Goal: Task Accomplishment & Management: Use online tool/utility

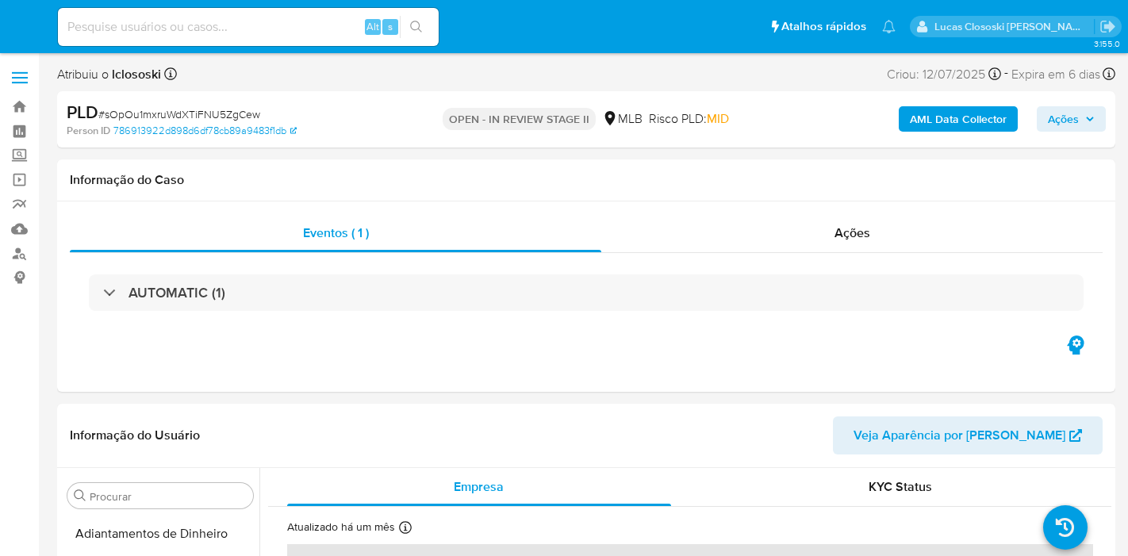
select select "10"
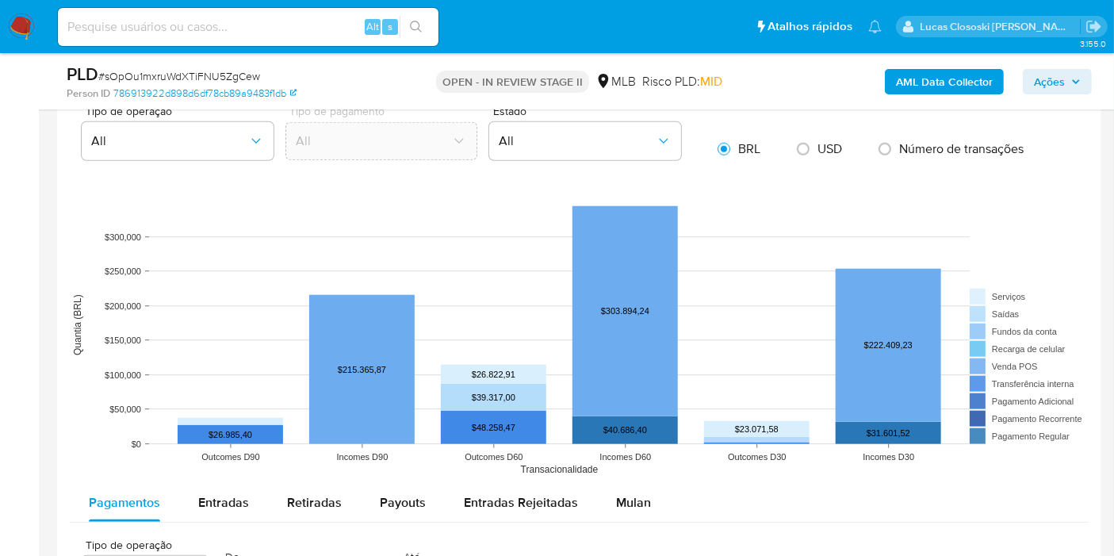
scroll to position [1498, 0]
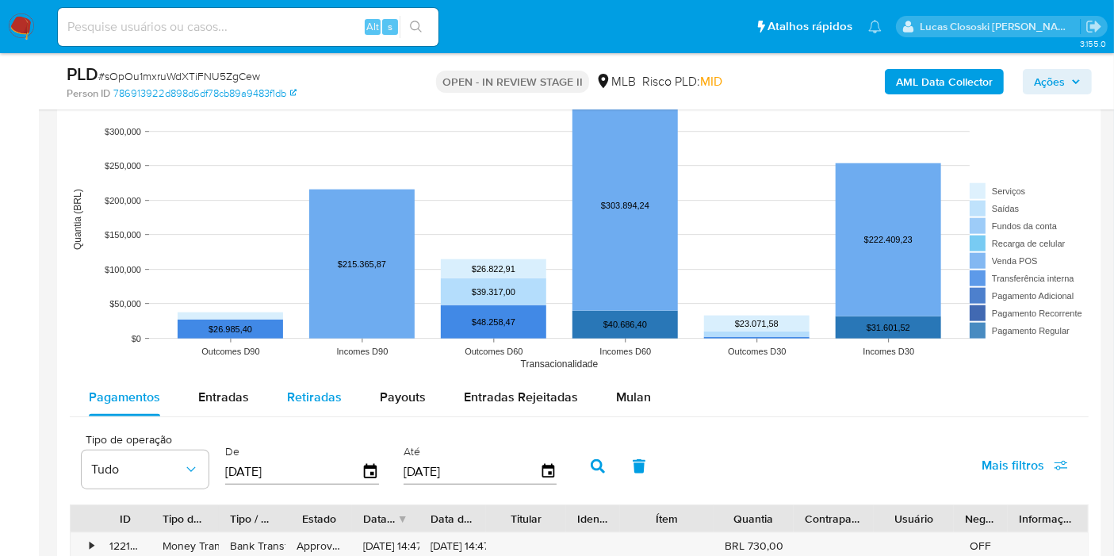
click at [297, 391] on span "Retiradas" at bounding box center [314, 397] width 55 height 18
select select "10"
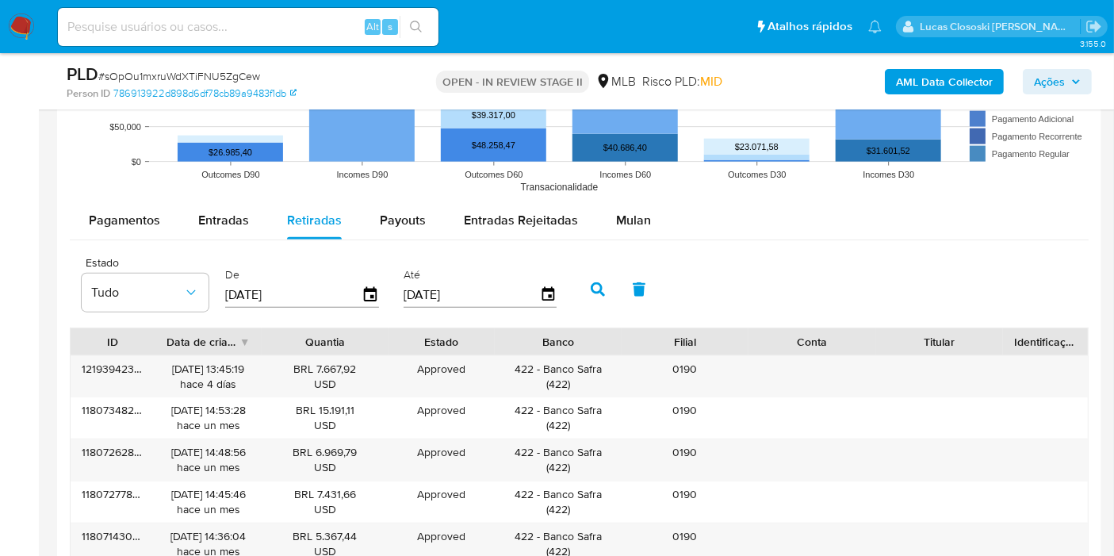
scroll to position [1851, 0]
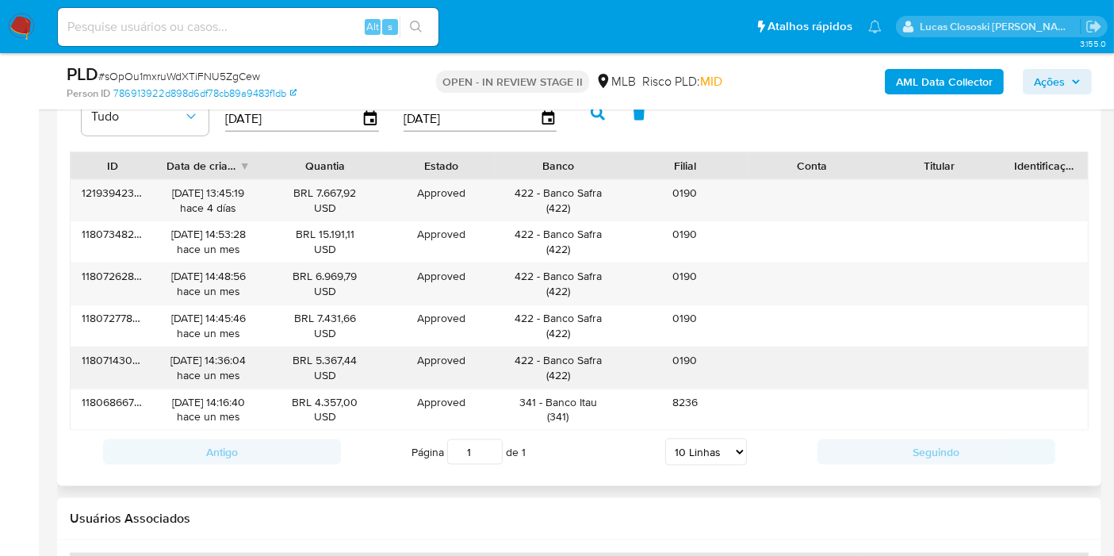
drag, startPoint x: 542, startPoint y: 357, endPoint x: 623, endPoint y: 352, distance: 81.8
click at [623, 352] on div "118071430693 14/07/2025 14:36:04 hace un mes BRL 5.367,44 USD Approved Approved…" at bounding box center [580, 367] width 1018 height 41
click at [562, 358] on div "422 - Banco Safra ( 422 )" at bounding box center [557, 368] width 105 height 30
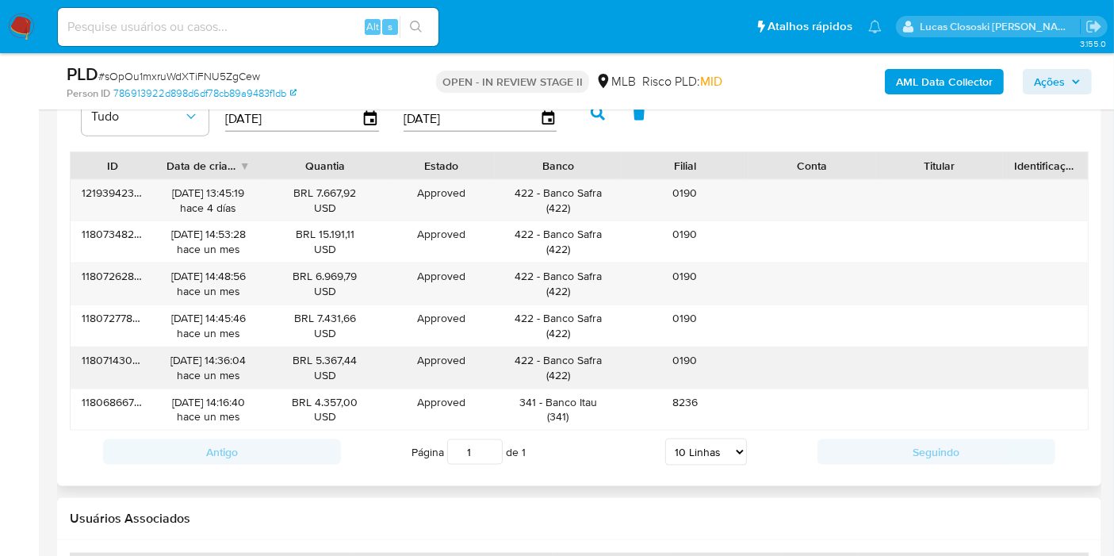
click at [569, 356] on div "422 - Banco Safra ( 422 )" at bounding box center [557, 368] width 105 height 30
click at [609, 355] on div "422 - Banco Safra ( 422 )" at bounding box center [557, 368] width 105 height 30
drag, startPoint x: 607, startPoint y: 355, endPoint x: 546, endPoint y: 355, distance: 61.1
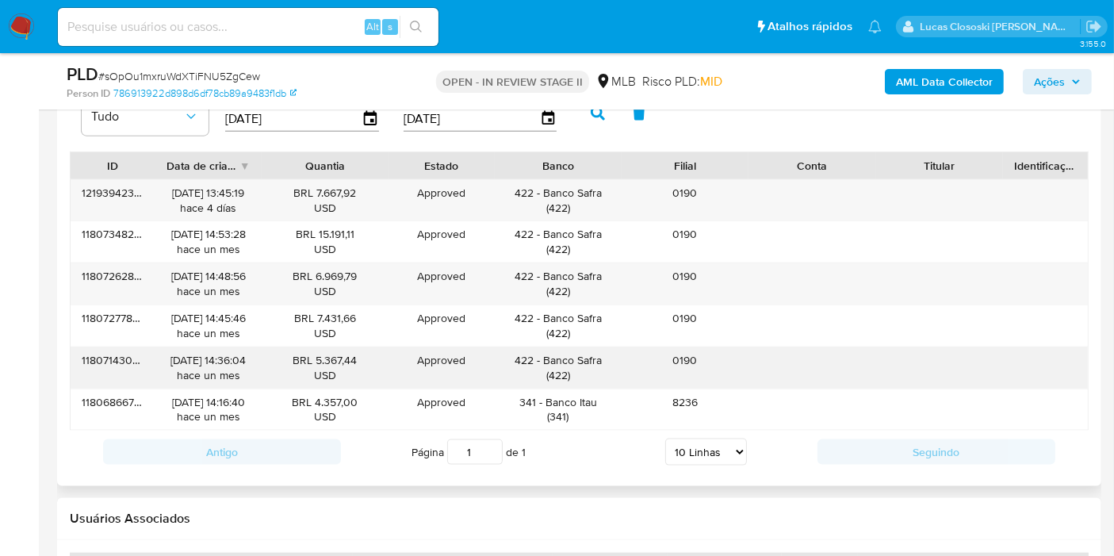
click at [546, 355] on div "422 - Banco Safra ( 422 )" at bounding box center [557, 368] width 105 height 30
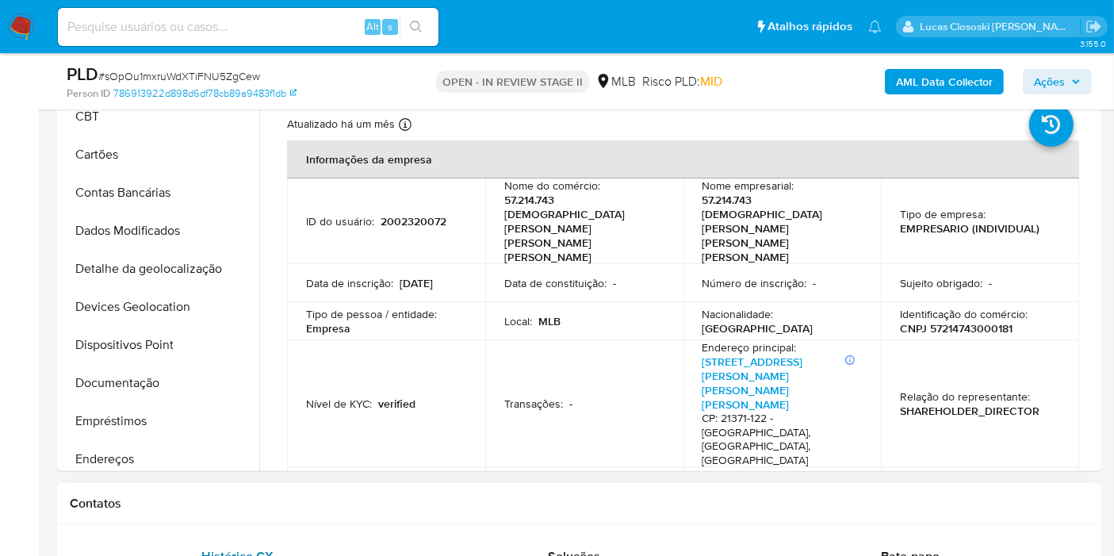
scroll to position [264, 0]
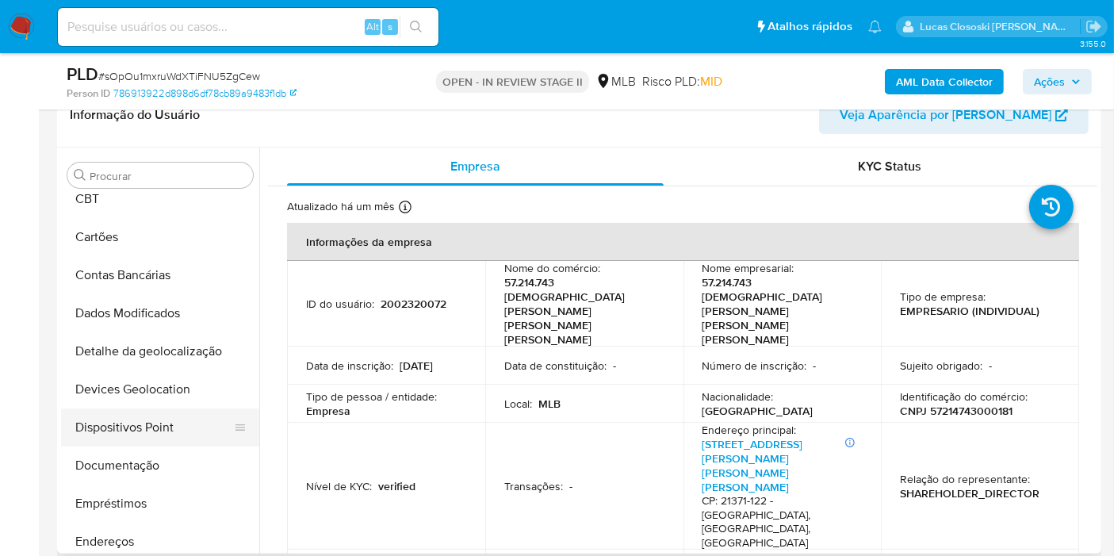
click at [143, 427] on button "Dispositivos Point" at bounding box center [154, 428] width 186 height 38
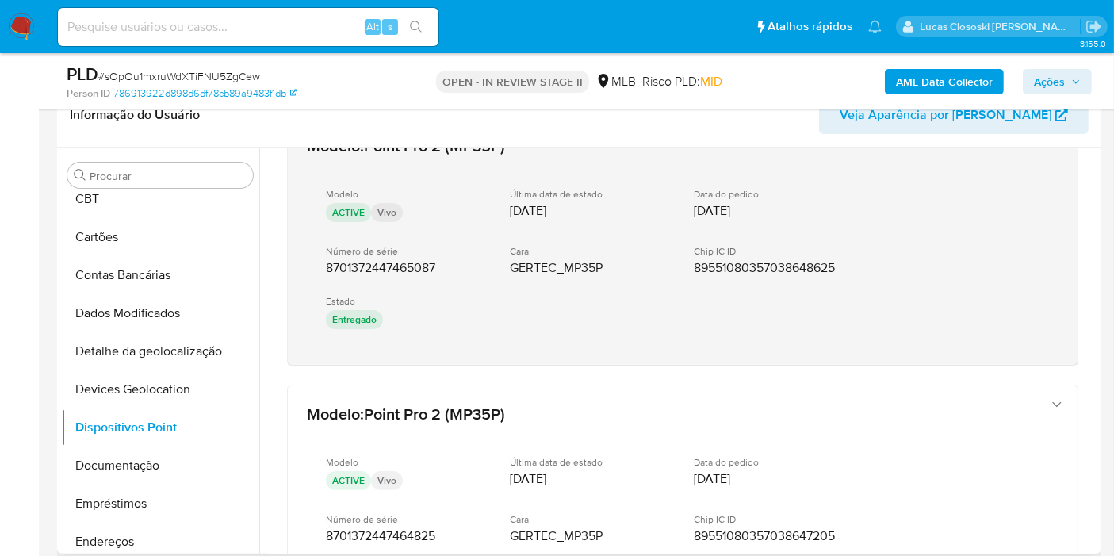
scroll to position [0, 0]
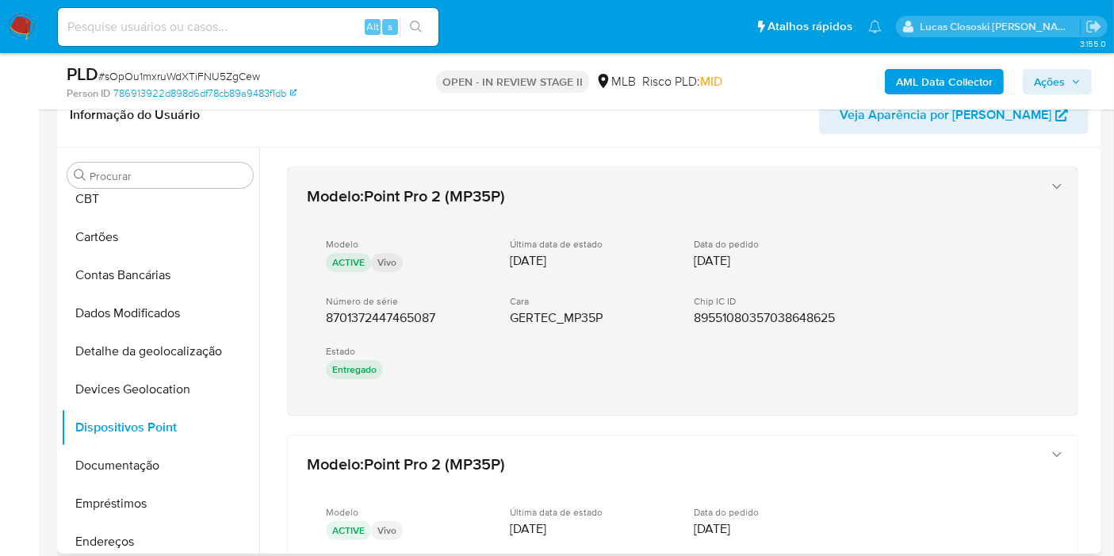
drag, startPoint x: 464, startPoint y: 421, endPoint x: 313, endPoint y: 322, distance: 181.1
click at [313, 322] on div "Modelo : Point Pro 2 (MP35P) Modelo ACTIVE Vivo Última data de estado 25/09/202…" at bounding box center [683, 460] width 830 height 625
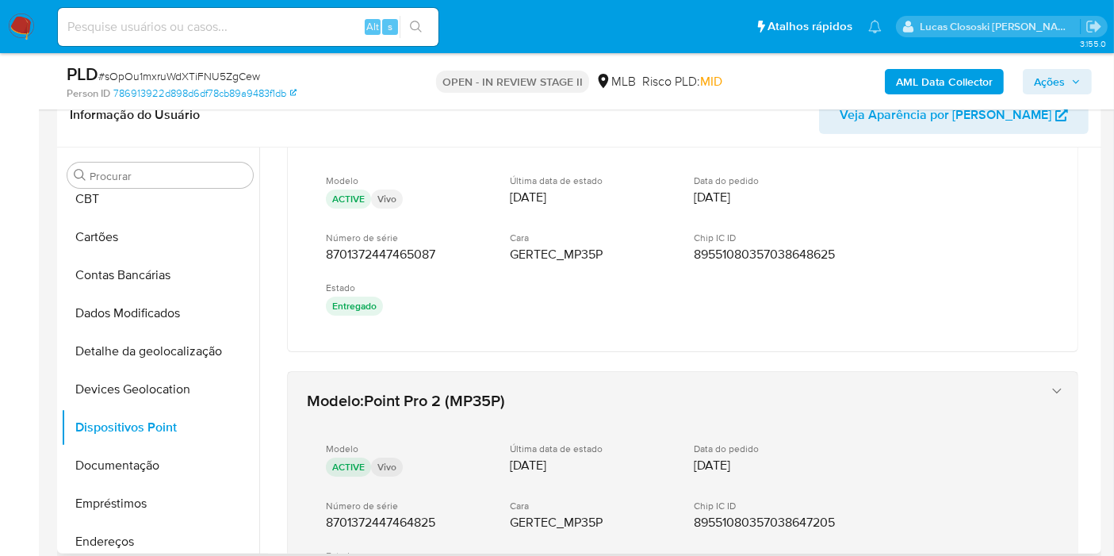
scroll to position [176, 0]
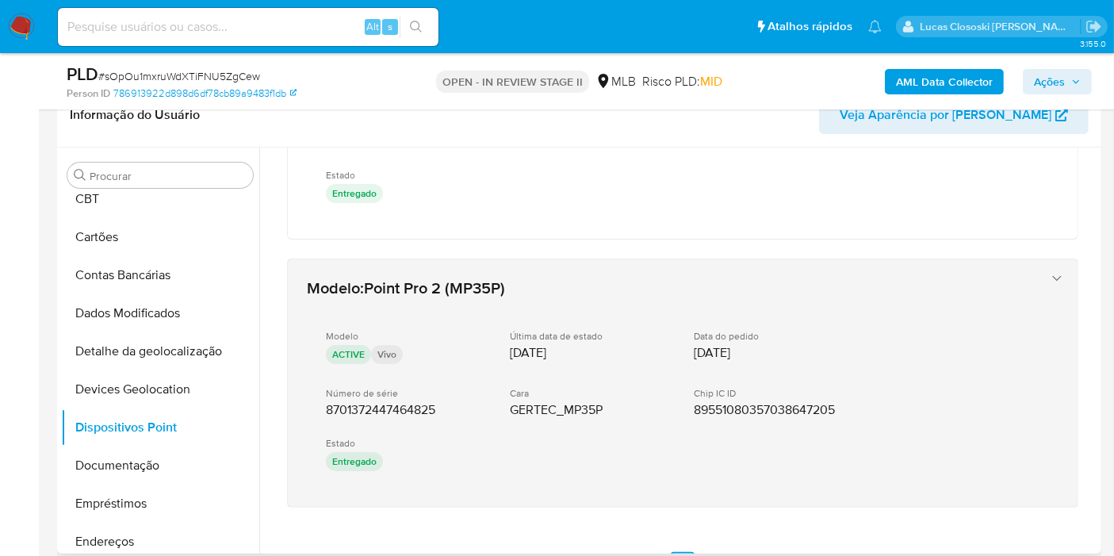
drag, startPoint x: 447, startPoint y: 518, endPoint x: 327, endPoint y: 413, distance: 159.7
click at [327, 413] on div "Modelo : Point Pro 2 (MP35P) Modelo ACTIVE Vivo Última data de estado 25/09/202…" at bounding box center [683, 283] width 830 height 625
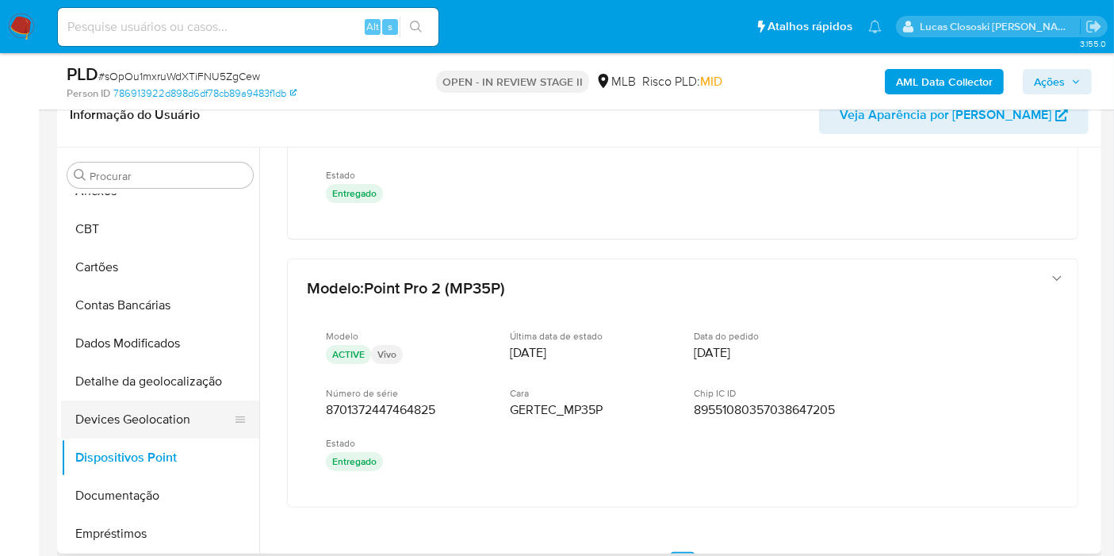
scroll to position [88, 0]
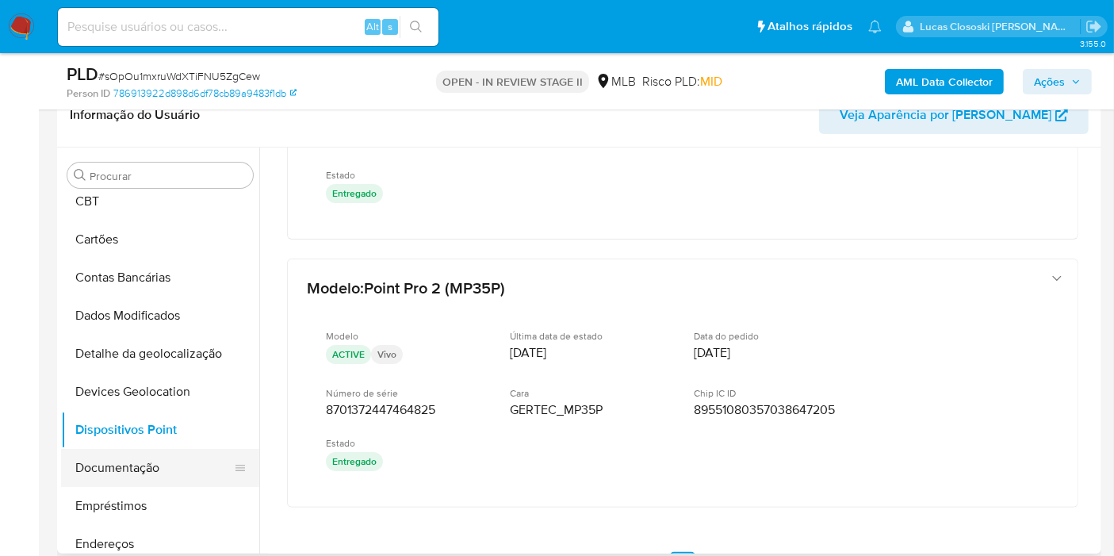
click at [122, 470] on button "Documentação" at bounding box center [154, 468] width 186 height 38
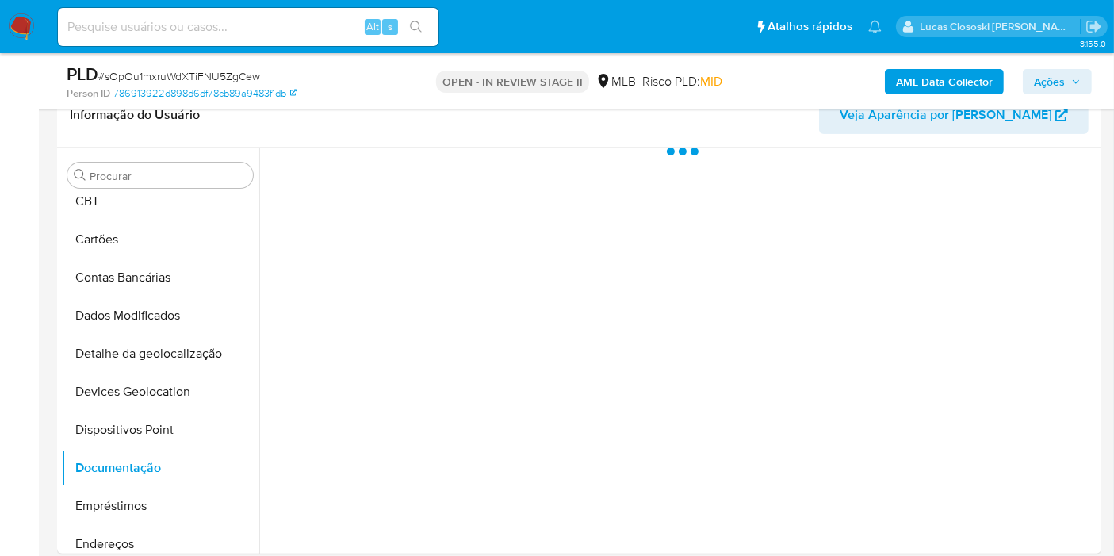
scroll to position [0, 0]
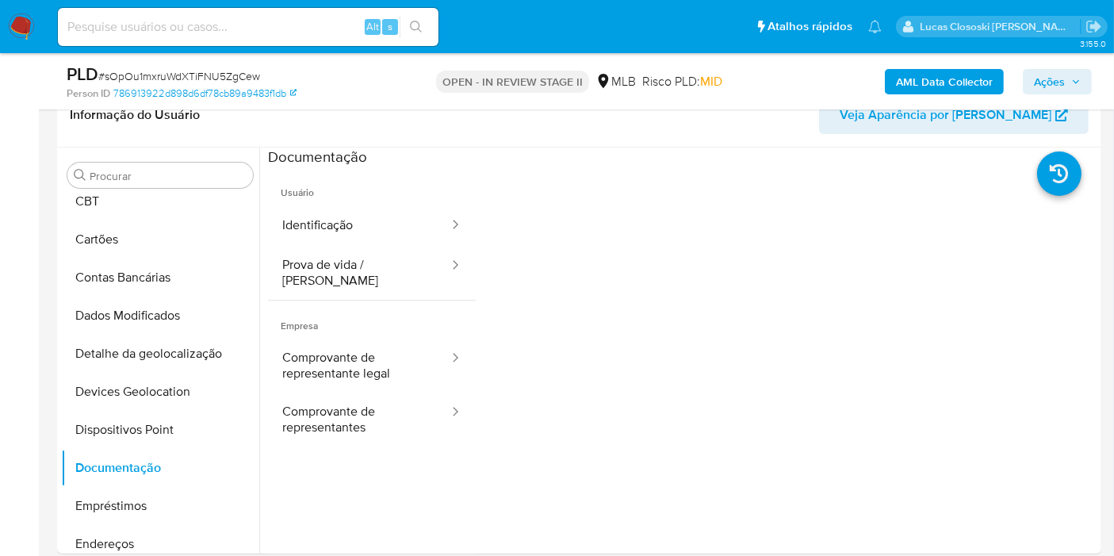
click at [1047, 75] on span "Ações" at bounding box center [1049, 81] width 31 height 25
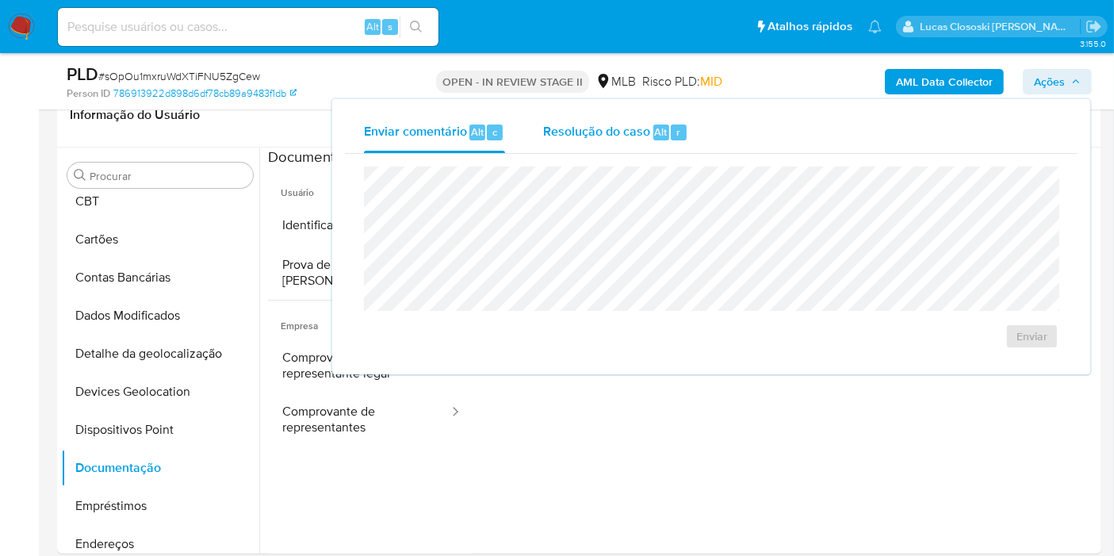
click at [594, 130] on span "Resolução do caso" at bounding box center [596, 131] width 107 height 18
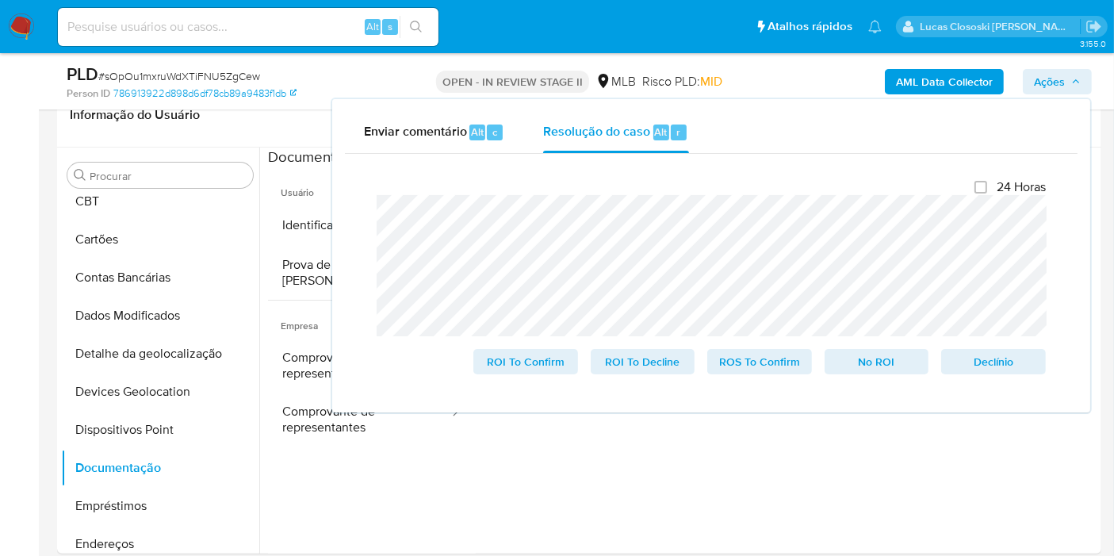
click at [1056, 84] on span "Ações" at bounding box center [1049, 81] width 31 height 25
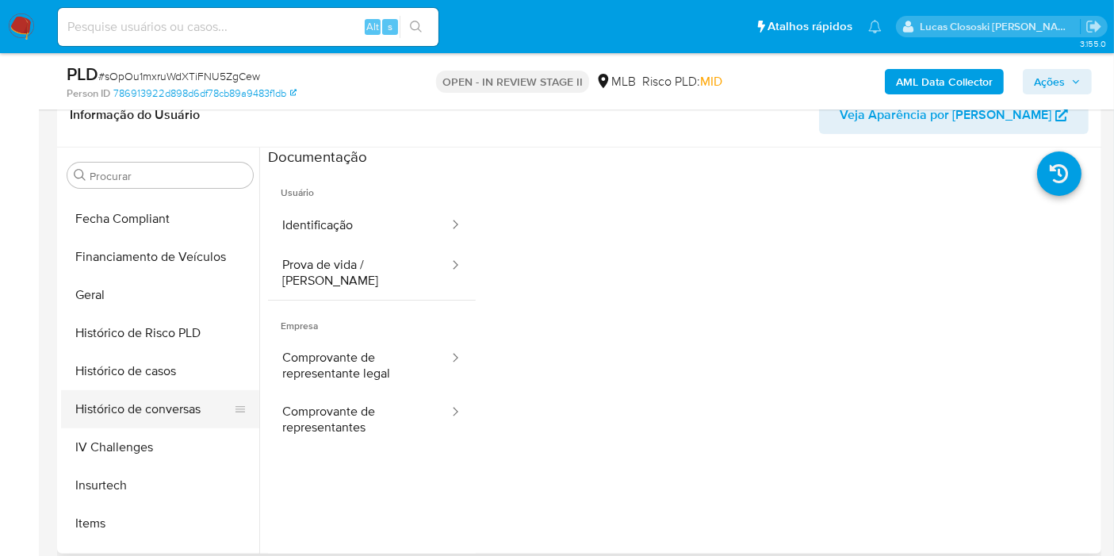
scroll to position [528, 0]
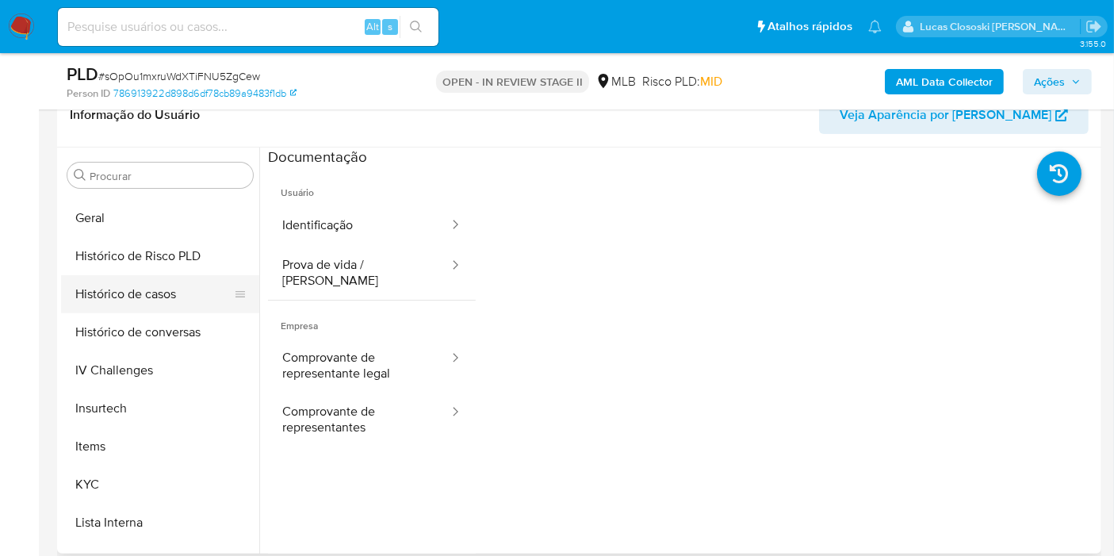
click at [157, 303] on button "Histórico de casos" at bounding box center [154, 294] width 186 height 38
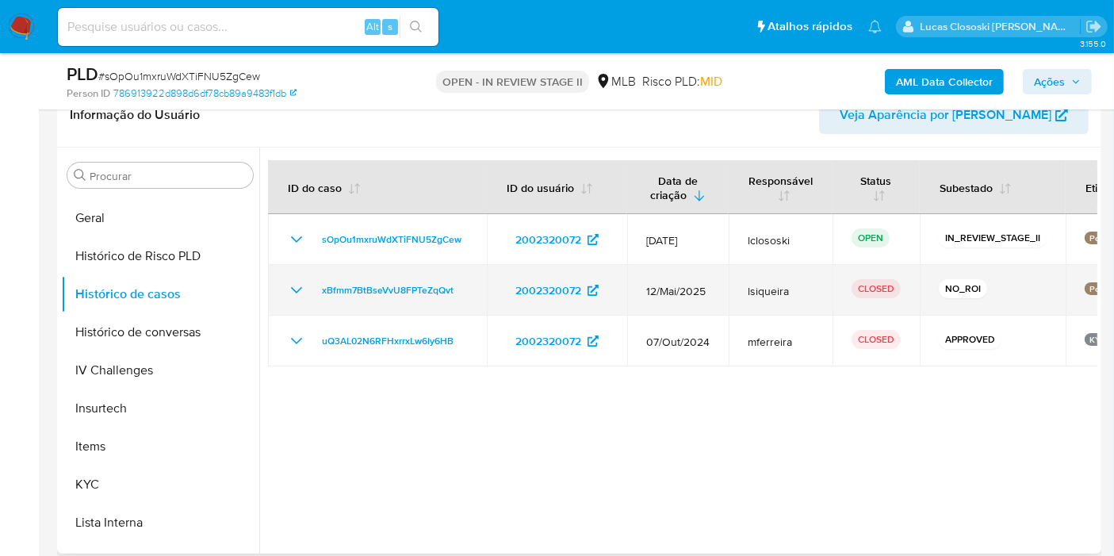
click at [281, 286] on td "xBfmm7BtBseVvU8FPTeZqQvt" at bounding box center [377, 290] width 219 height 51
click at [285, 286] on td "xBfmm7BtBseVvU8FPTeZqQvt" at bounding box center [377, 290] width 219 height 51
click at [294, 286] on icon "Mostrar/Ocultar" at bounding box center [296, 290] width 19 height 19
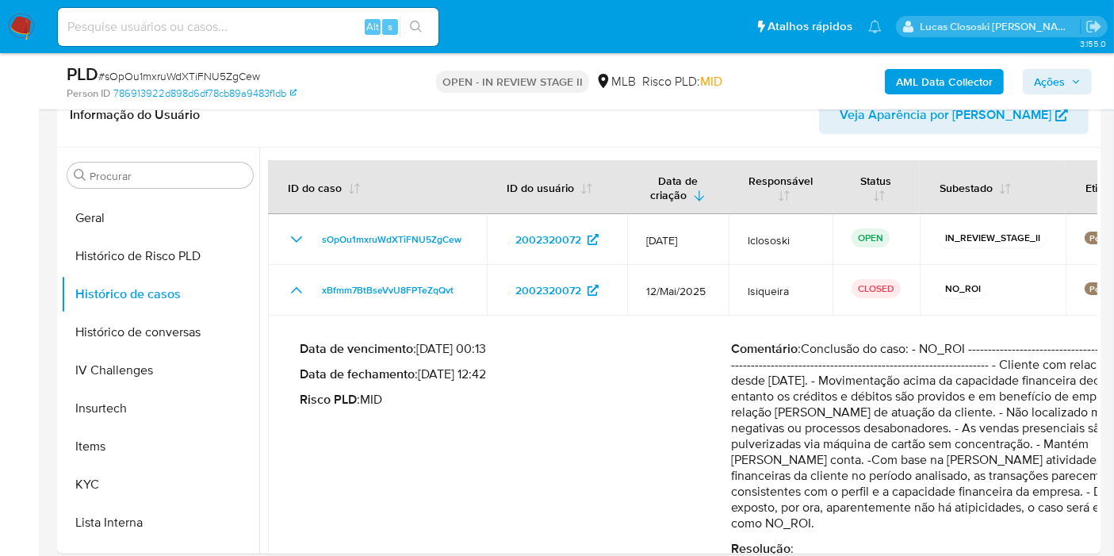
drag, startPoint x: 908, startPoint y: 479, endPoint x: 1127, endPoint y: 477, distance: 218.9
click at [995, 460] on p "Comentário : Conclusão do caso: - NO_ROI --------------------------------------…" at bounding box center [947, 436] width 432 height 190
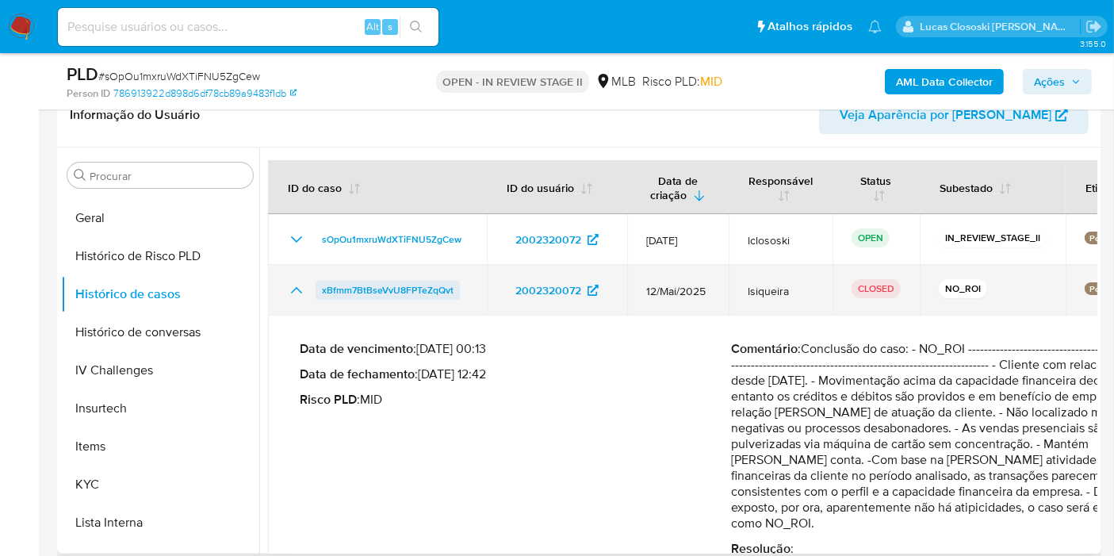
click at [420, 297] on span "xBfmm7BtBseVvU8FPTeZqQvt" at bounding box center [388, 290] width 132 height 19
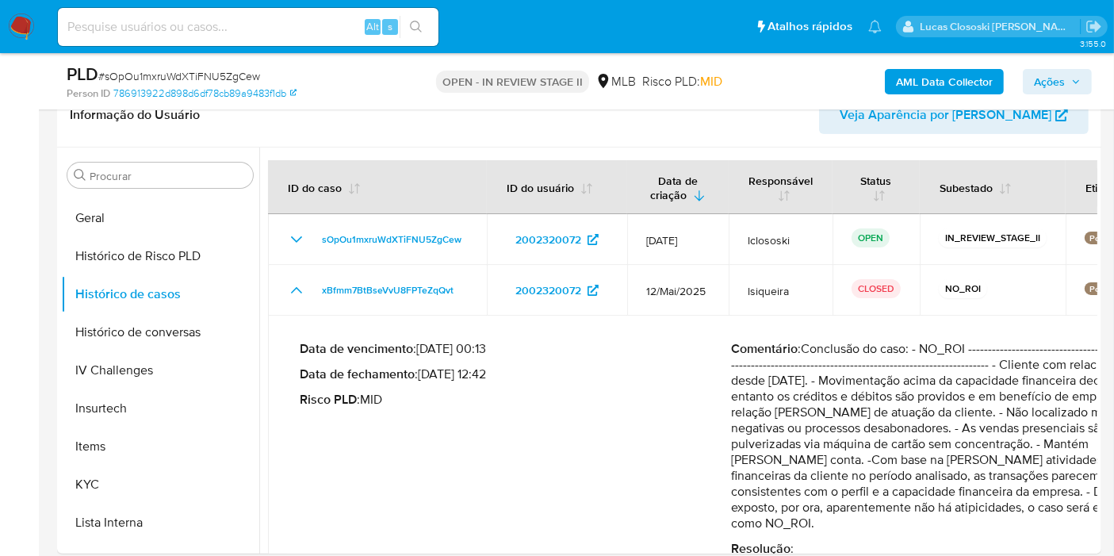
click at [1065, 82] on span "Ações" at bounding box center [1049, 81] width 31 height 25
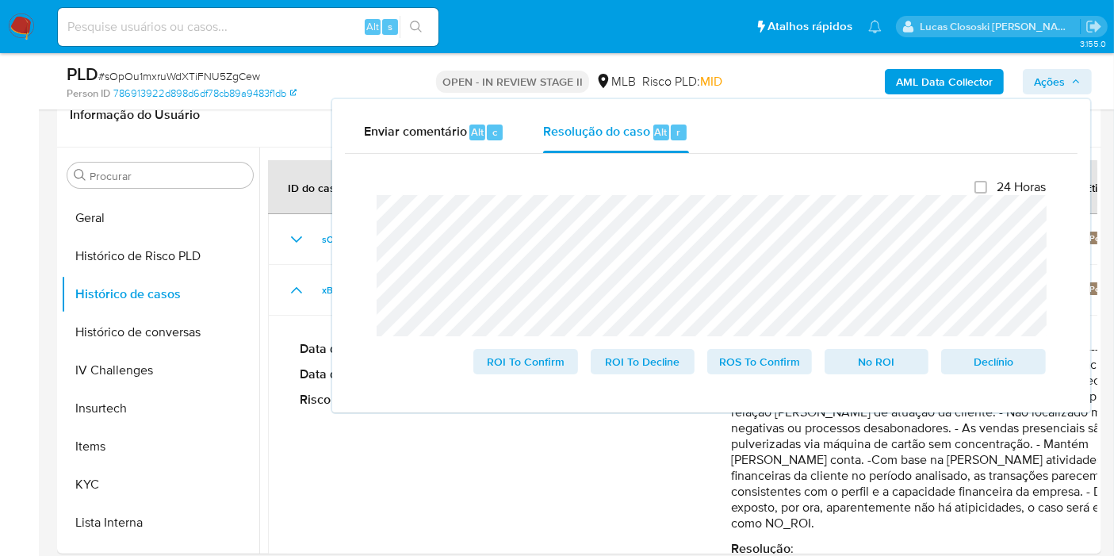
click at [1051, 87] on span "Ações" at bounding box center [1049, 81] width 31 height 25
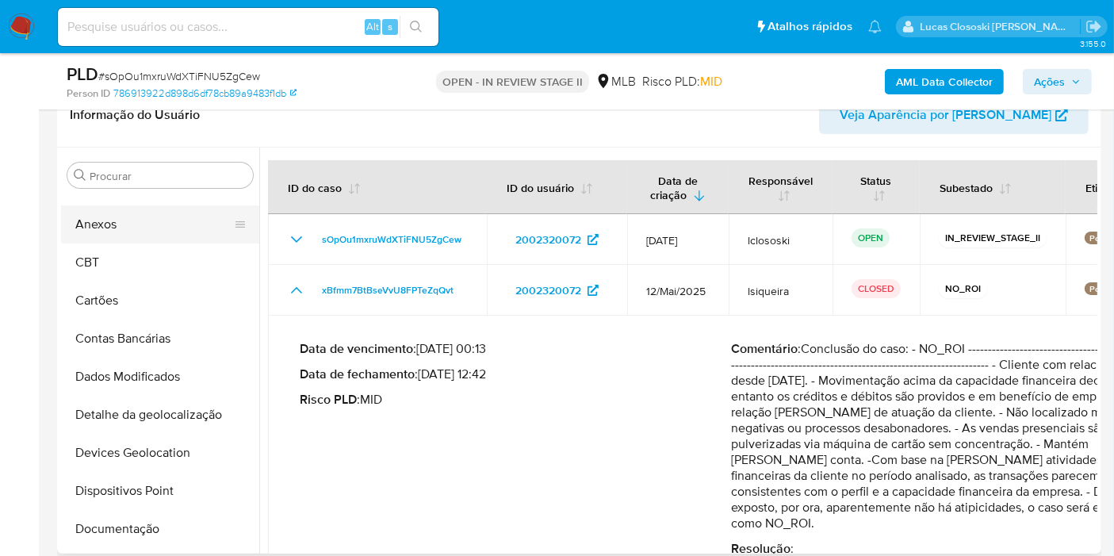
scroll to position [0, 0]
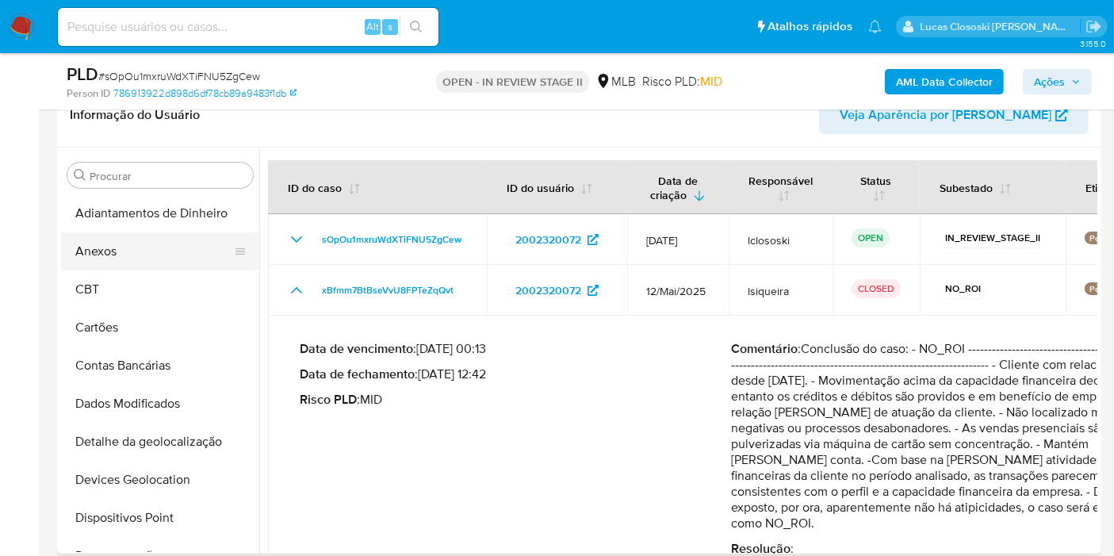
click at [119, 244] on button "Anexos" at bounding box center [154, 251] width 186 height 38
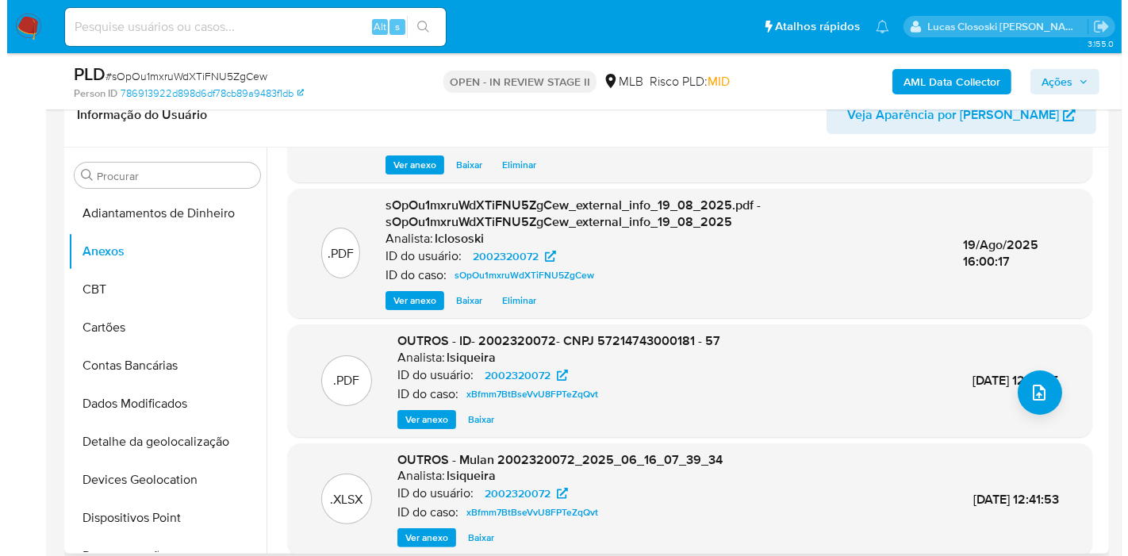
scroll to position [167, 0]
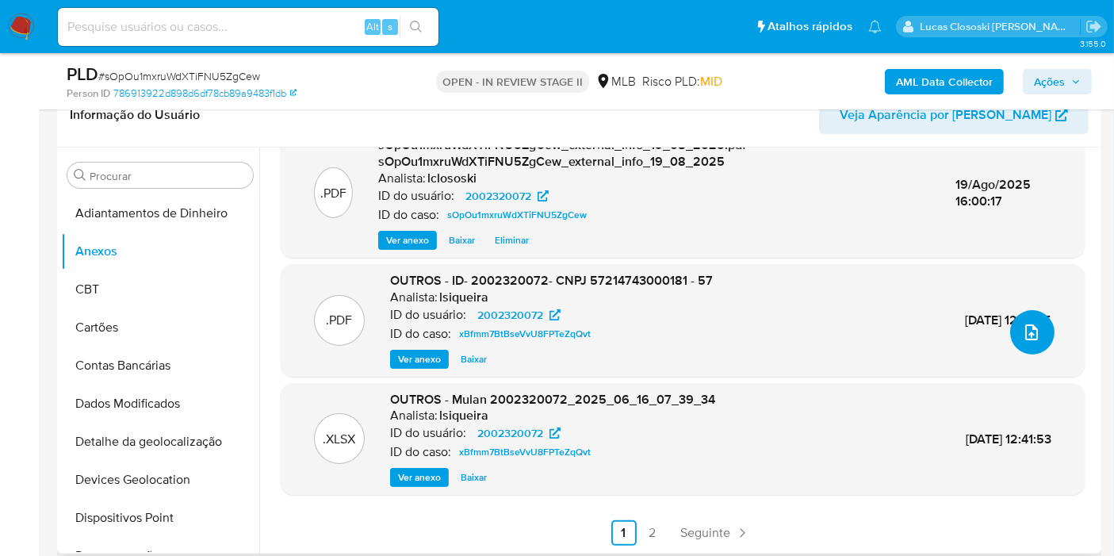
click at [1022, 323] on span "upload-file" at bounding box center [1031, 332] width 19 height 19
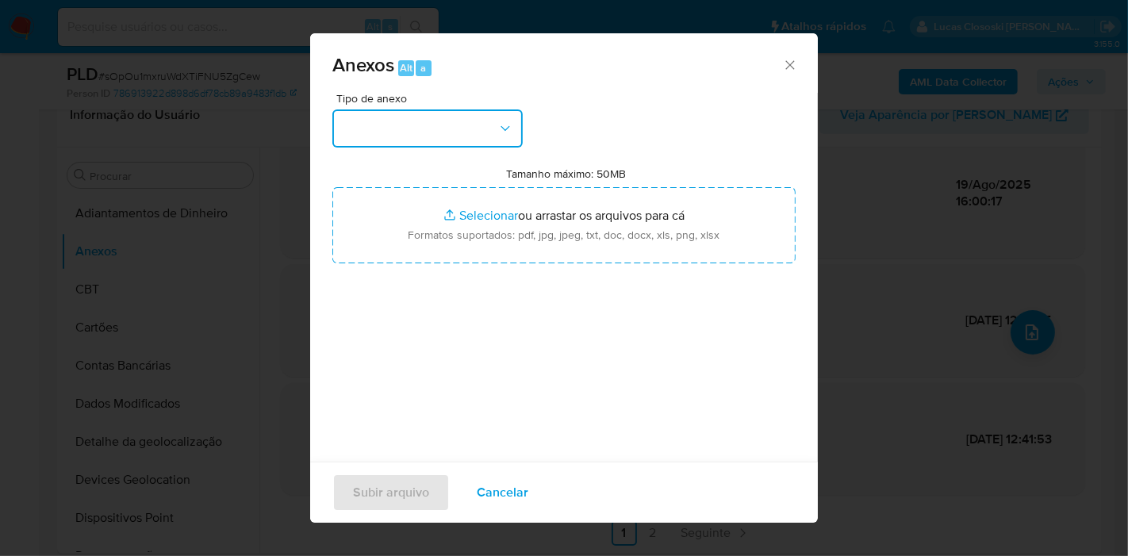
click at [483, 136] on button "button" at bounding box center [427, 128] width 190 height 38
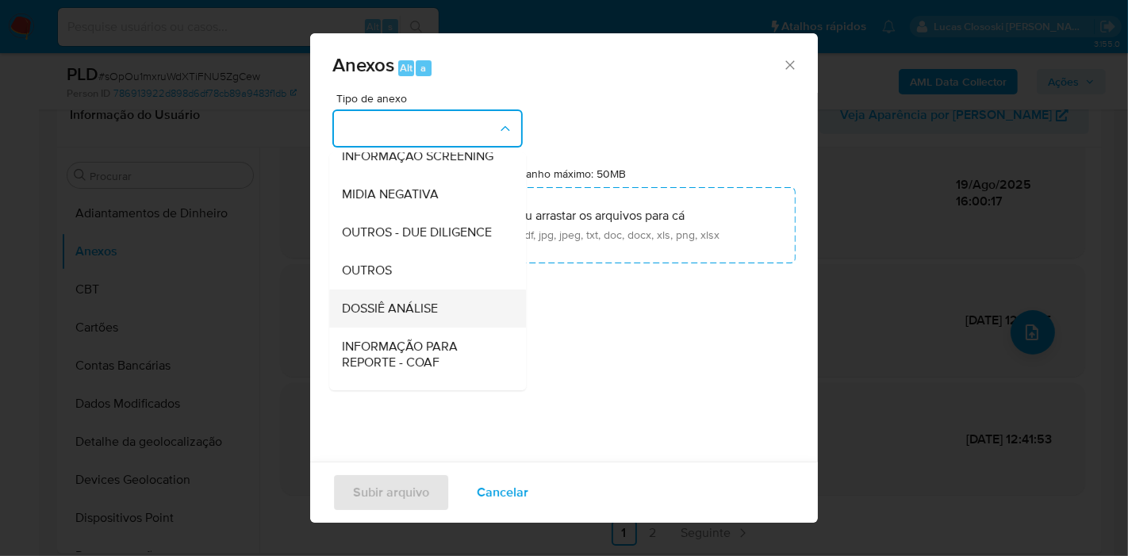
scroll to position [244, 0]
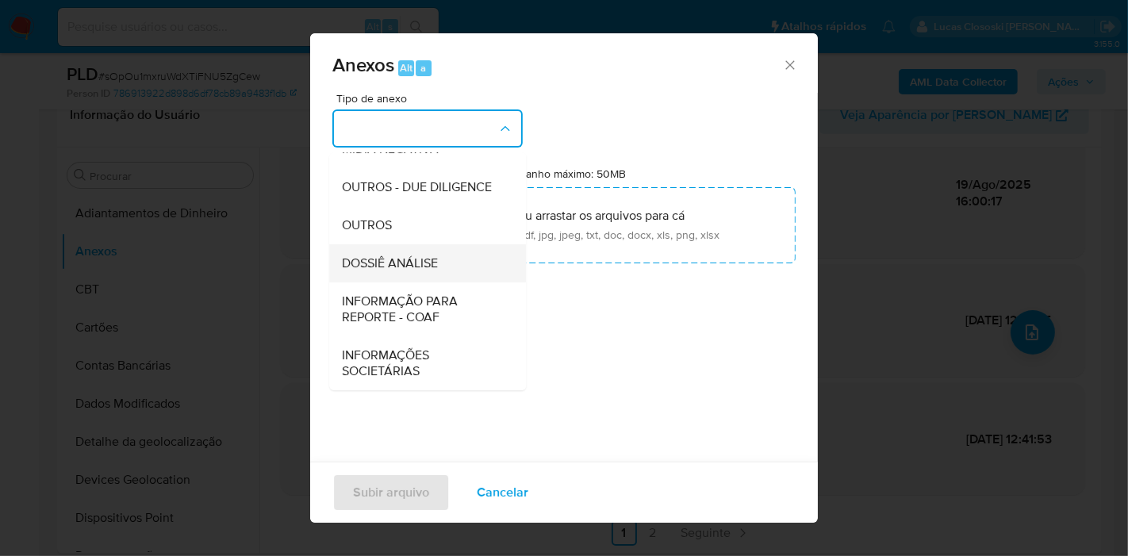
click at [439, 264] on div "DOSSIÊ ANÁLISE" at bounding box center [423, 263] width 162 height 38
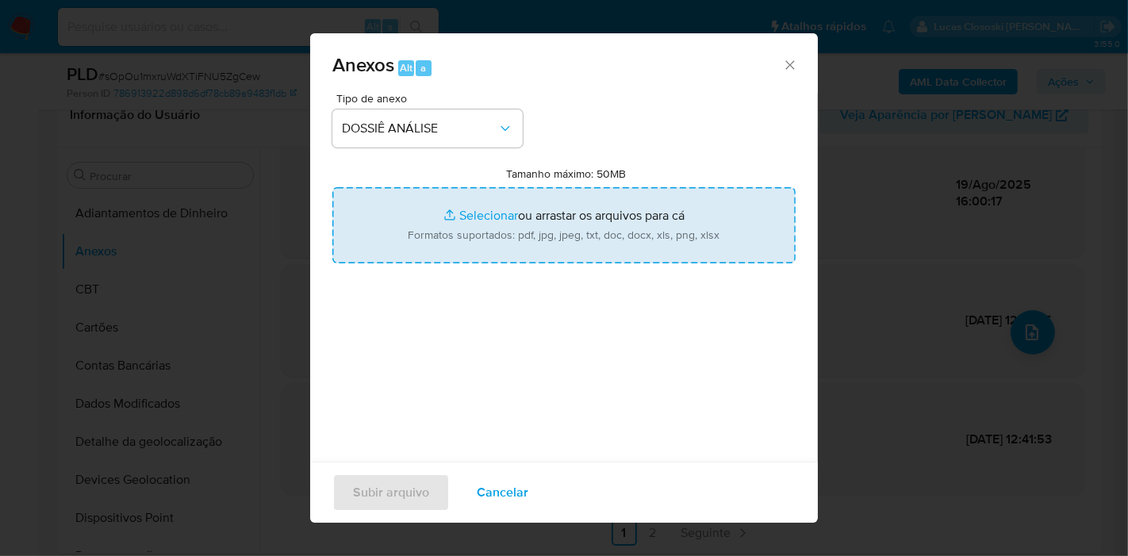
click at [478, 232] on input "Tamanho máximo: 50MB Selecionar arquivos" at bounding box center [563, 225] width 463 height 76
type input "C:\fakepath\SAR - XXXX - CNPJ 57214743000181 - 57.214.743 CRISTIANE VINAGRE TOU…"
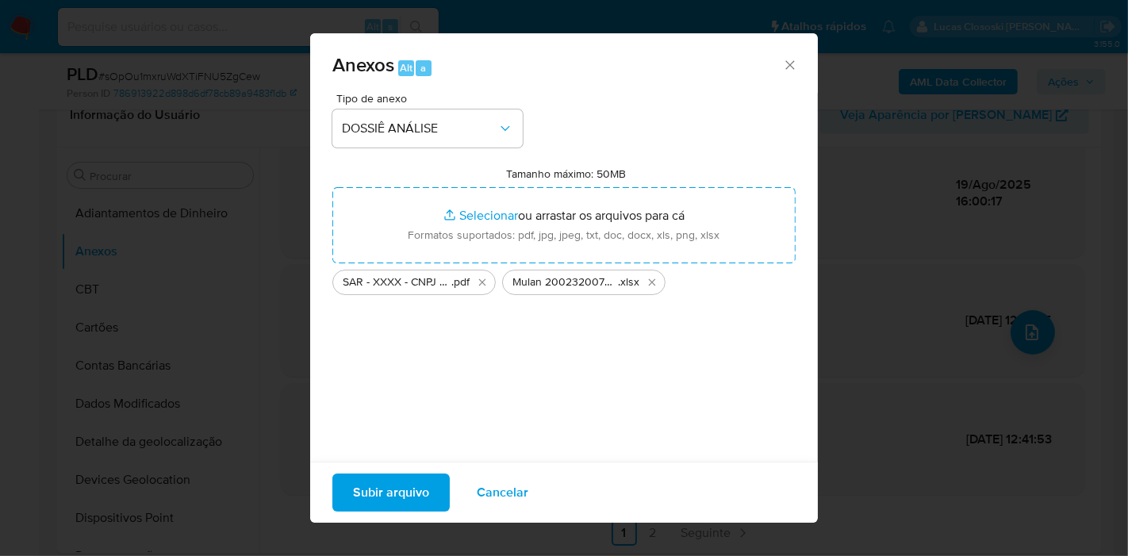
click at [399, 488] on span "Subir arquivo" at bounding box center [391, 492] width 76 height 35
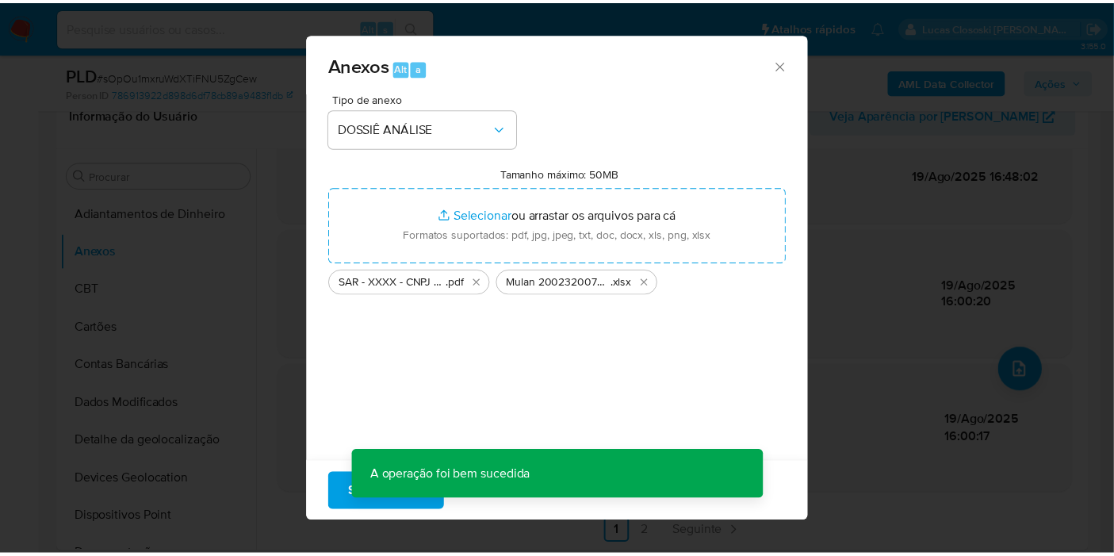
scroll to position [129, 0]
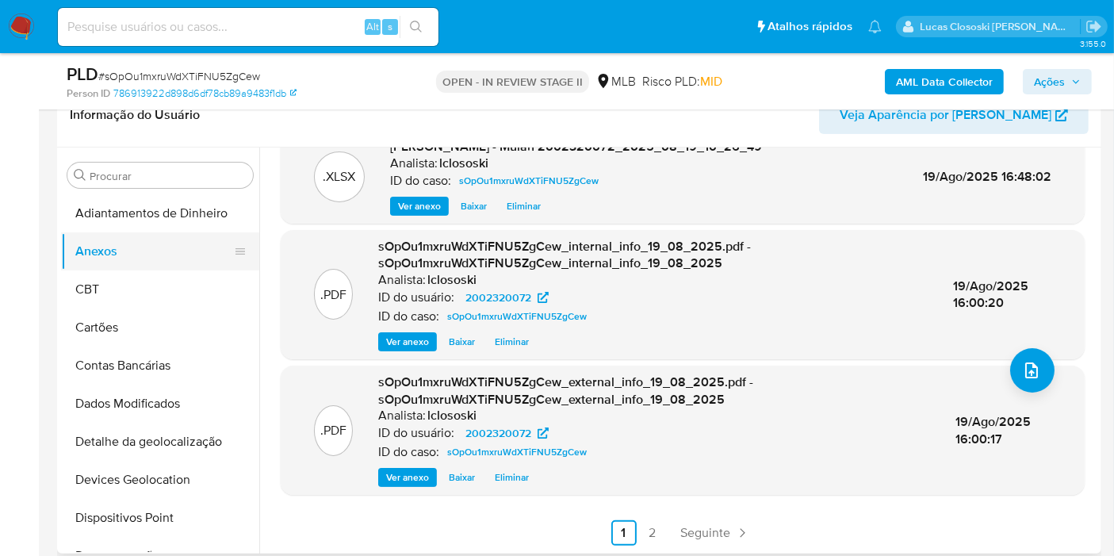
drag, startPoint x: 122, startPoint y: 297, endPoint x: 118, endPoint y: 262, distance: 35.9
click at [122, 297] on button "CBT" at bounding box center [160, 289] width 198 height 38
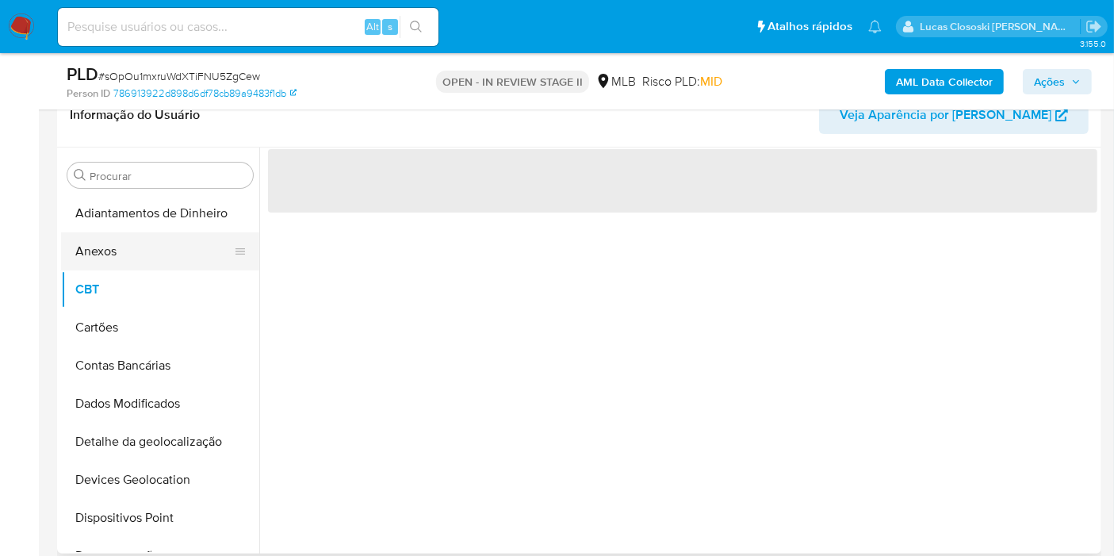
click at [117, 256] on button "Anexos" at bounding box center [154, 251] width 186 height 38
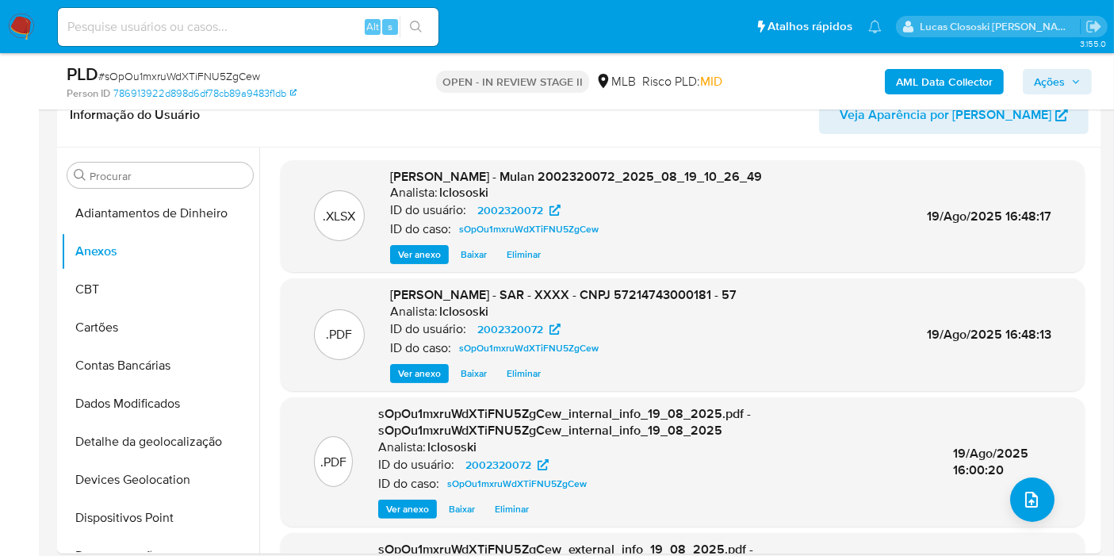
click at [1066, 82] on span "Ações" at bounding box center [1057, 82] width 47 height 22
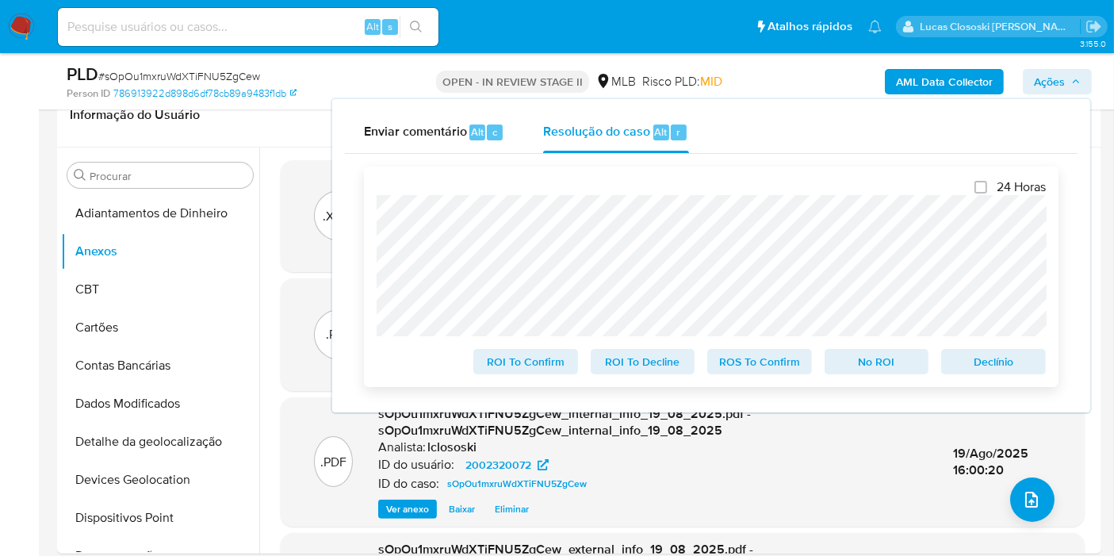
click at [797, 359] on span "ROS To Confirm" at bounding box center [760, 362] width 82 height 22
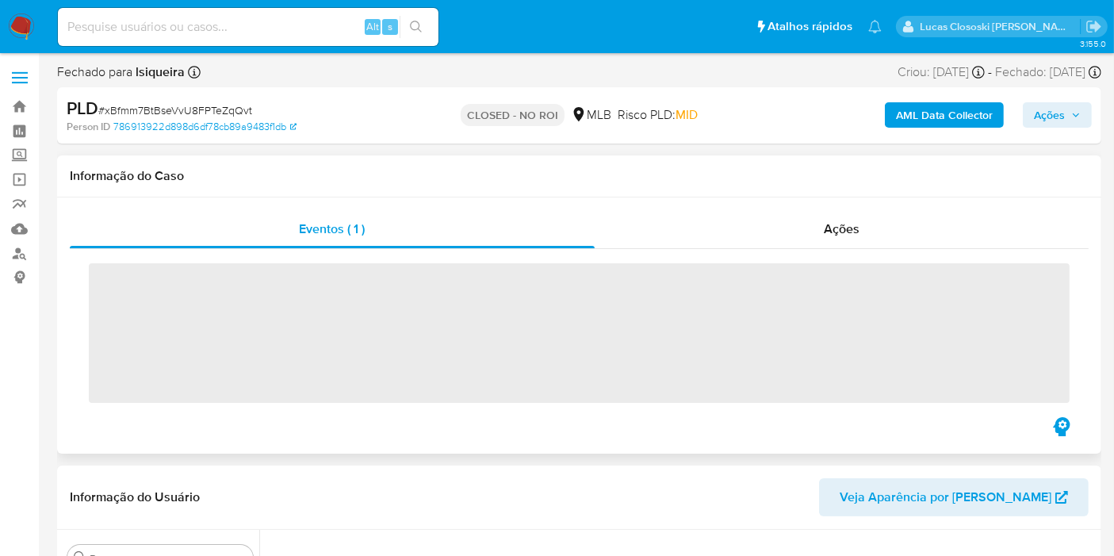
scroll to position [708, 0]
click at [792, 246] on div "Ações" at bounding box center [842, 229] width 495 height 38
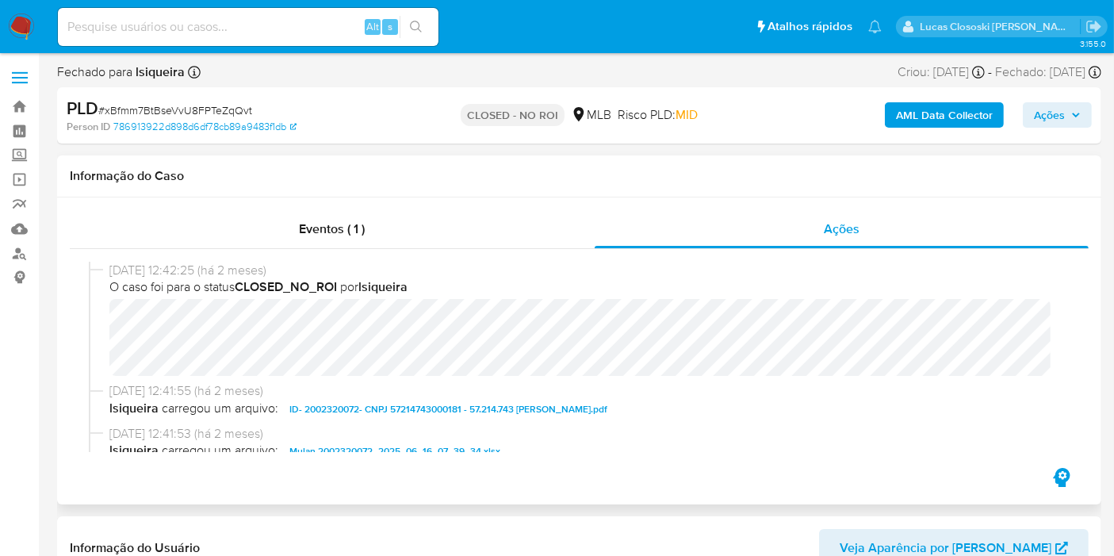
select select "10"
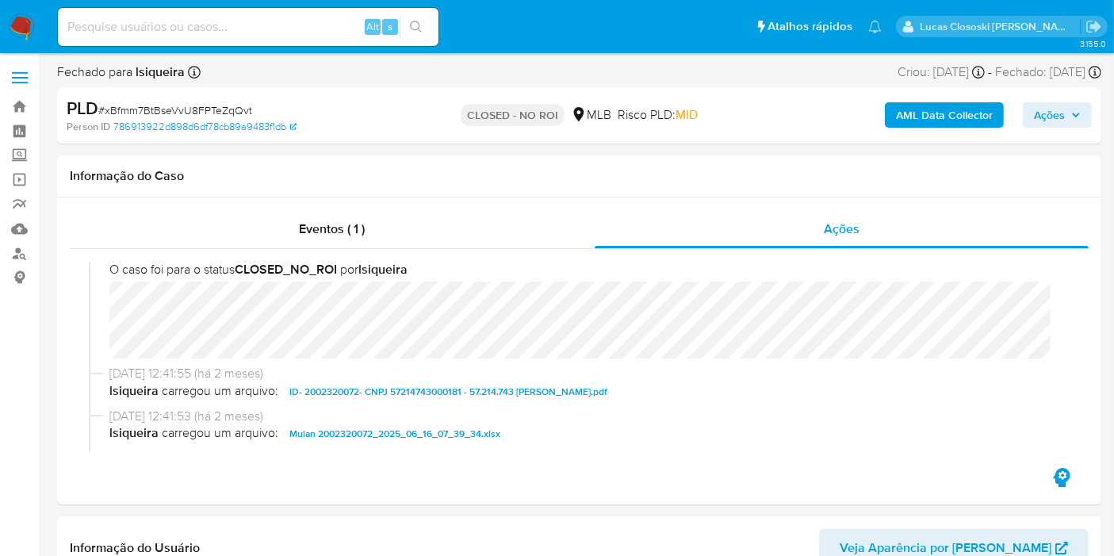
scroll to position [0, 0]
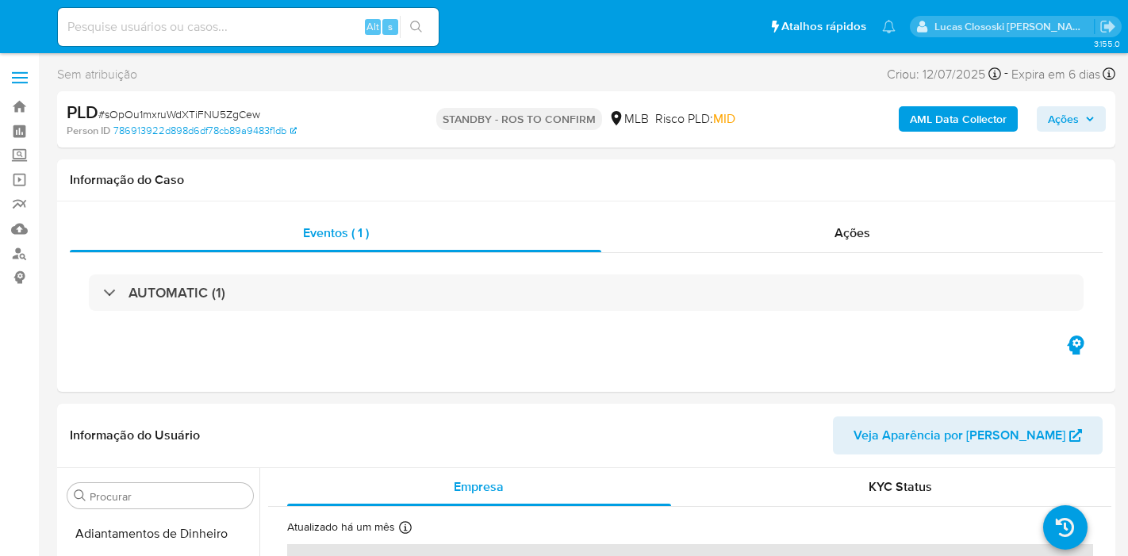
select select "10"
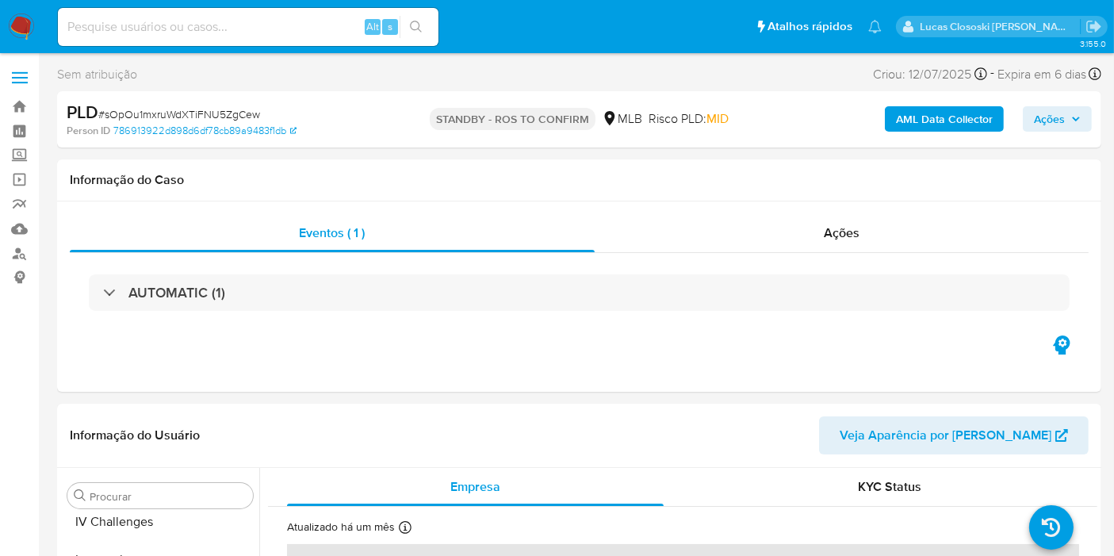
scroll to position [708, 0]
click at [11, 25] on img at bounding box center [21, 26] width 27 height 27
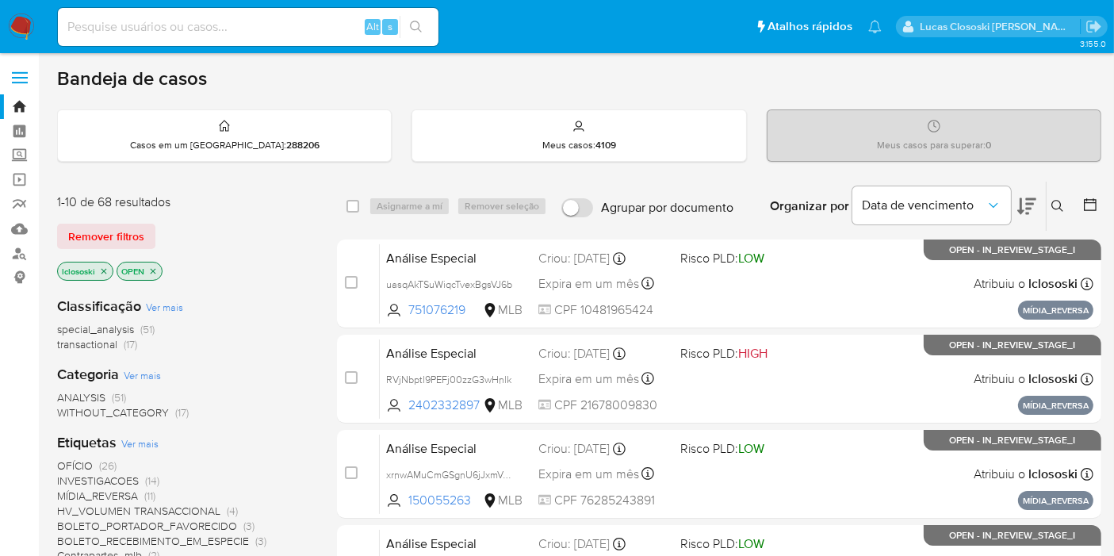
click at [1022, 207] on icon at bounding box center [1027, 206] width 19 height 19
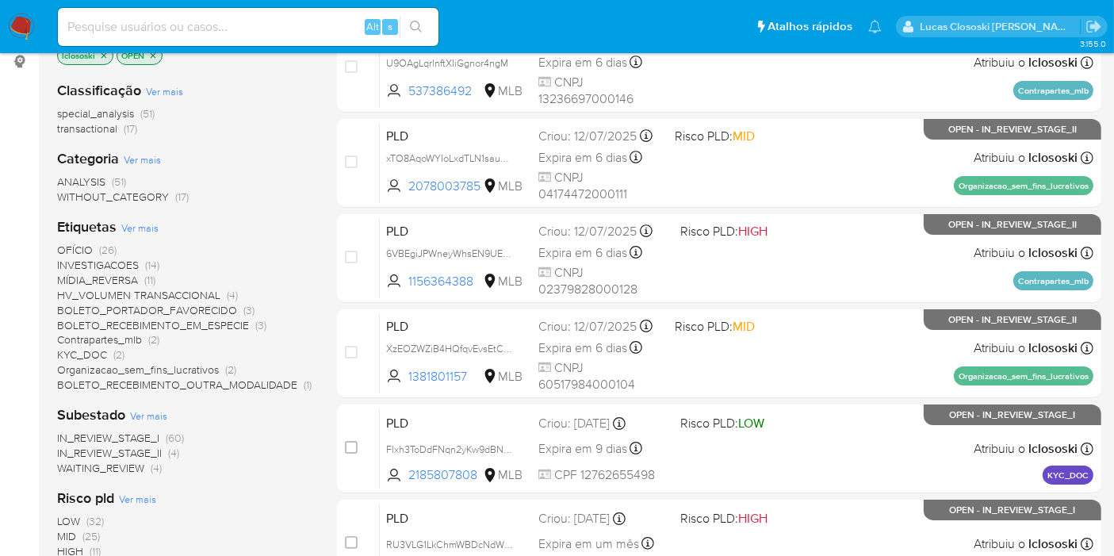
scroll to position [167, 0]
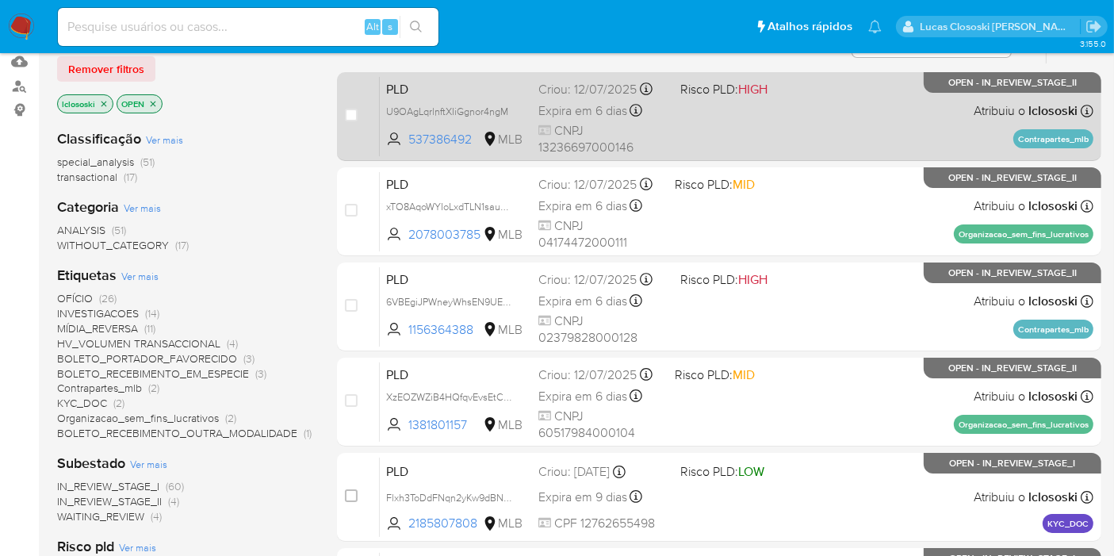
click at [850, 141] on div "PLD U9OAgLqrlnftXIiGgnor4ngM 537386492 MLB Risco PLD: HIGH Criou: 12/07/2025 Cr…" at bounding box center [737, 116] width 714 height 80
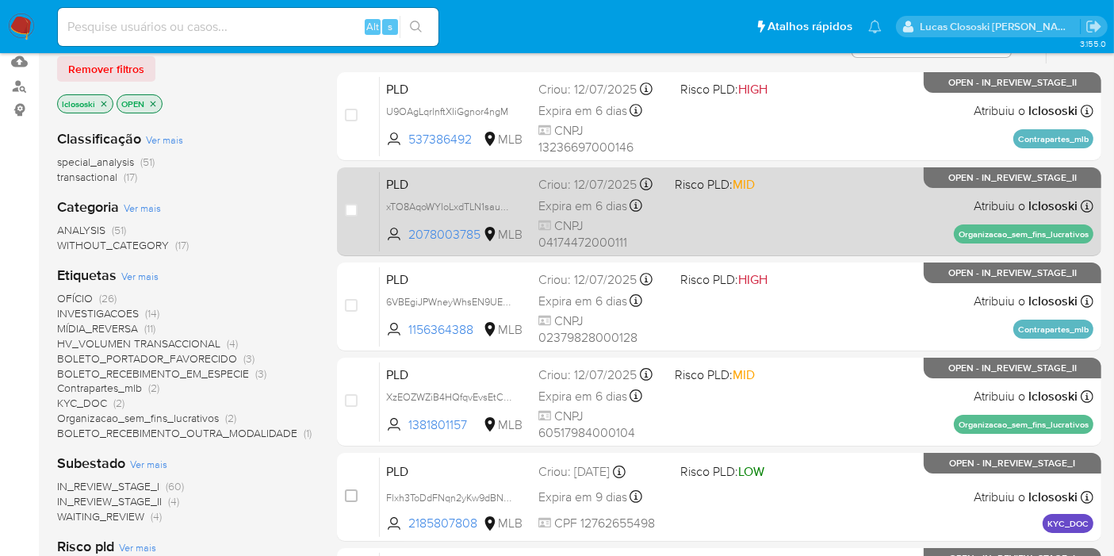
click at [821, 217] on div "PLD xTO8AqoWYIoLxdTLN1sauLpP 2078003785 MLB Risco PLD: MID Criou: 12/07/2025 Cr…" at bounding box center [737, 211] width 714 height 80
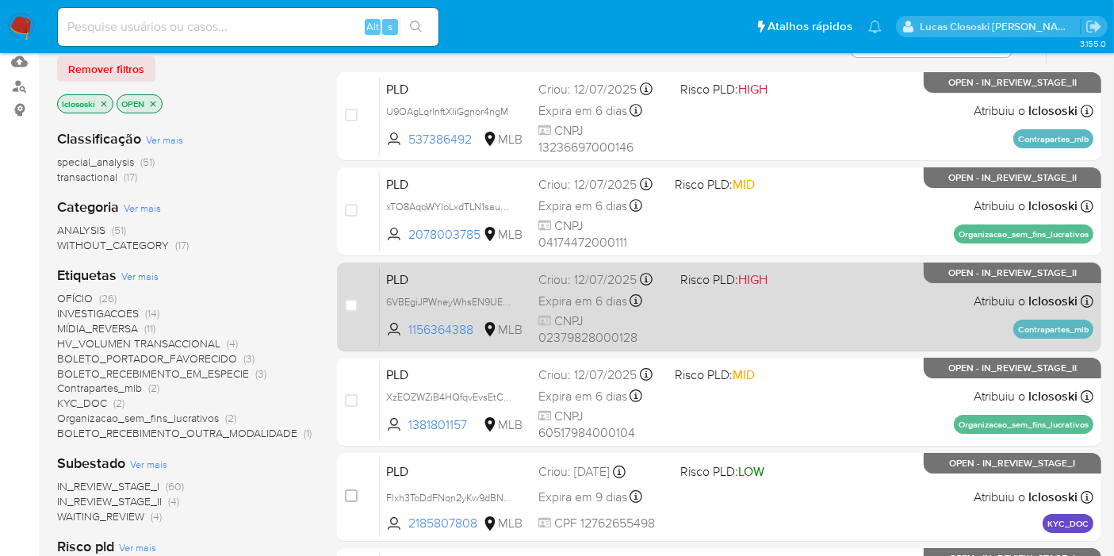
click at [818, 282] on div "PLD 6VBEgiJPWneyWhsEN9UEdV3e 1156364388 MLB Risco PLD: HIGH Criou: 12/07/2025 C…" at bounding box center [737, 307] width 714 height 80
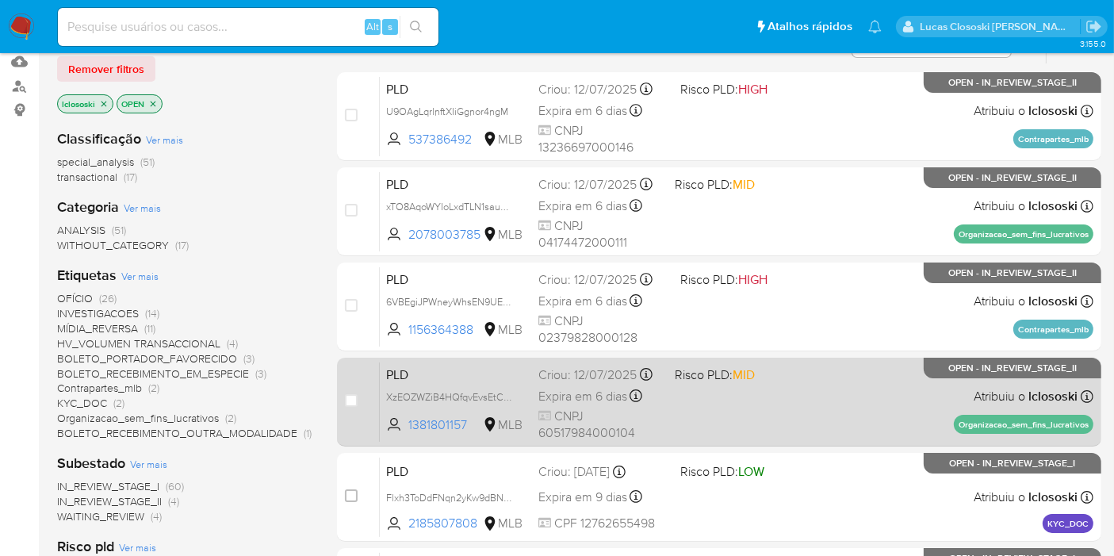
click at [793, 379] on span "Risco PLD: MID" at bounding box center [737, 373] width 124 height 21
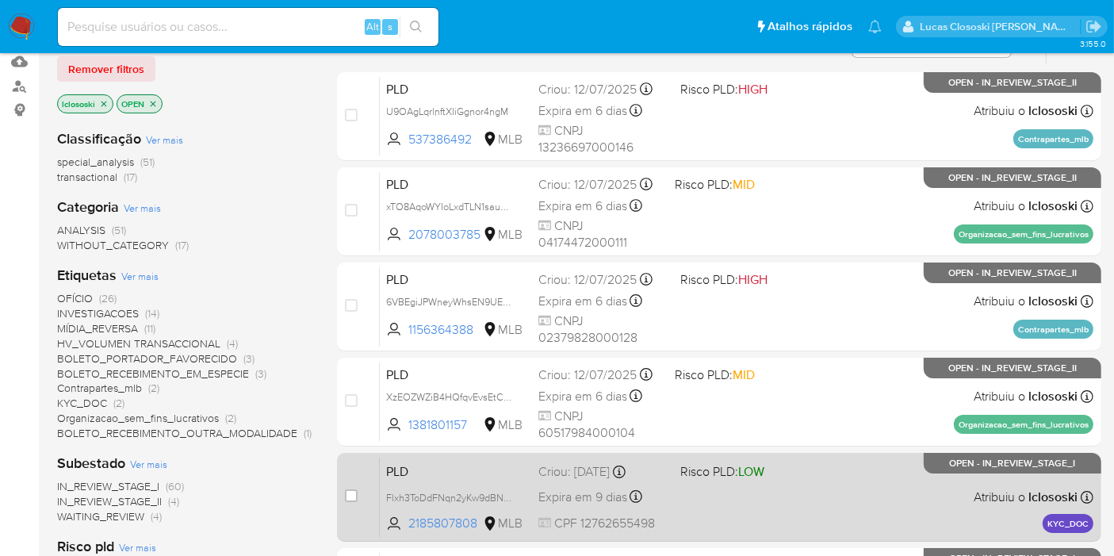
click at [825, 481] on div "PLD Flxh3ToDdFNqn2yKw9dBNtc8 2185807808 MLB Risco PLD: LOW Criou: 14/07/2025 Cr…" at bounding box center [737, 497] width 714 height 80
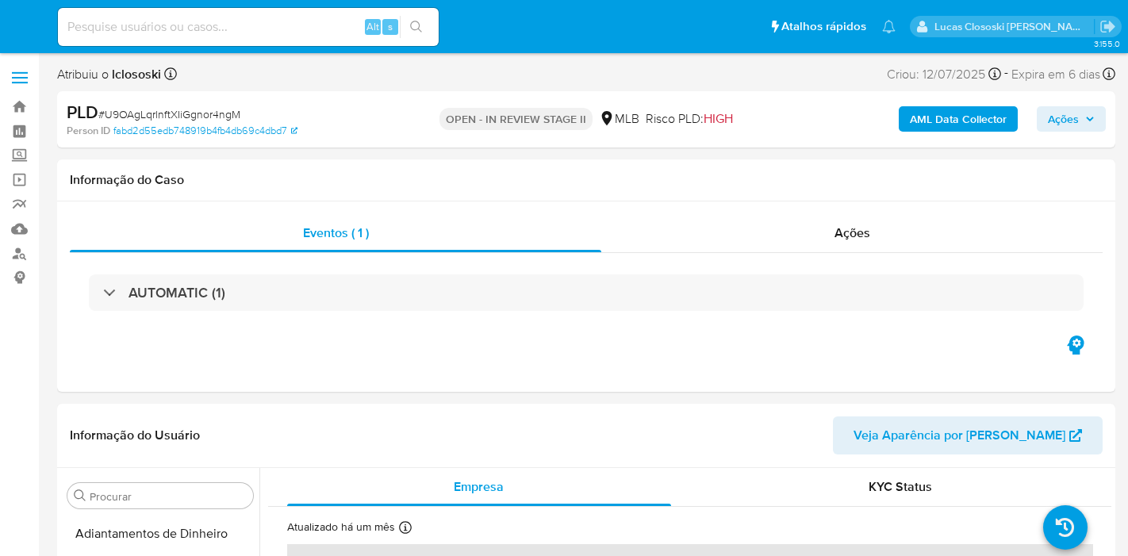
select select "10"
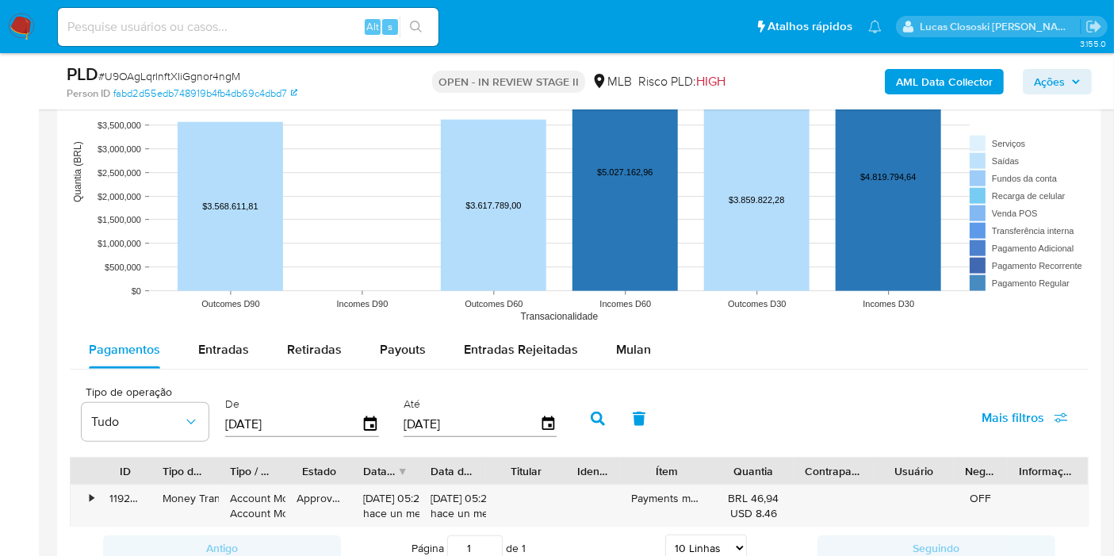
scroll to position [1763, 0]
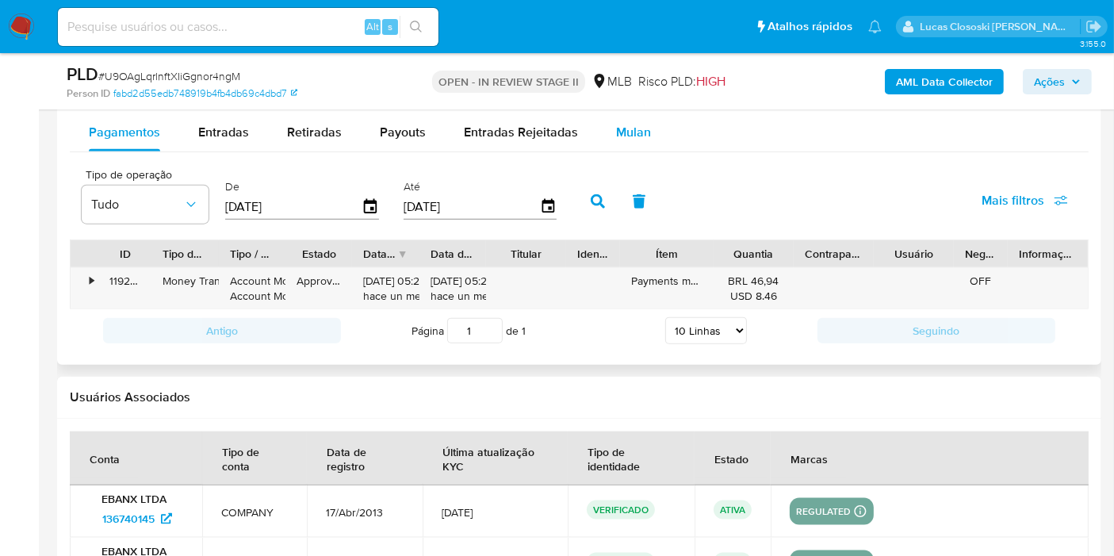
click at [616, 144] on div "Mulan" at bounding box center [633, 132] width 35 height 38
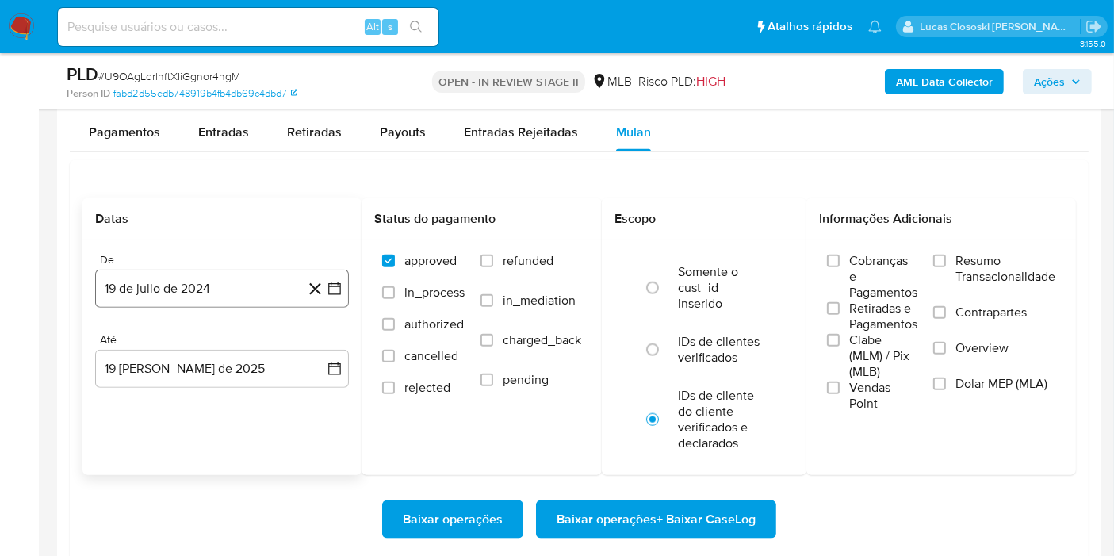
click at [340, 296] on button "19 de julio de 2024" at bounding box center [222, 289] width 254 height 38
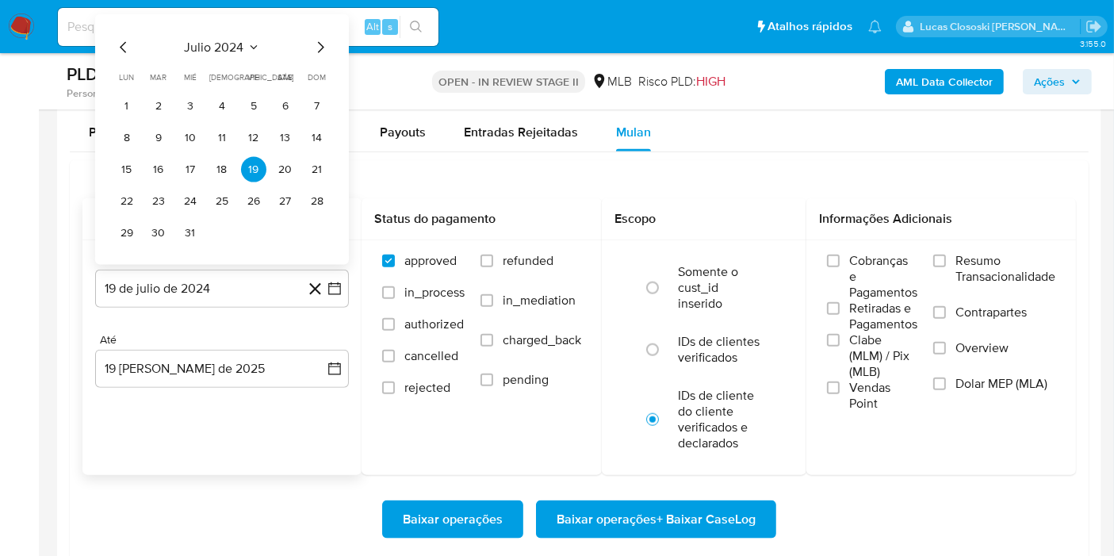
click at [211, 44] on span "julio 2024" at bounding box center [214, 48] width 59 height 16
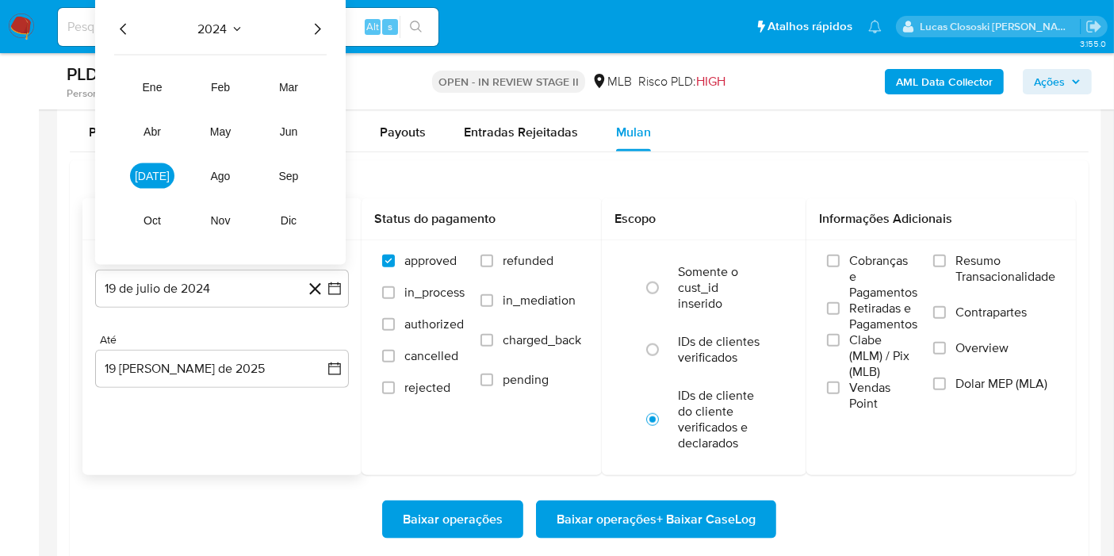
click at [305, 32] on div "2024" at bounding box center [220, 29] width 213 height 19
click at [319, 20] on icon "Año siguiente" at bounding box center [317, 29] width 19 height 19
click at [299, 136] on button "jun" at bounding box center [289, 131] width 44 height 25
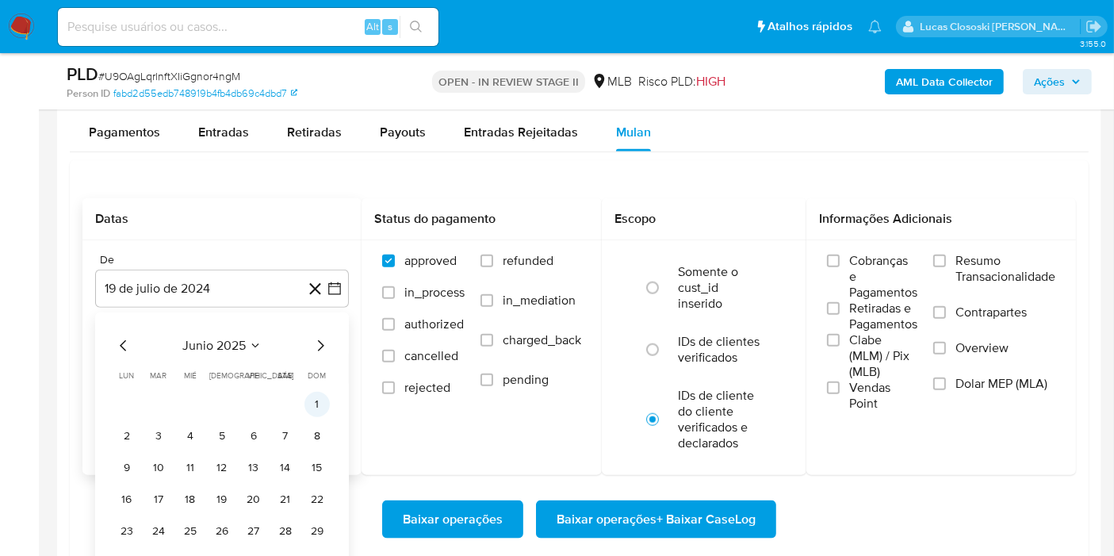
click at [311, 400] on button "1" at bounding box center [317, 404] width 25 height 25
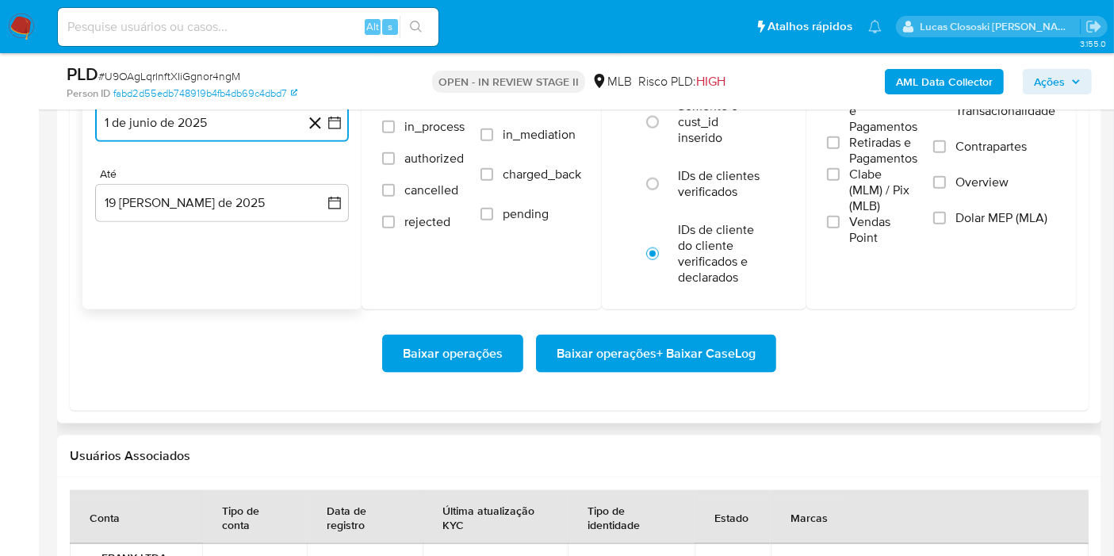
scroll to position [1939, 0]
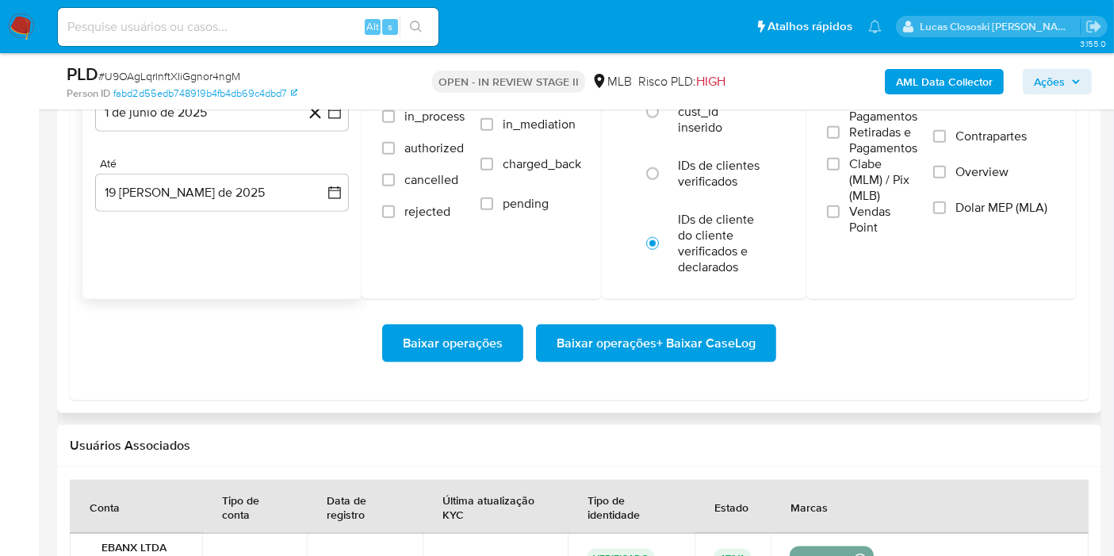
click at [686, 318] on div "Baixar operações Baixar operações + Baixar CaseLog" at bounding box center [579, 343] width 994 height 89
click at [687, 341] on span "Baixar operações + Baixar CaseLog" at bounding box center [656, 343] width 199 height 35
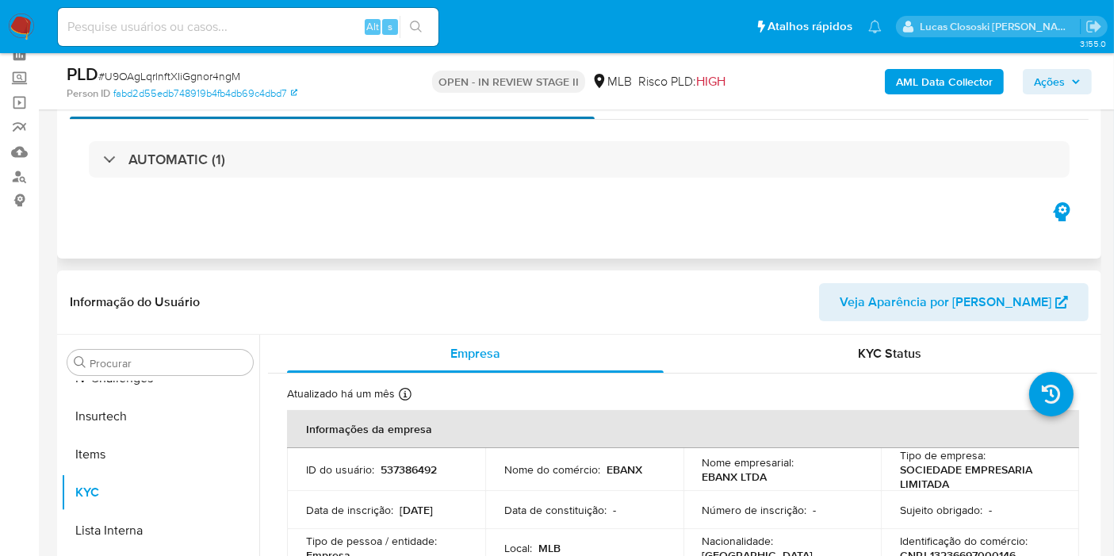
scroll to position [0, 0]
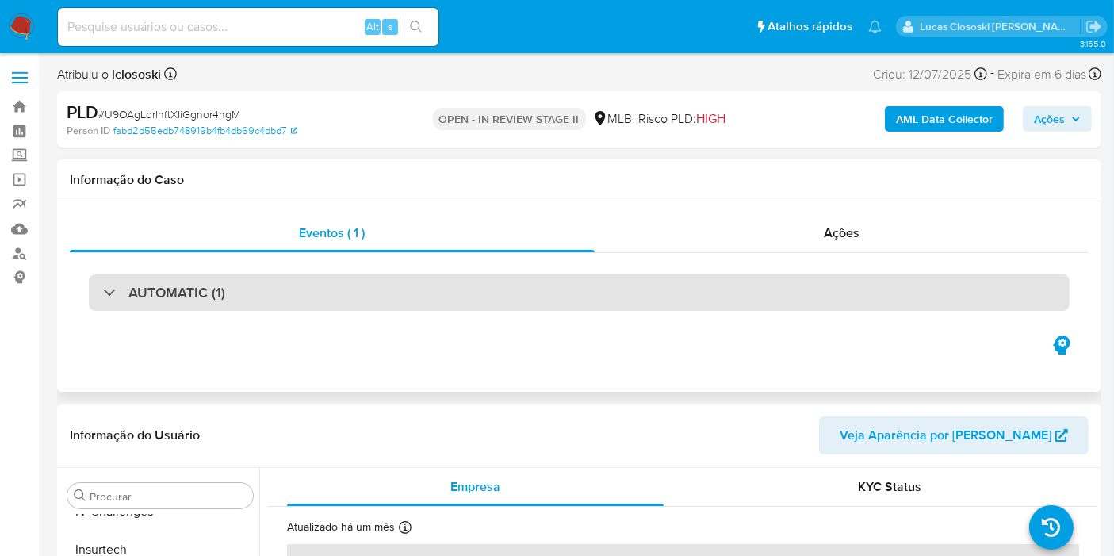
click at [258, 293] on div "AUTOMATIC (1)" at bounding box center [579, 292] width 981 height 36
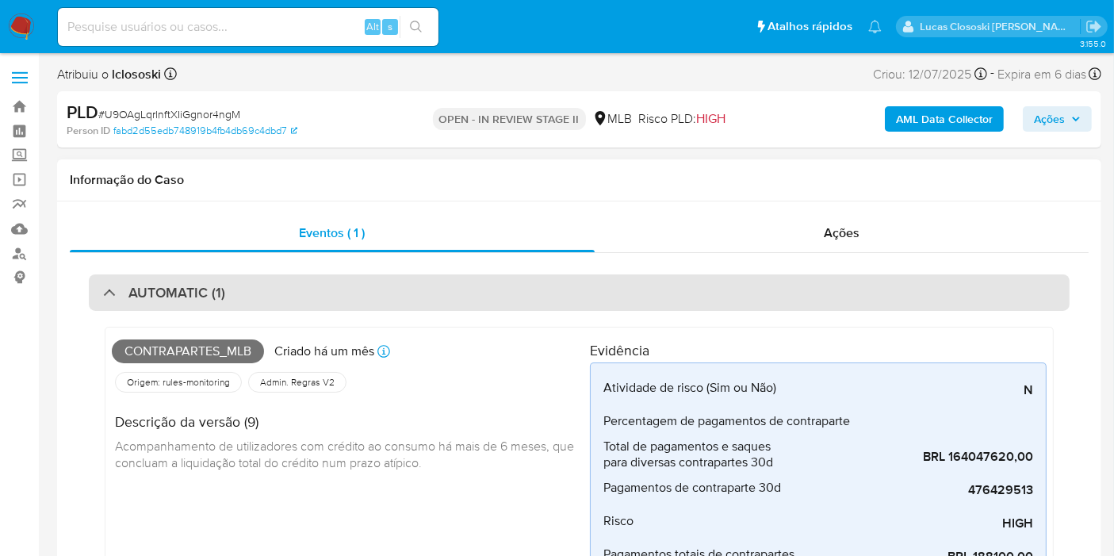
click at [905, 297] on div "AUTOMATIC (1)" at bounding box center [579, 292] width 981 height 36
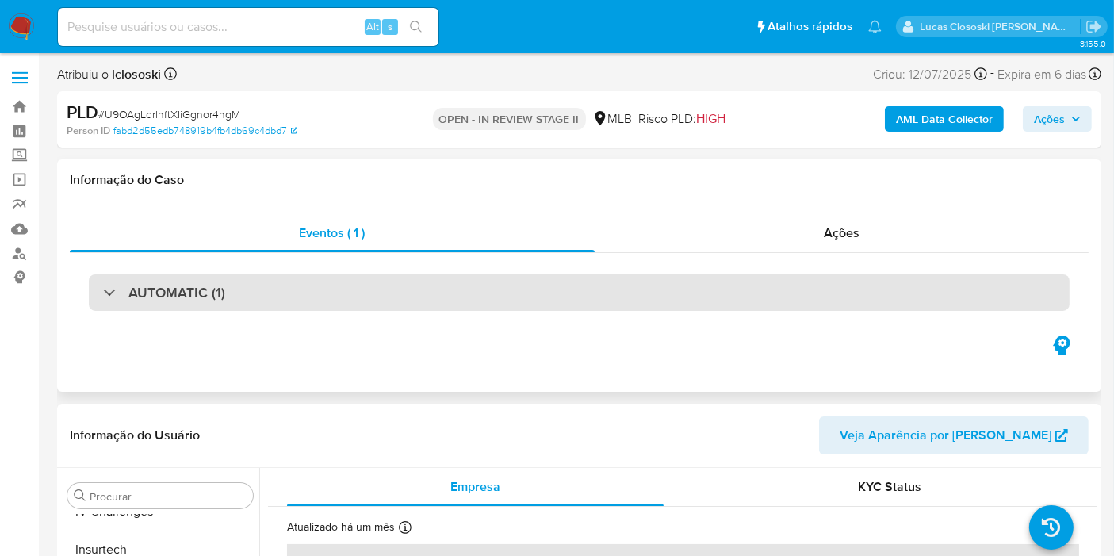
click at [571, 296] on div "AUTOMATIC (1)" at bounding box center [579, 292] width 981 height 36
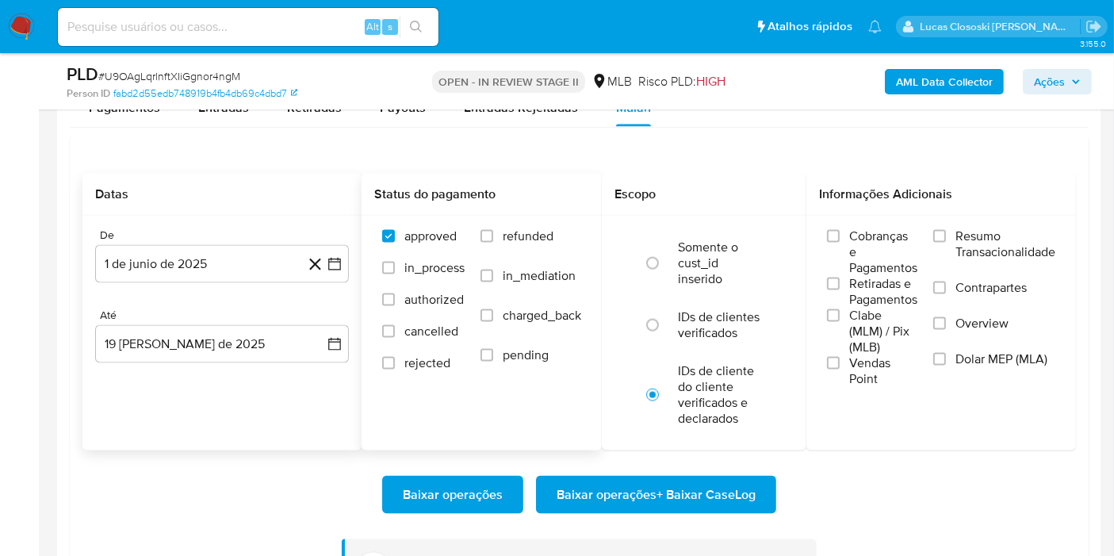
scroll to position [2291, 0]
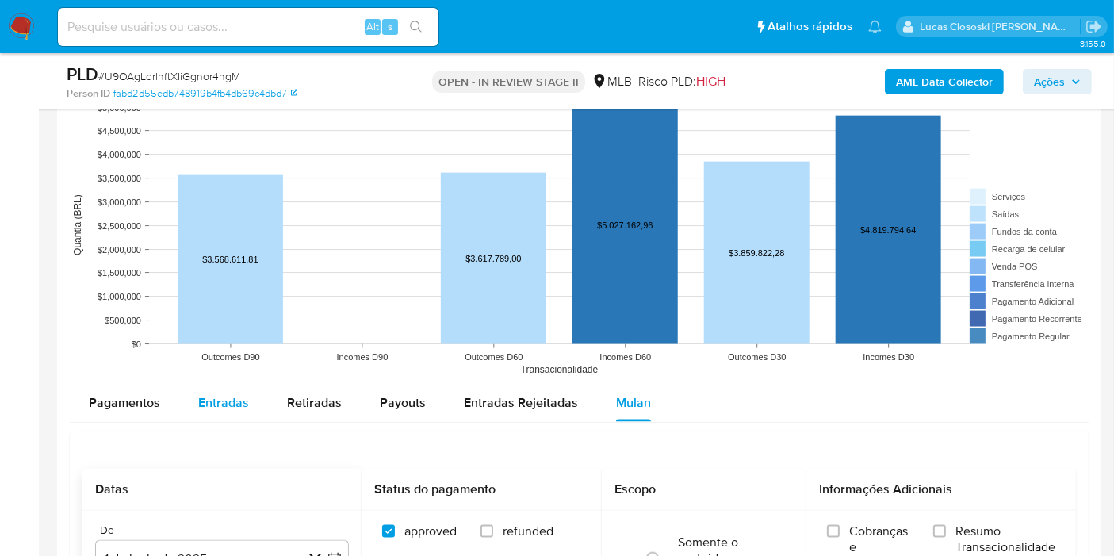
click at [237, 385] on div "Entradas" at bounding box center [223, 403] width 51 height 38
select select "10"
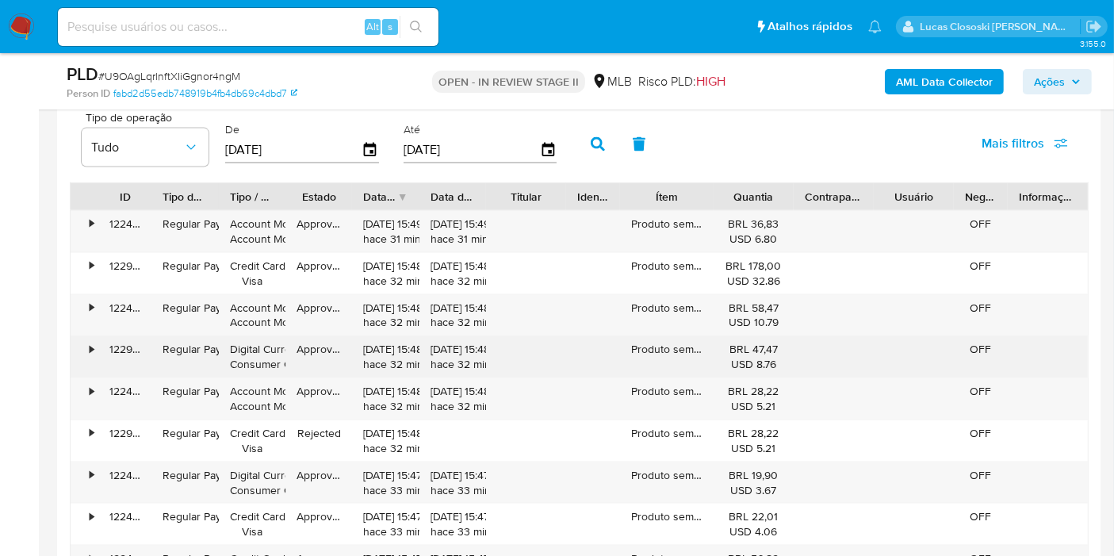
scroll to position [2203, 0]
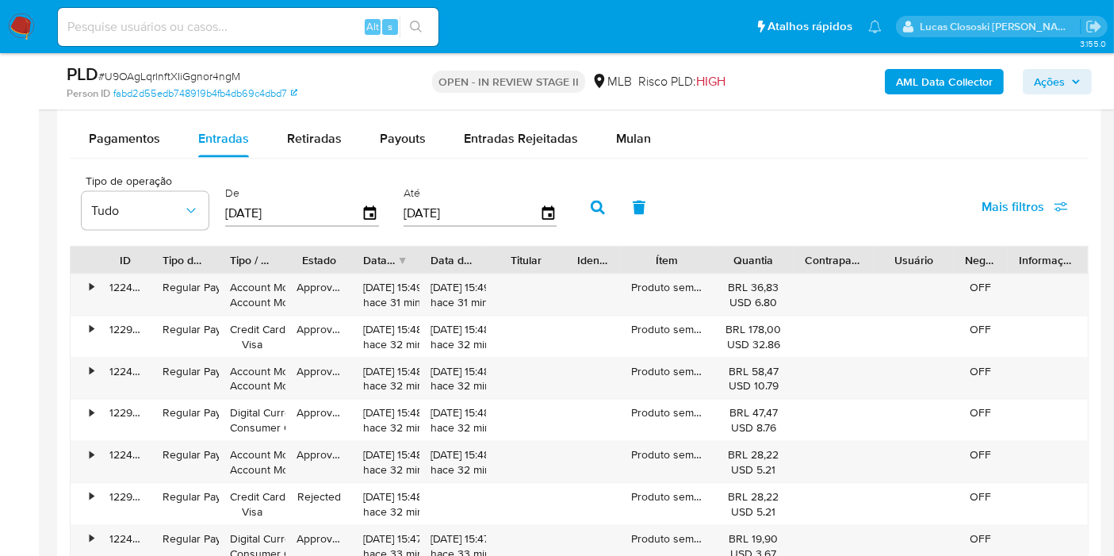
click at [375, 213] on div "De 22/05/2025" at bounding box center [304, 206] width 166 height 63
click at [368, 212] on icon "button" at bounding box center [370, 213] width 13 height 14
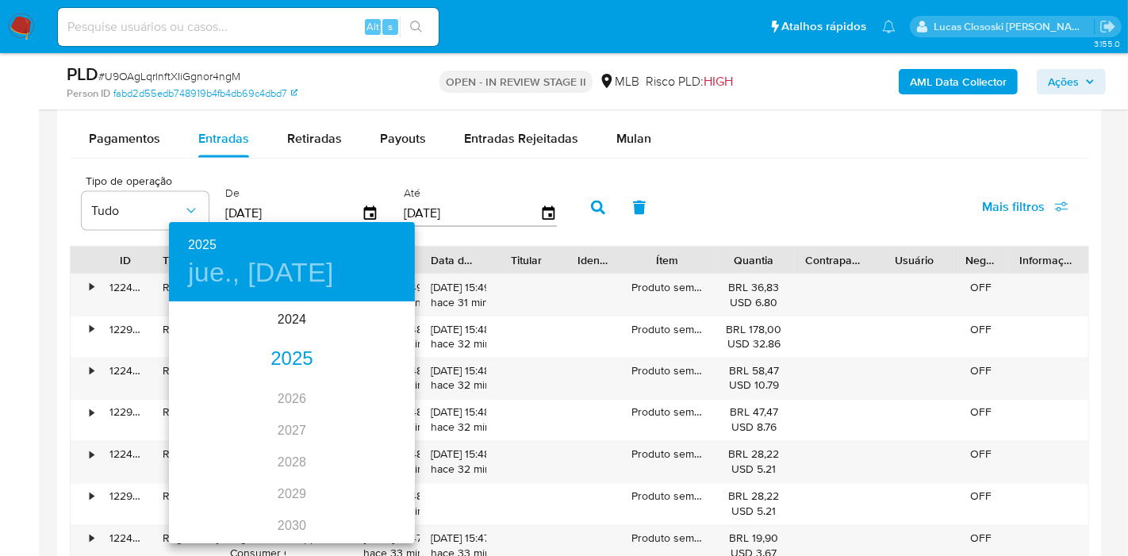
click at [299, 349] on div "2025" at bounding box center [292, 359] width 246 height 32
click at [215, 451] on div "jul." at bounding box center [210, 452] width 82 height 59
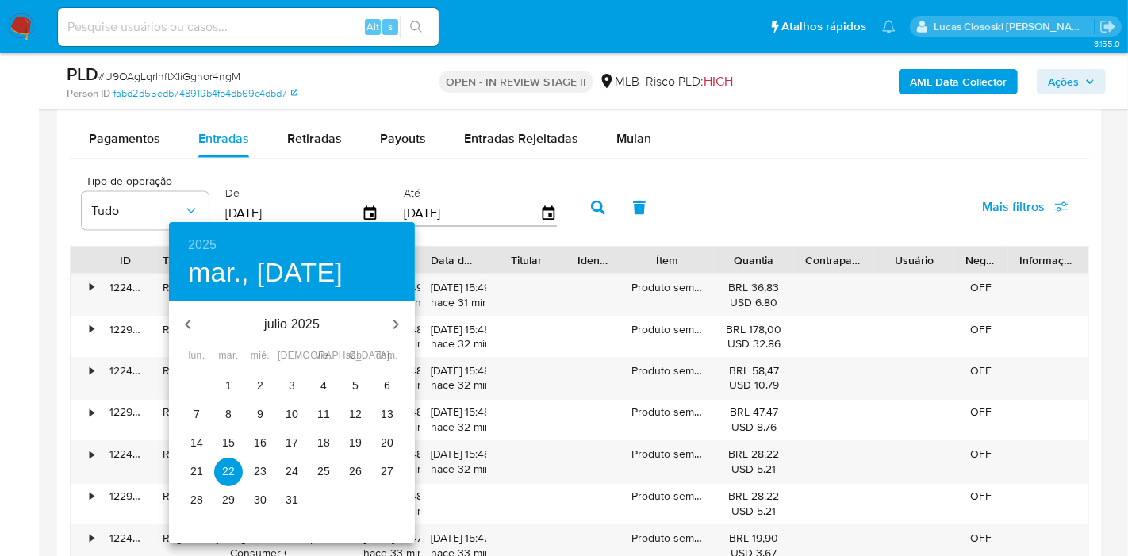
click at [232, 389] on span "1" at bounding box center [228, 386] width 29 height 16
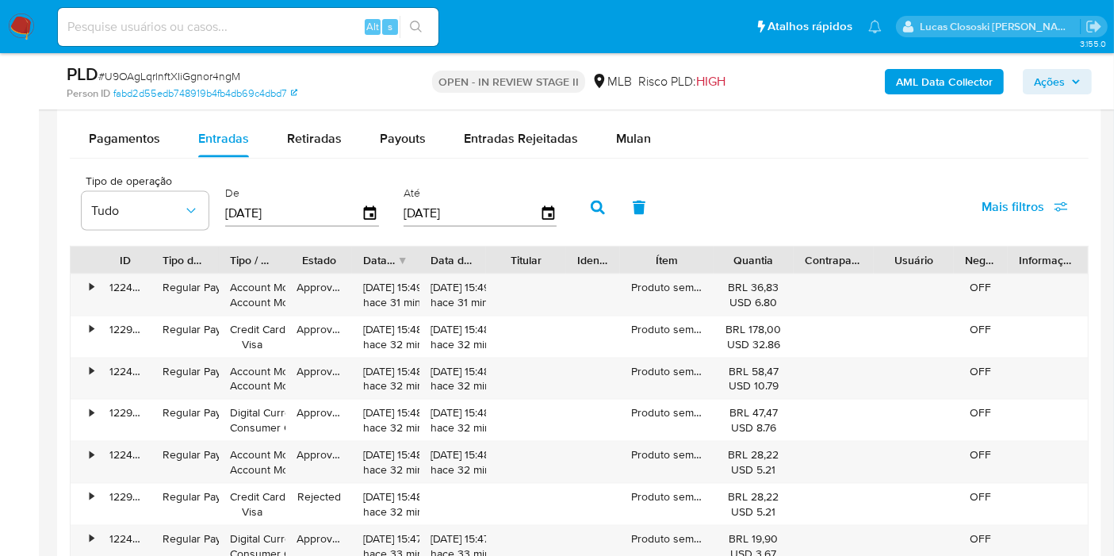
click at [600, 199] on button "button" at bounding box center [597, 208] width 41 height 38
click at [356, 204] on input "01/07/2025" at bounding box center [293, 213] width 136 height 25
click at [379, 213] on div "De 01/07/2025" at bounding box center [304, 206] width 166 height 63
click at [374, 214] on icon "button" at bounding box center [371, 214] width 28 height 28
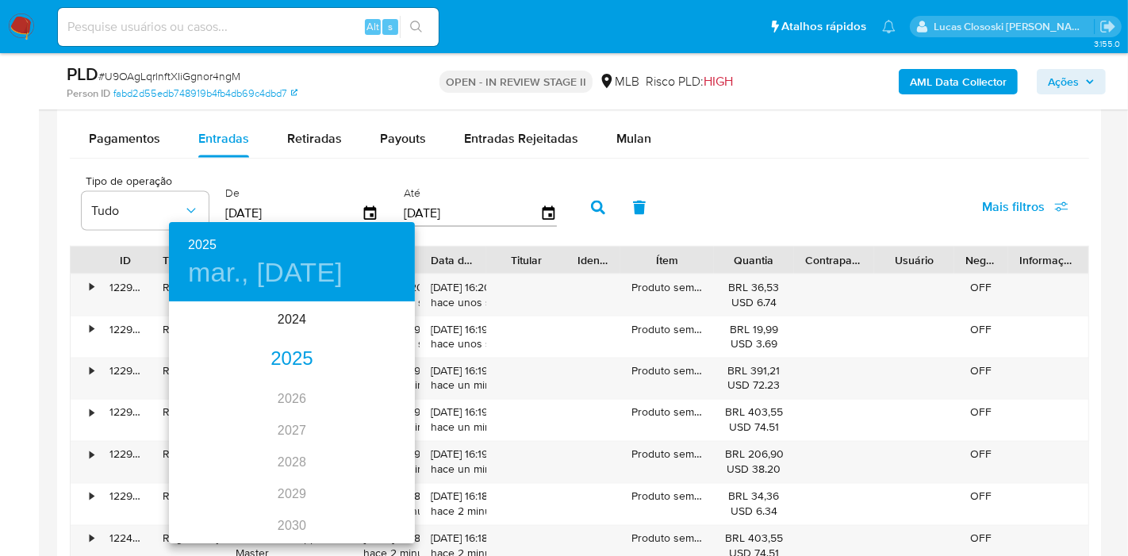
click at [290, 350] on div "2025" at bounding box center [292, 359] width 246 height 32
click at [183, 445] on div "jul." at bounding box center [210, 452] width 82 height 59
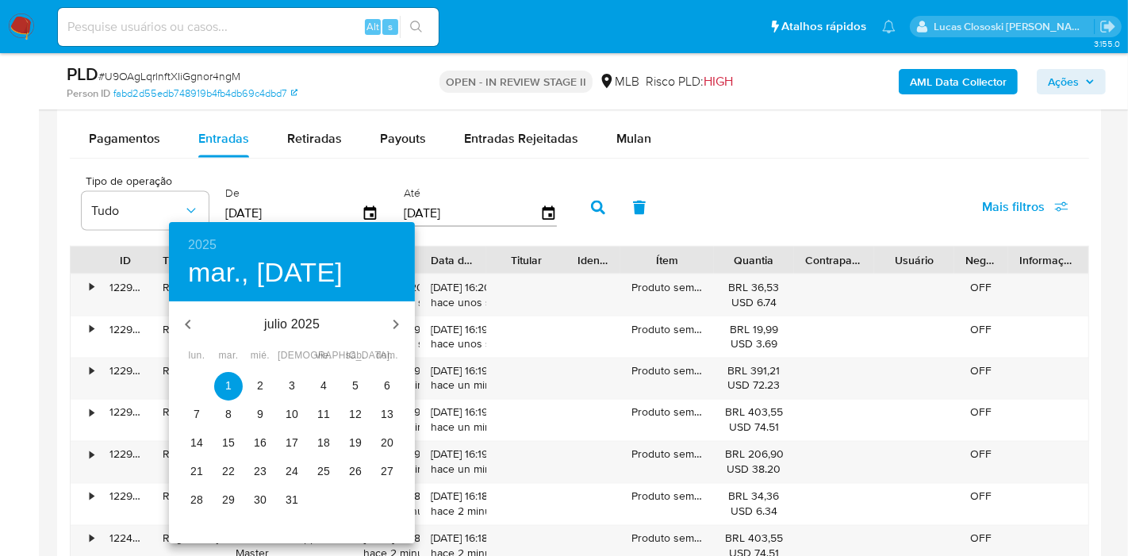
click at [350, 432] on button "19" at bounding box center [355, 443] width 29 height 29
type input "19/07/2025"
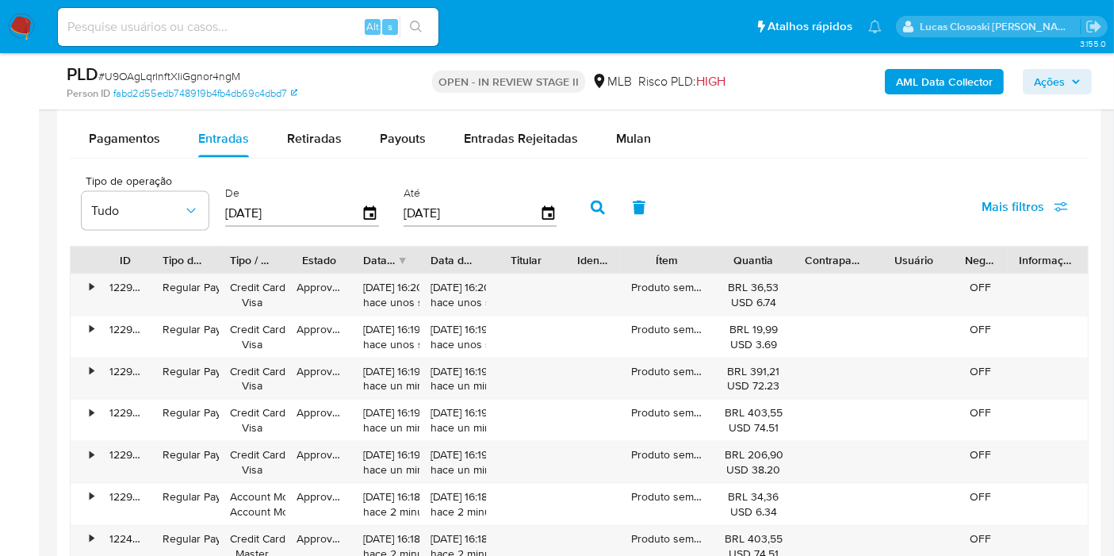
click at [591, 204] on icon "button" at bounding box center [598, 208] width 14 height 14
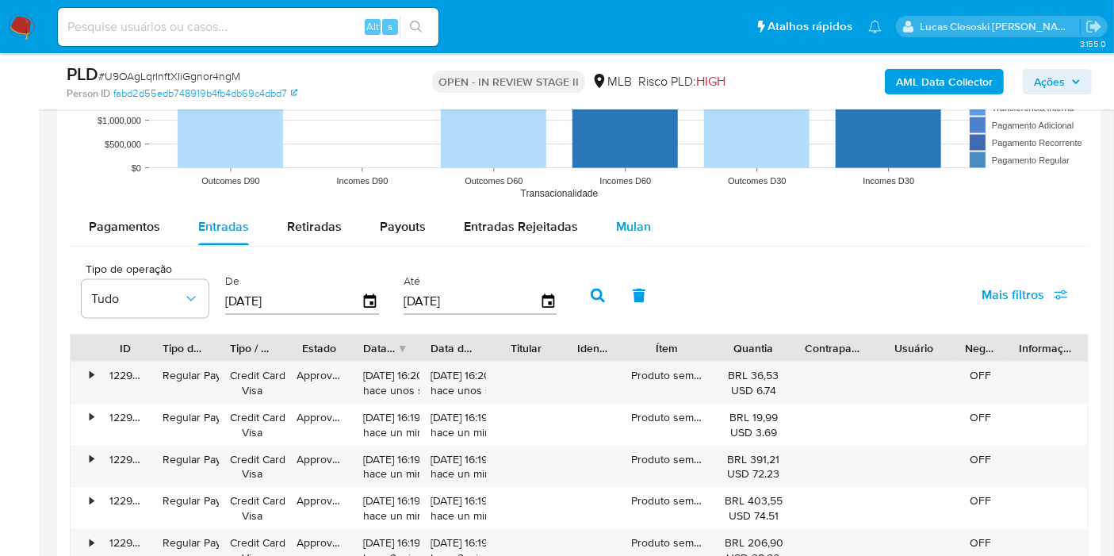
click at [628, 221] on span "Mulan" at bounding box center [633, 226] width 35 height 18
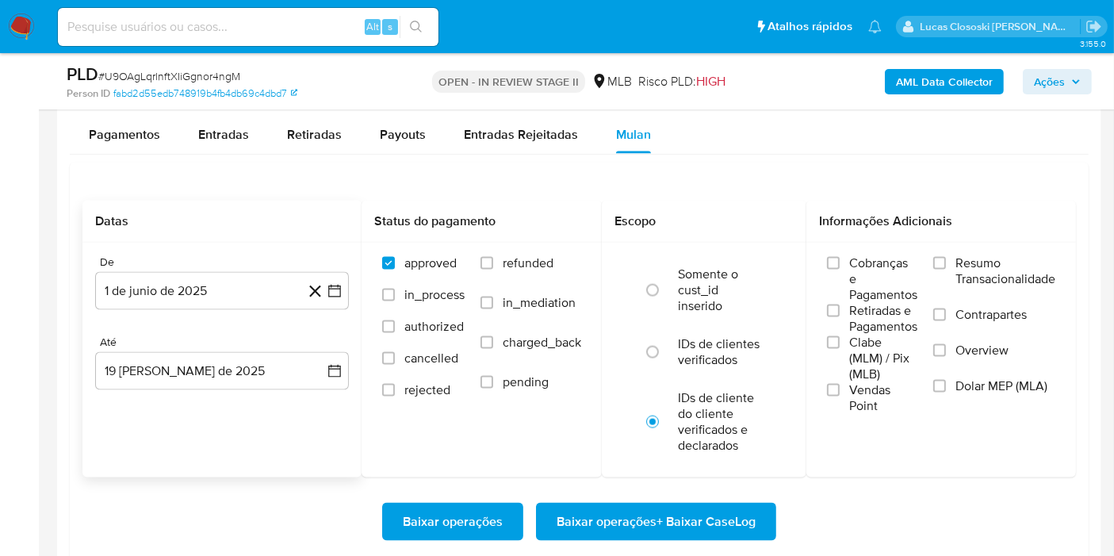
scroll to position [2291, 0]
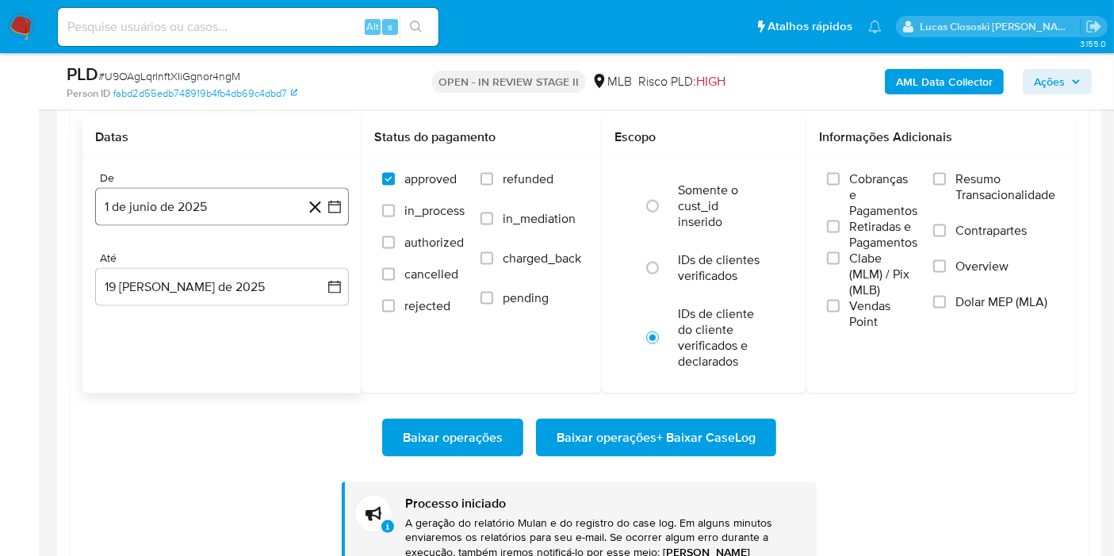
click at [342, 199] on icon "button" at bounding box center [335, 207] width 16 height 16
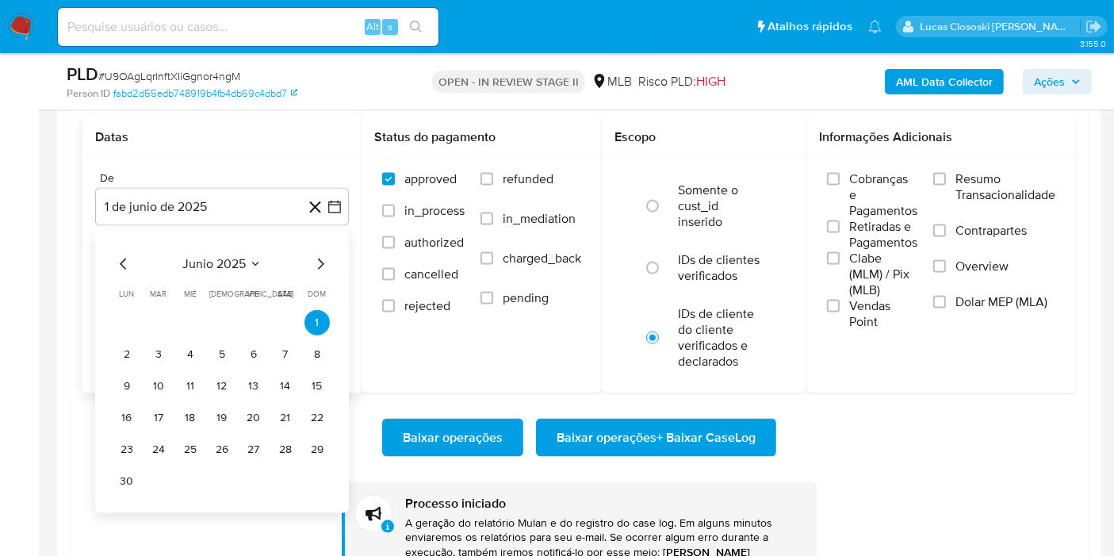
click at [238, 256] on span "junio 2025" at bounding box center [213, 264] width 63 height 16
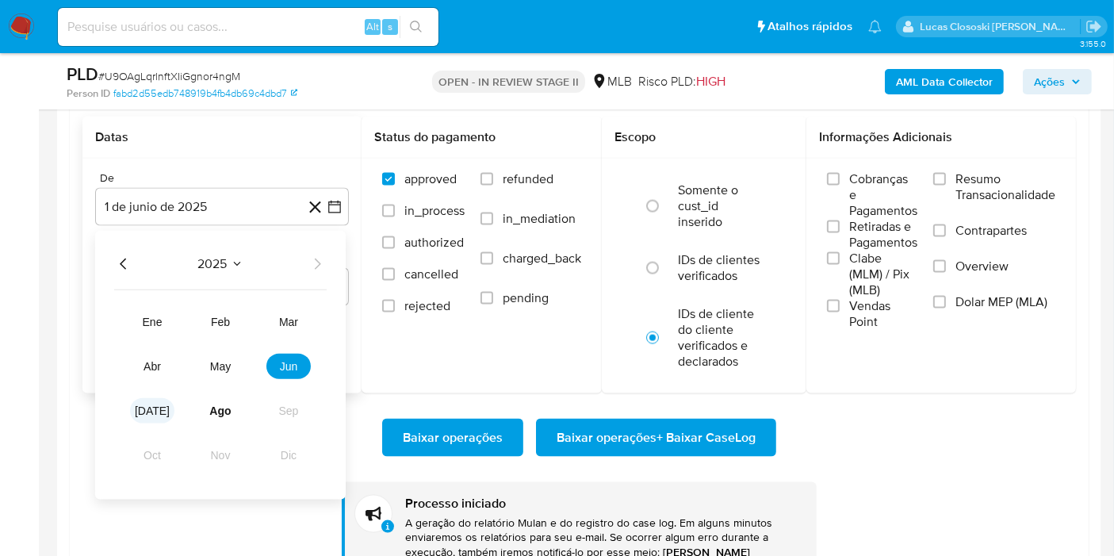
click at [152, 407] on span "[DATE]" at bounding box center [152, 411] width 35 height 13
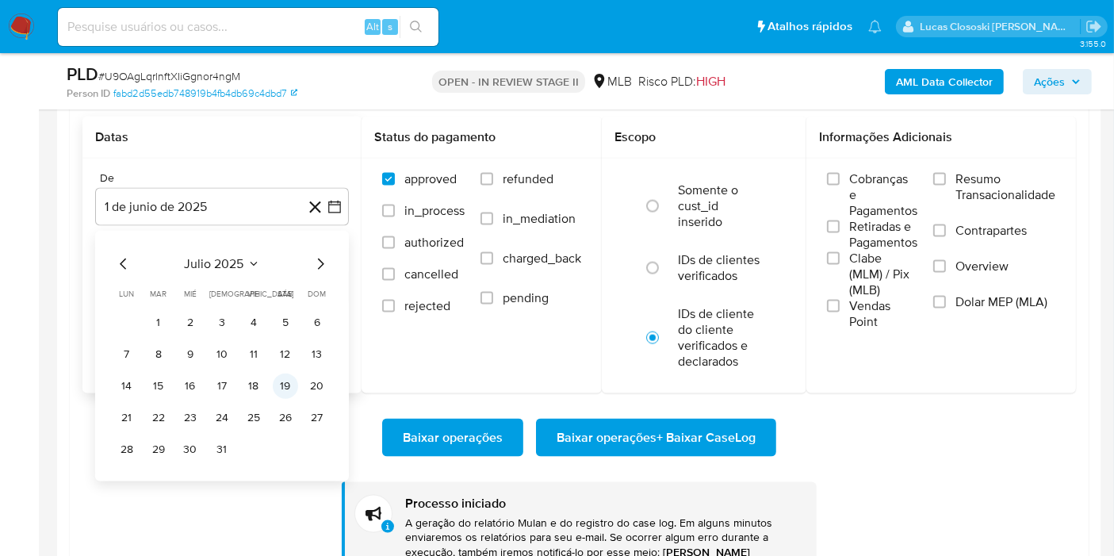
click at [289, 384] on button "19" at bounding box center [285, 386] width 25 height 25
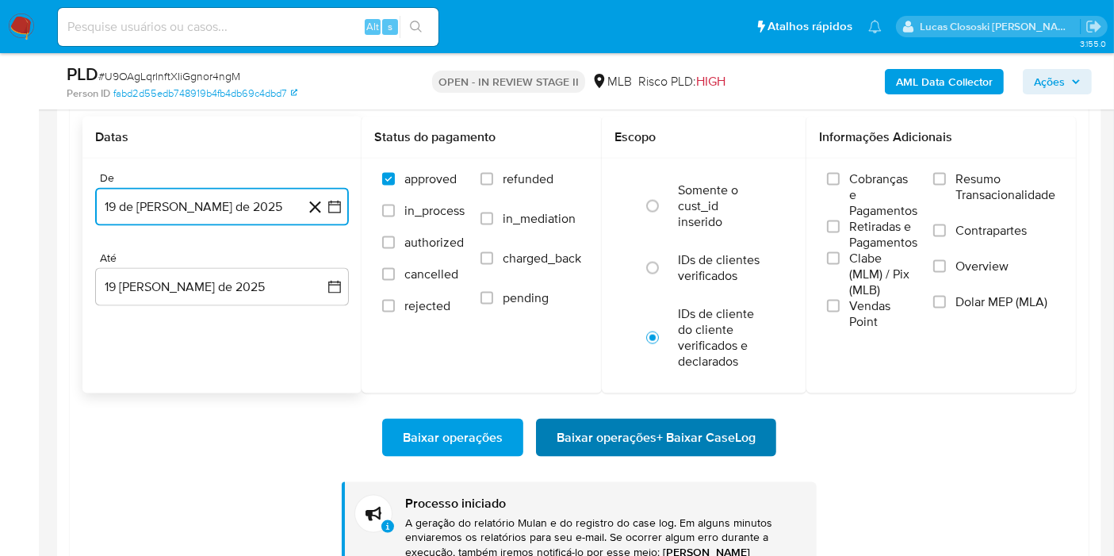
click at [686, 431] on span "Baixar operações + Baixar CaseLog" at bounding box center [656, 437] width 199 height 35
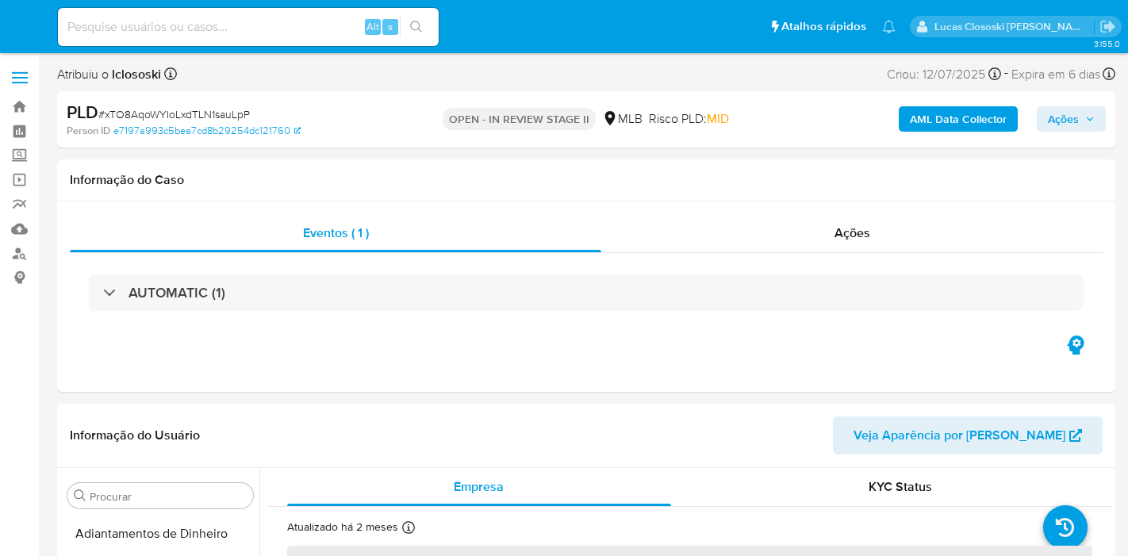
select select "10"
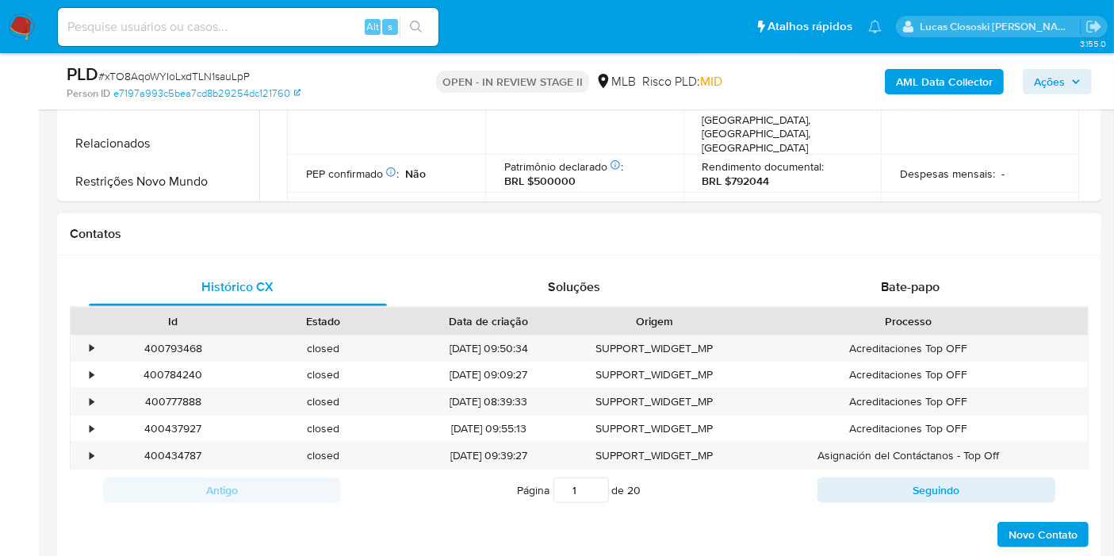
scroll to position [440, 0]
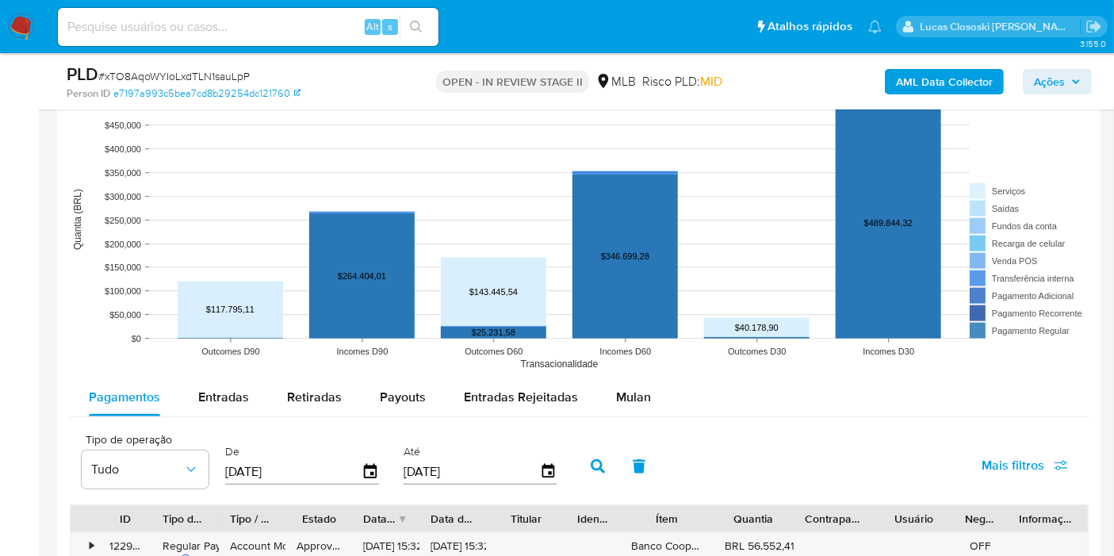
click at [633, 400] on span "Mulan" at bounding box center [633, 397] width 35 height 18
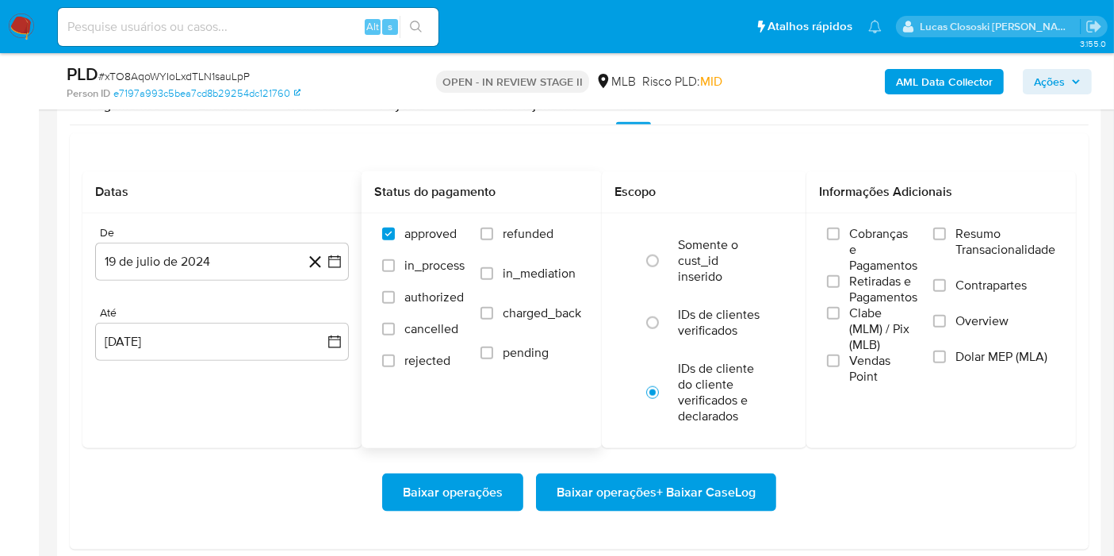
scroll to position [1851, 0]
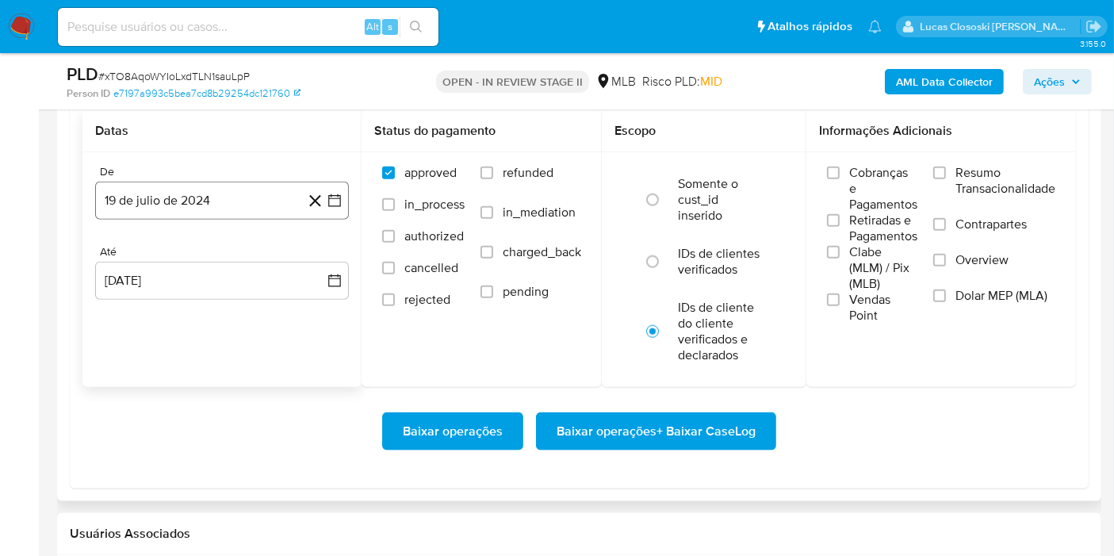
click at [333, 197] on icon "button" at bounding box center [335, 201] width 16 height 16
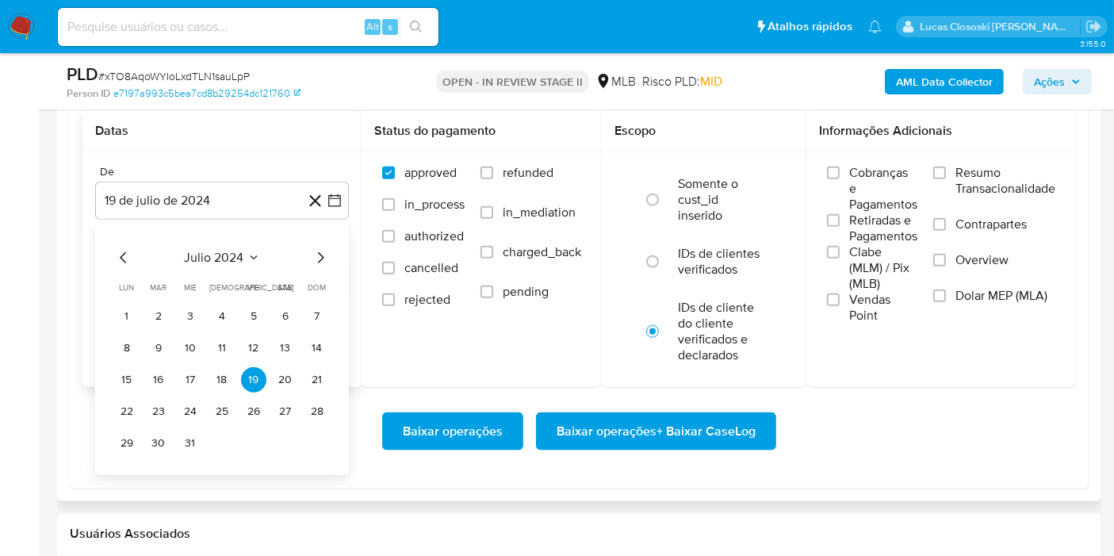
click at [207, 252] on span "julio 2024" at bounding box center [214, 258] width 59 height 16
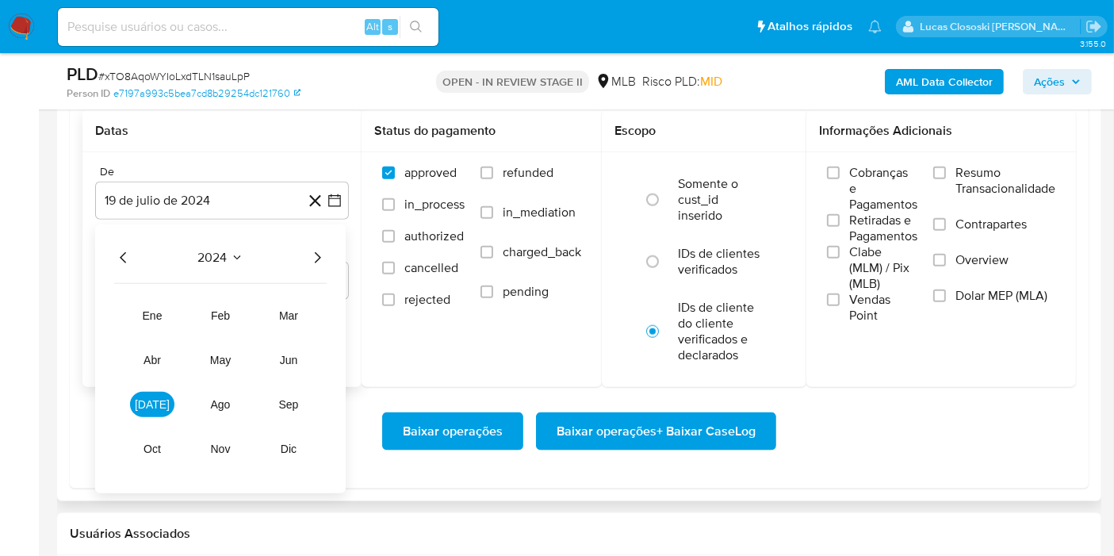
click at [328, 261] on div "2024 2024 ene feb mar abr may jun [DATE] ago sep oct nov dic" at bounding box center [220, 358] width 251 height 269
click at [324, 251] on icon "Año siguiente" at bounding box center [317, 257] width 19 height 19
click at [293, 354] on span "jun" at bounding box center [289, 360] width 18 height 13
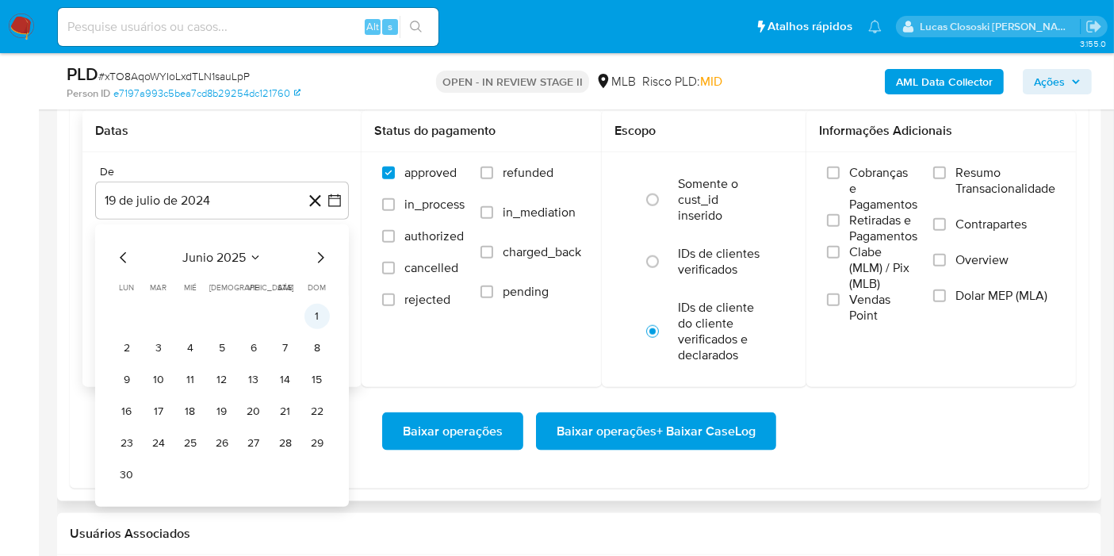
click at [315, 312] on button "1" at bounding box center [317, 316] width 25 height 25
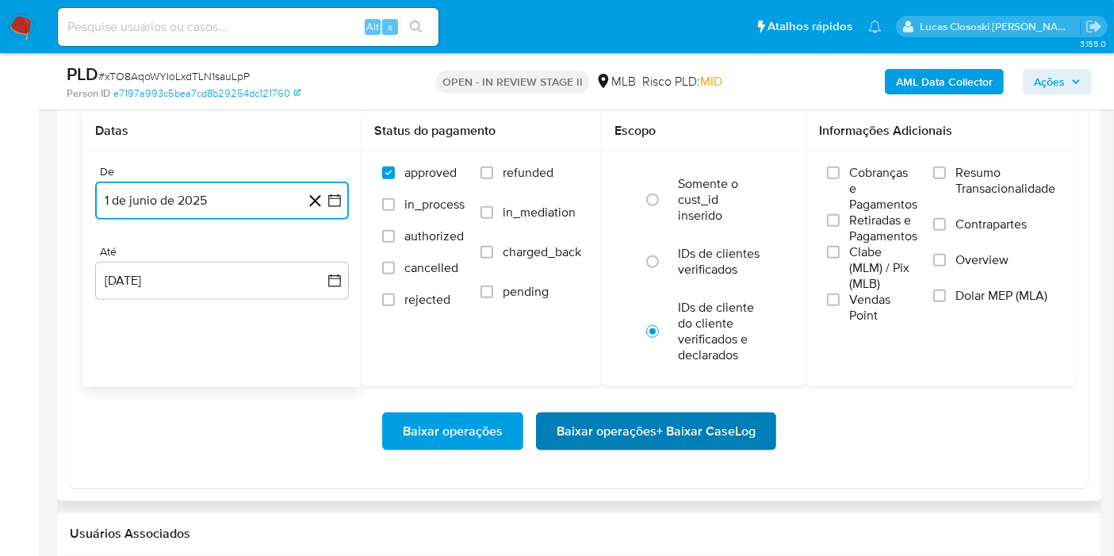
click at [667, 433] on span "Baixar operações + Baixar CaseLog" at bounding box center [656, 431] width 199 height 35
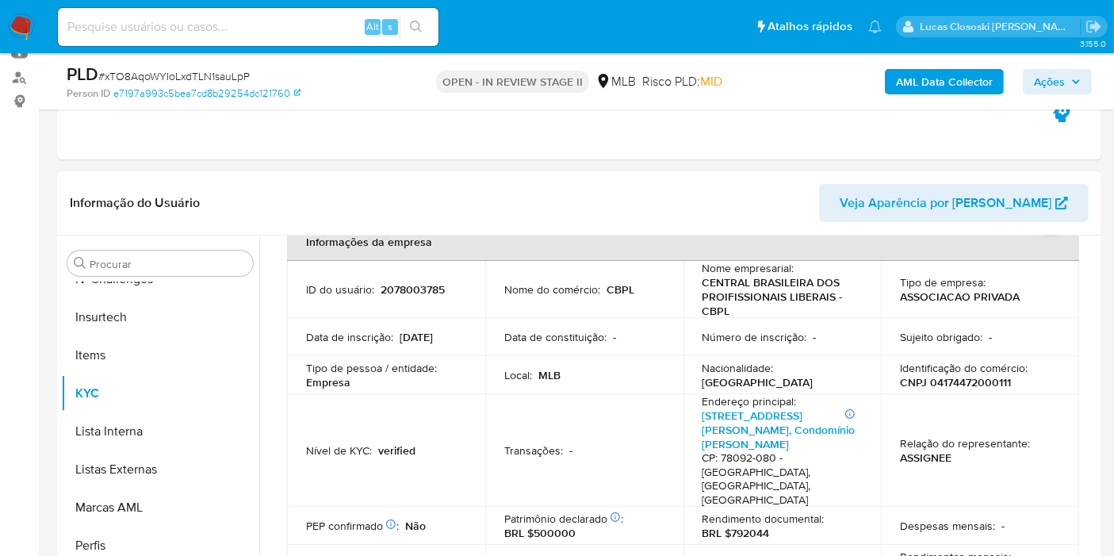
scroll to position [0, 0]
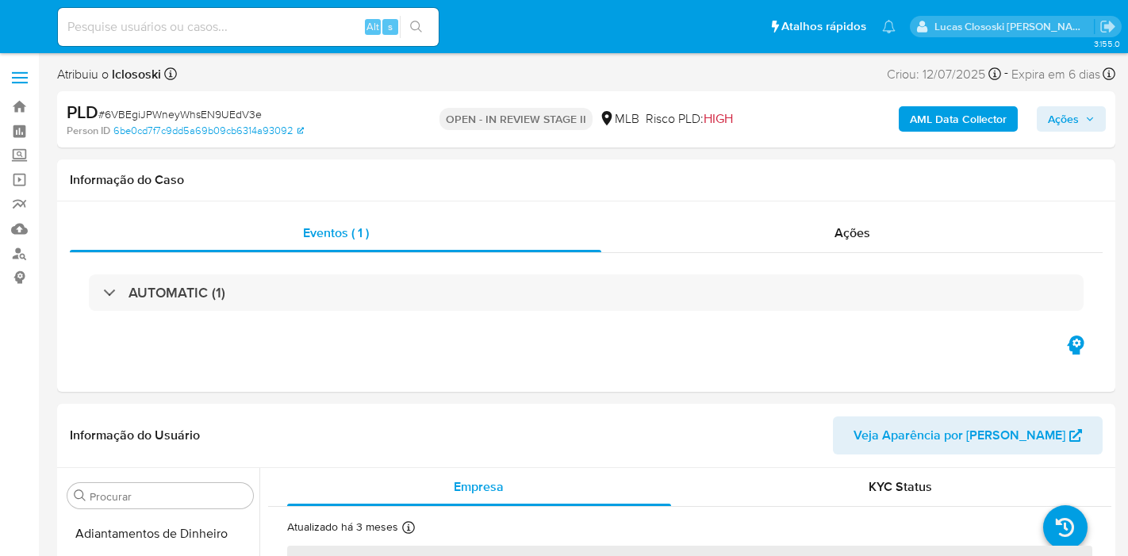
select select "10"
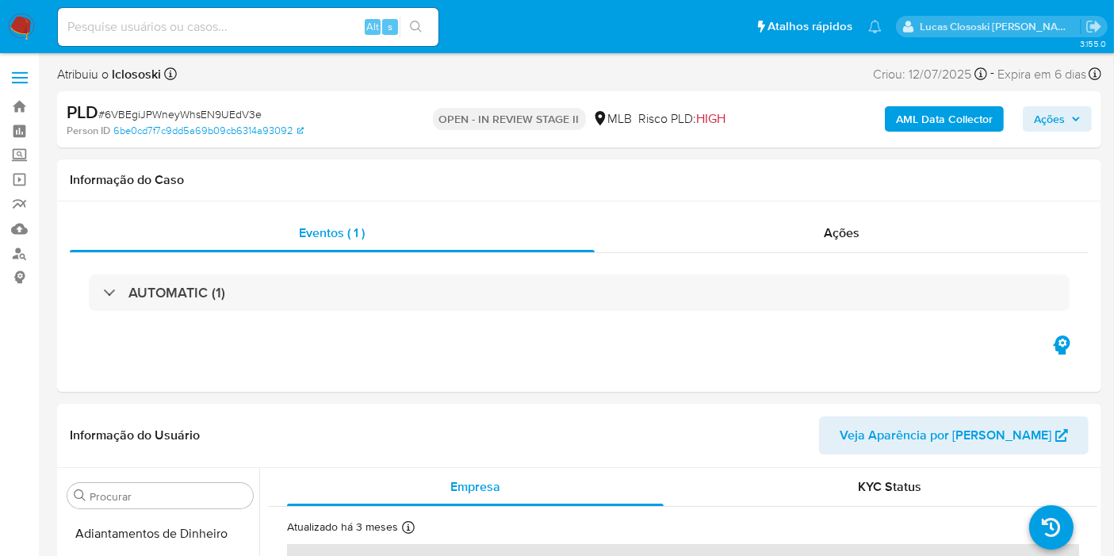
scroll to position [708, 0]
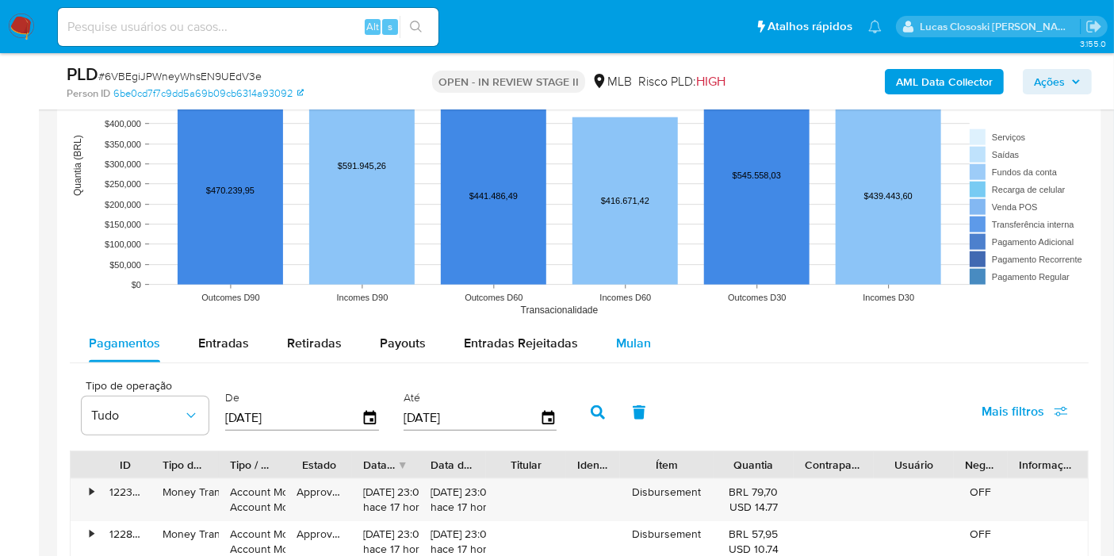
click at [639, 341] on span "Mulan" at bounding box center [633, 343] width 35 height 18
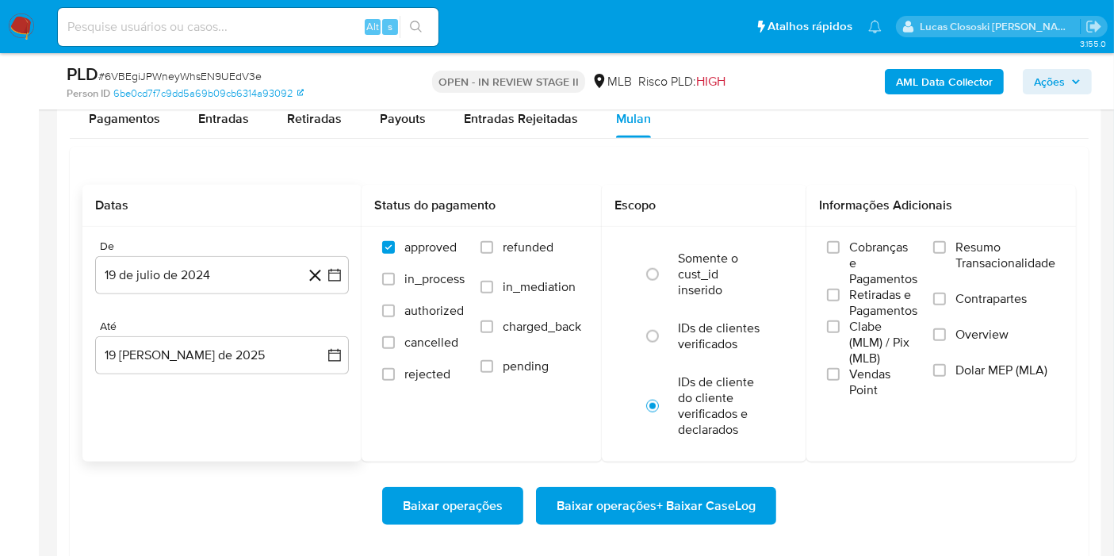
scroll to position [1763, 0]
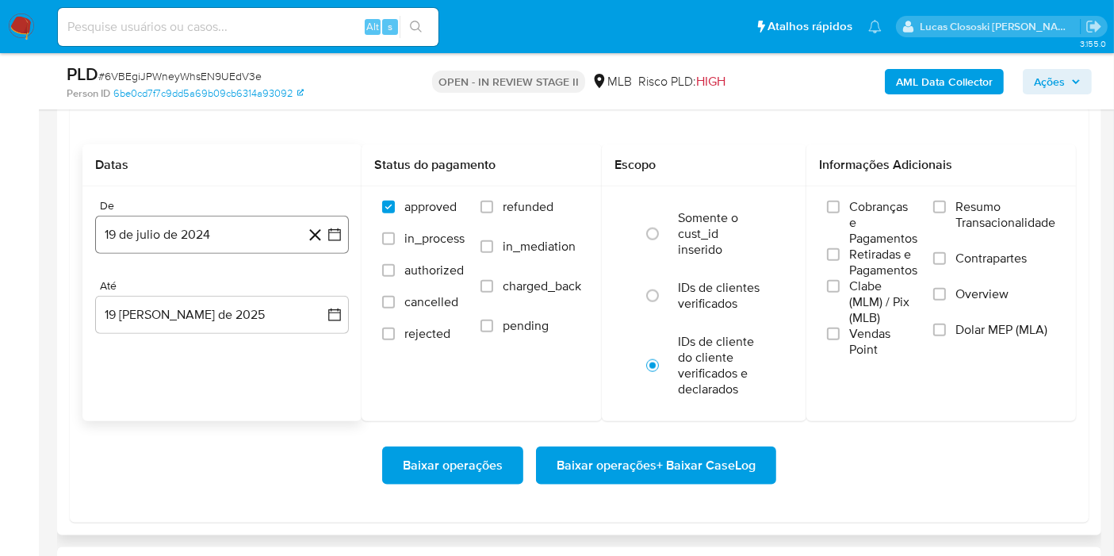
click at [335, 247] on button "19 de julio de 2024" at bounding box center [222, 235] width 254 height 38
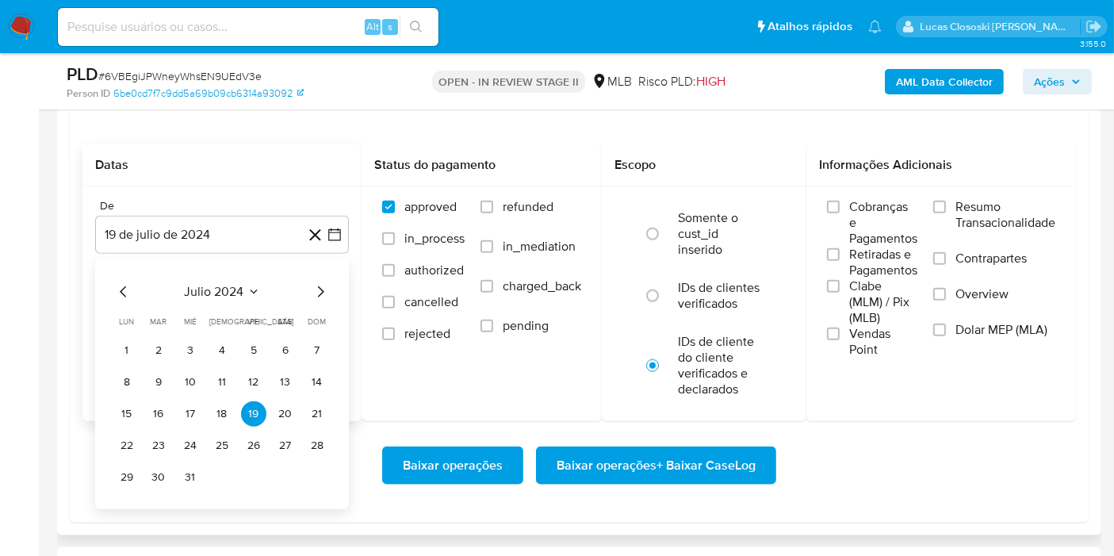
click at [191, 284] on span "julio 2024" at bounding box center [214, 292] width 59 height 16
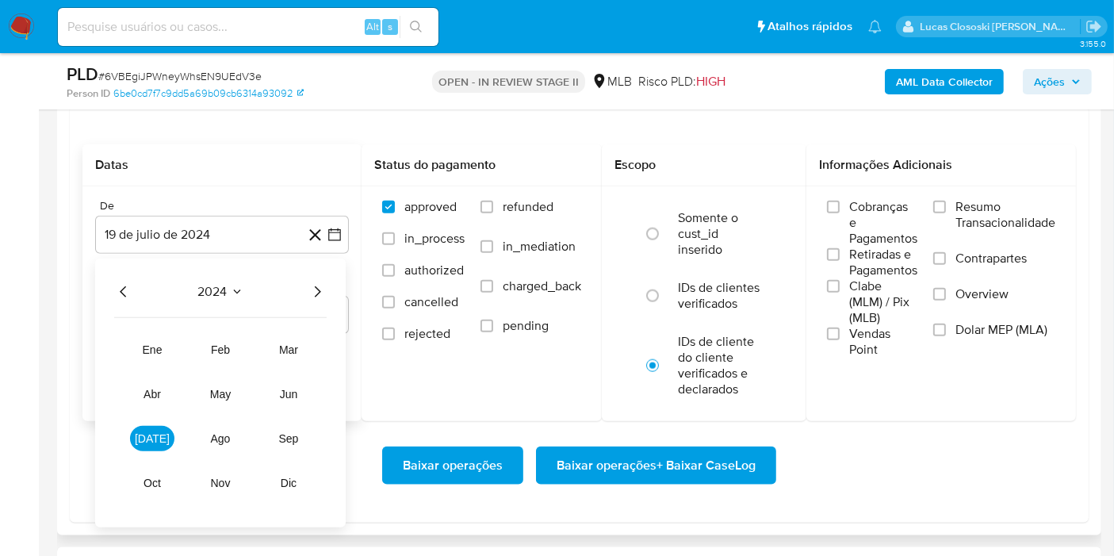
click at [315, 282] on icon "Año siguiente" at bounding box center [317, 291] width 19 height 19
click at [297, 396] on span "jun" at bounding box center [289, 394] width 18 height 13
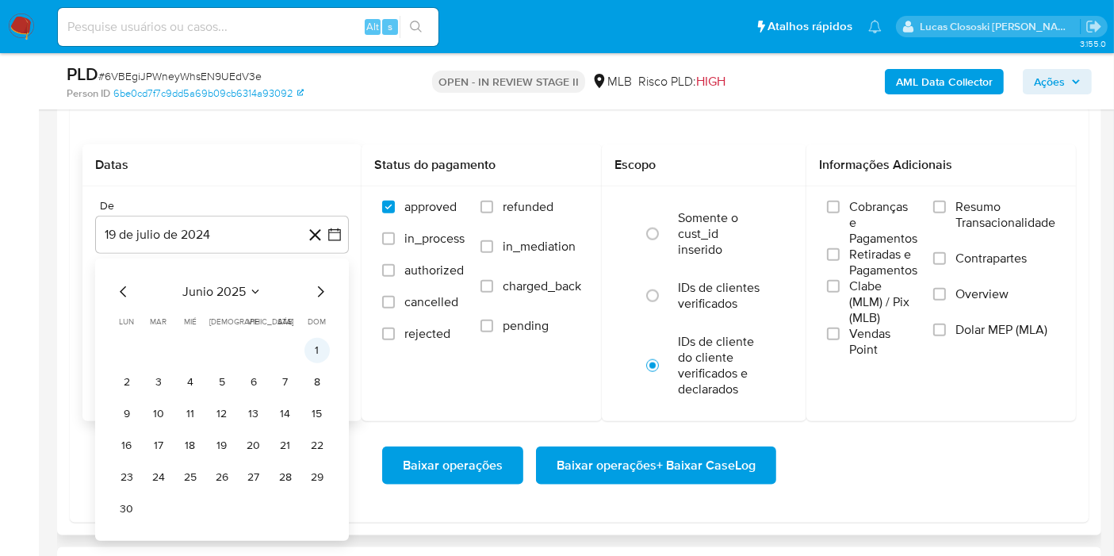
click at [313, 340] on button "1" at bounding box center [317, 350] width 25 height 25
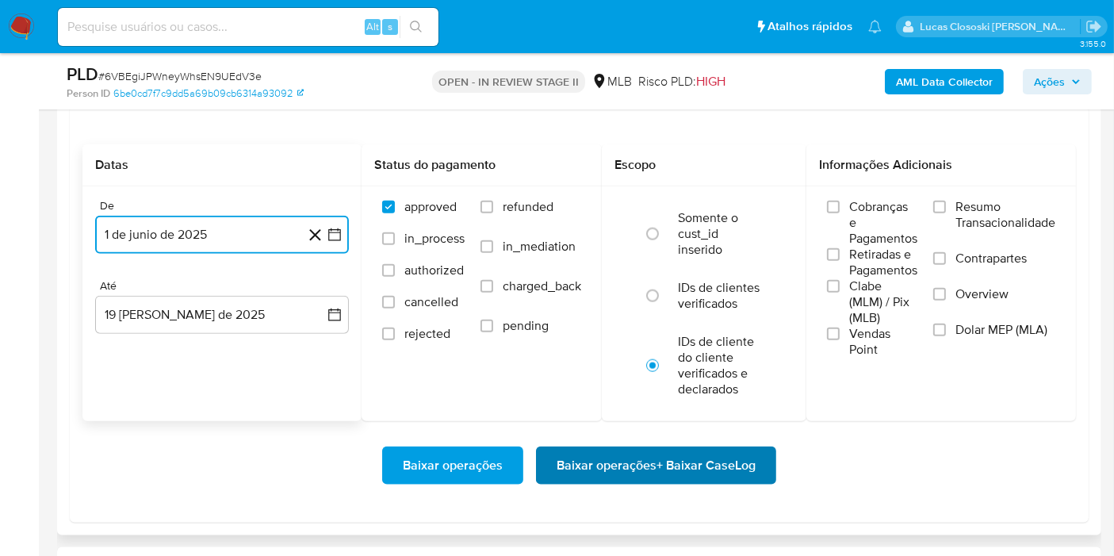
click at [688, 472] on span "Baixar operações + Baixar CaseLog" at bounding box center [656, 465] width 199 height 35
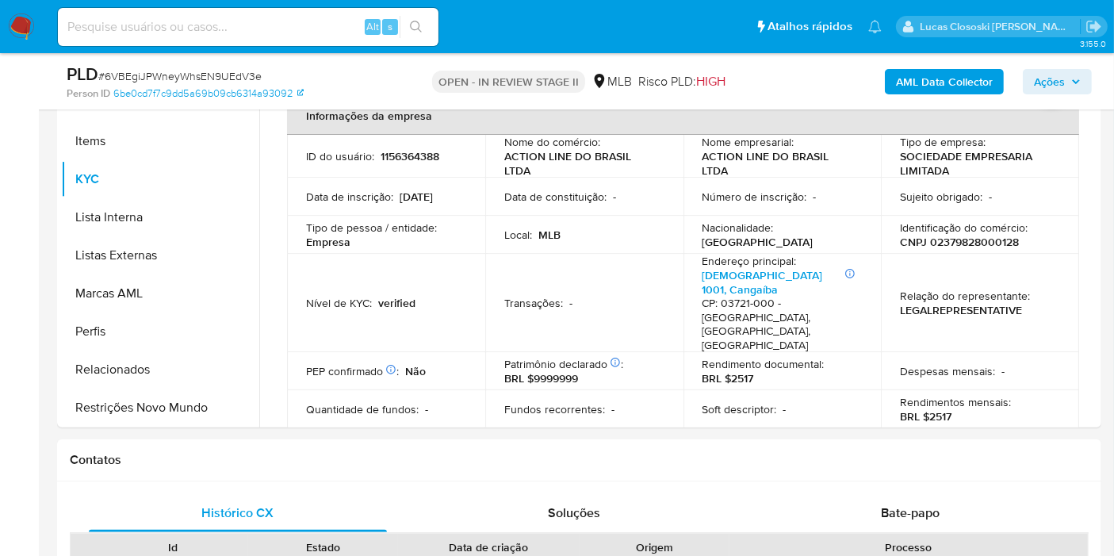
scroll to position [264, 0]
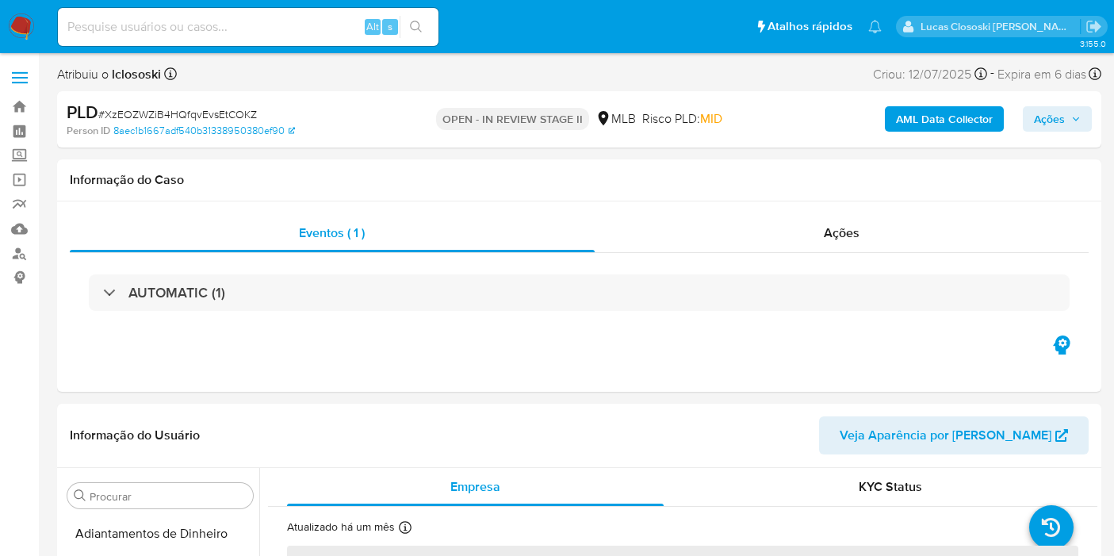
select select "10"
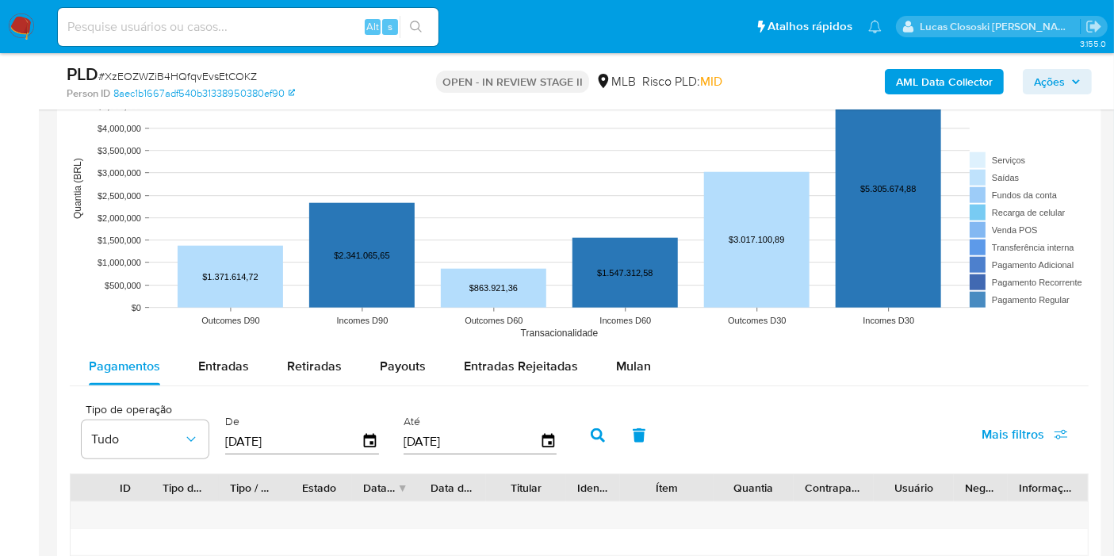
scroll to position [1498, 0]
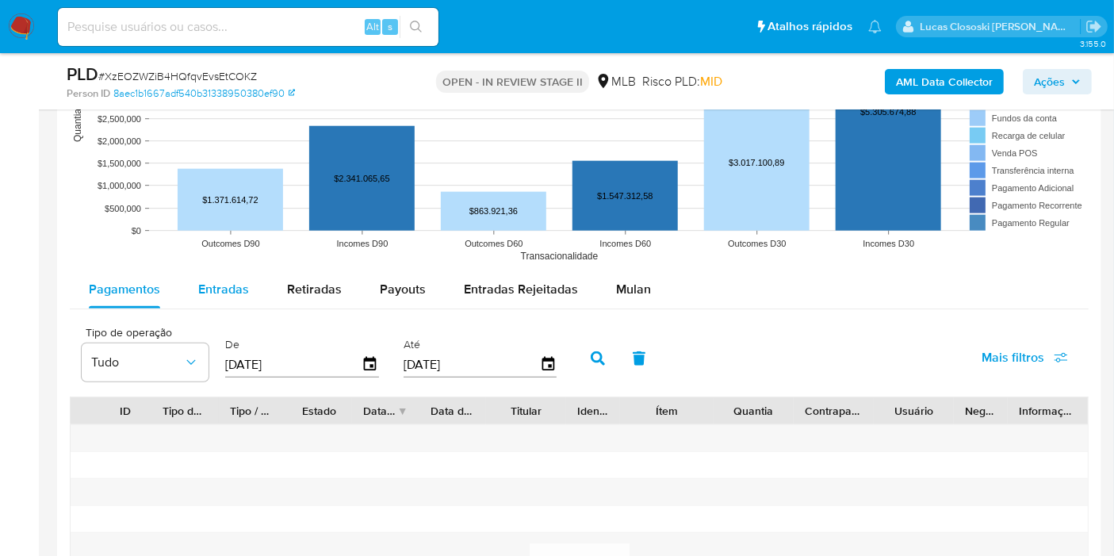
click at [198, 283] on span "Entradas" at bounding box center [223, 289] width 51 height 18
select select "10"
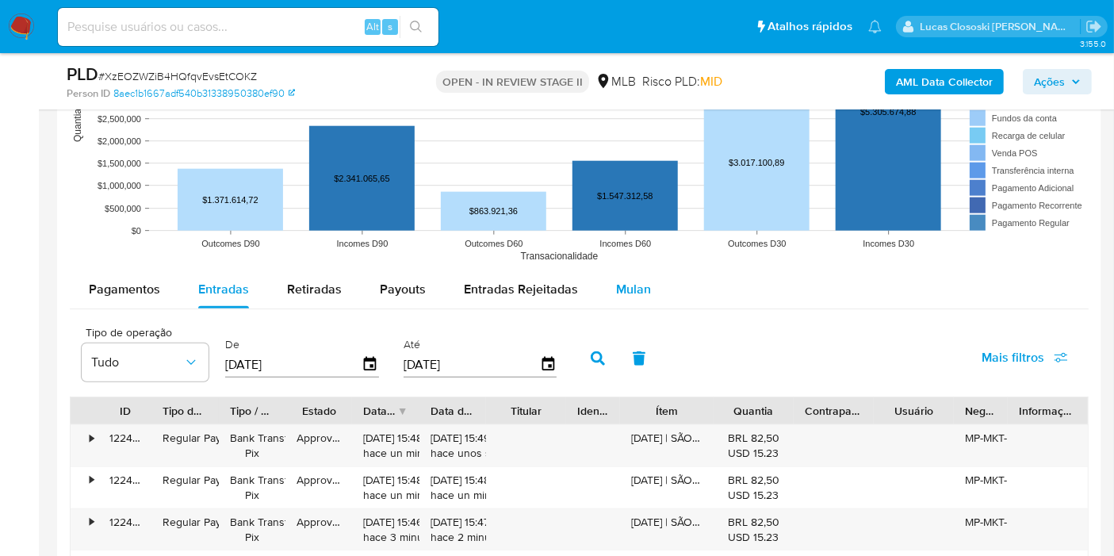
click at [639, 290] on span "Mulan" at bounding box center [633, 289] width 35 height 18
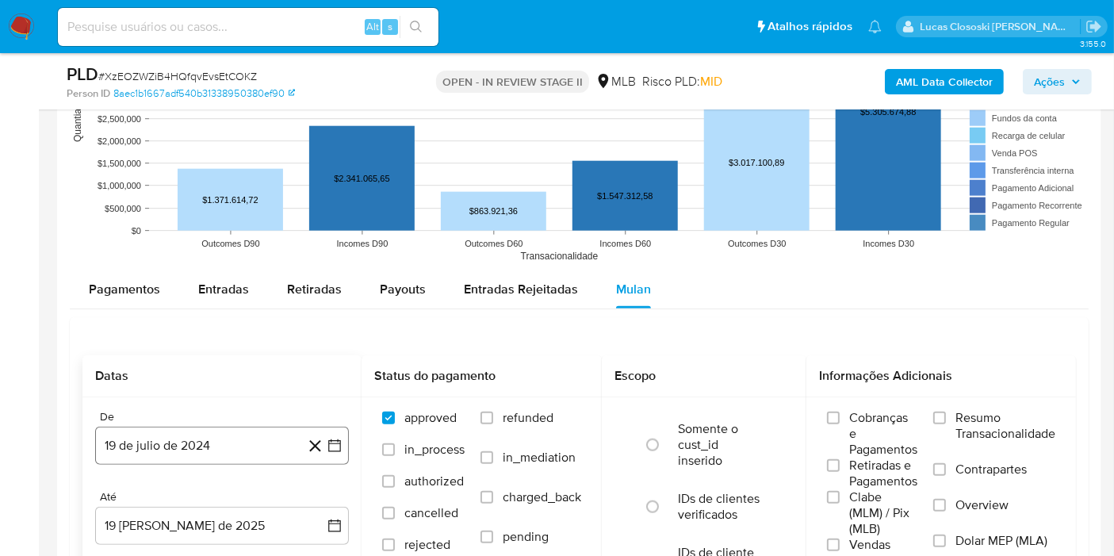
click at [332, 443] on icon "button" at bounding box center [335, 446] width 16 height 16
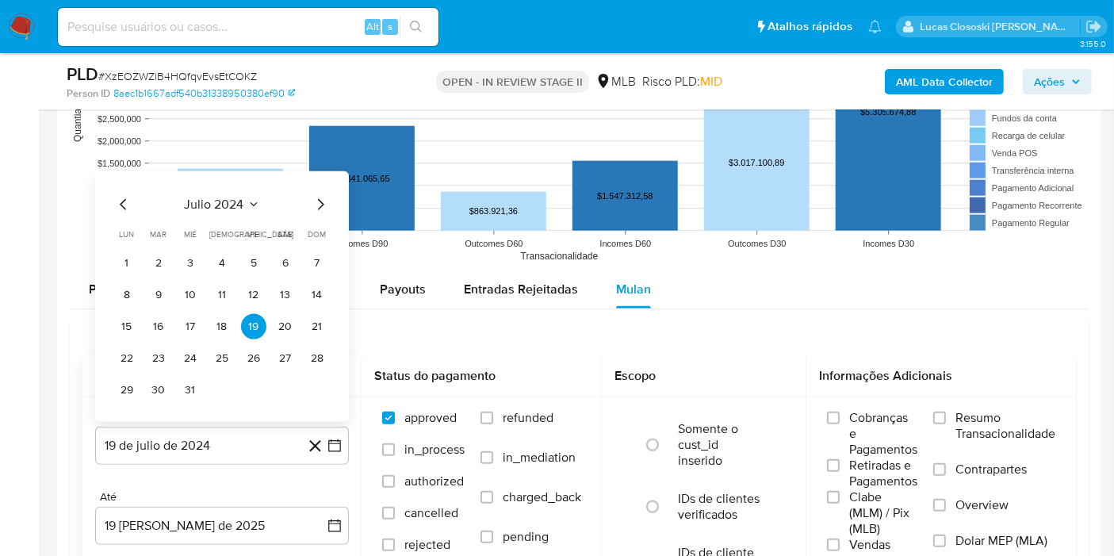
click at [191, 187] on div "julio 2024 julio 2024 lun lunes mar martes mié miércoles jue jueves vie viernes…" at bounding box center [222, 296] width 254 height 251
click at [194, 199] on span "julio 2024" at bounding box center [214, 205] width 59 height 16
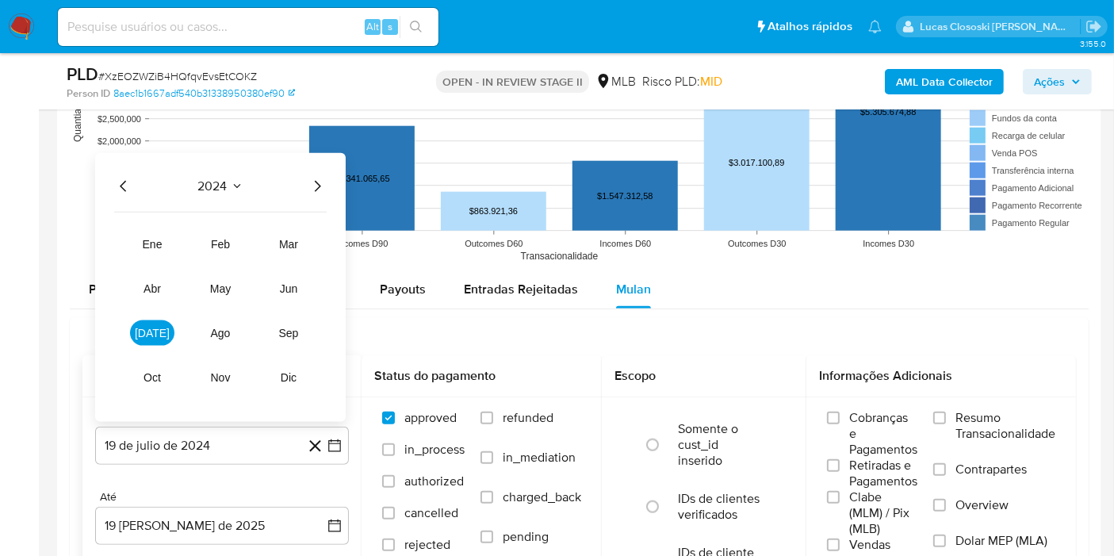
click at [331, 180] on div "2024 2024 ene feb mar abr may jun [DATE] ago sep oct nov dic" at bounding box center [220, 287] width 251 height 269
click at [321, 184] on icon "Año siguiente" at bounding box center [317, 186] width 19 height 19
click at [290, 300] on tr "ene feb mar abr may jun [DATE] ago sep oct nov dic" at bounding box center [220, 311] width 181 height 159
click at [290, 289] on span "jun" at bounding box center [289, 288] width 18 height 13
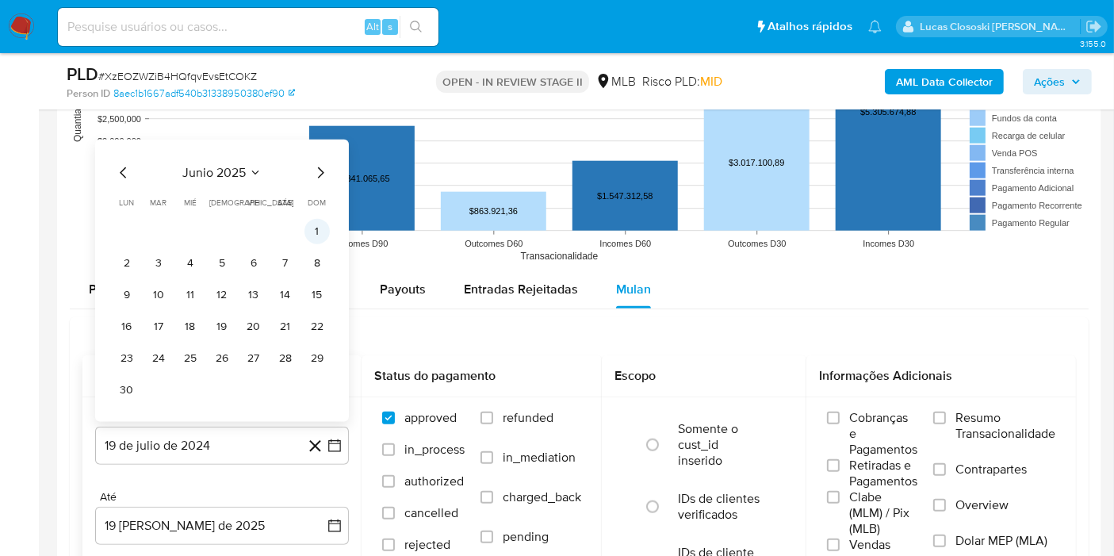
click at [315, 223] on button "1" at bounding box center [317, 231] width 25 height 25
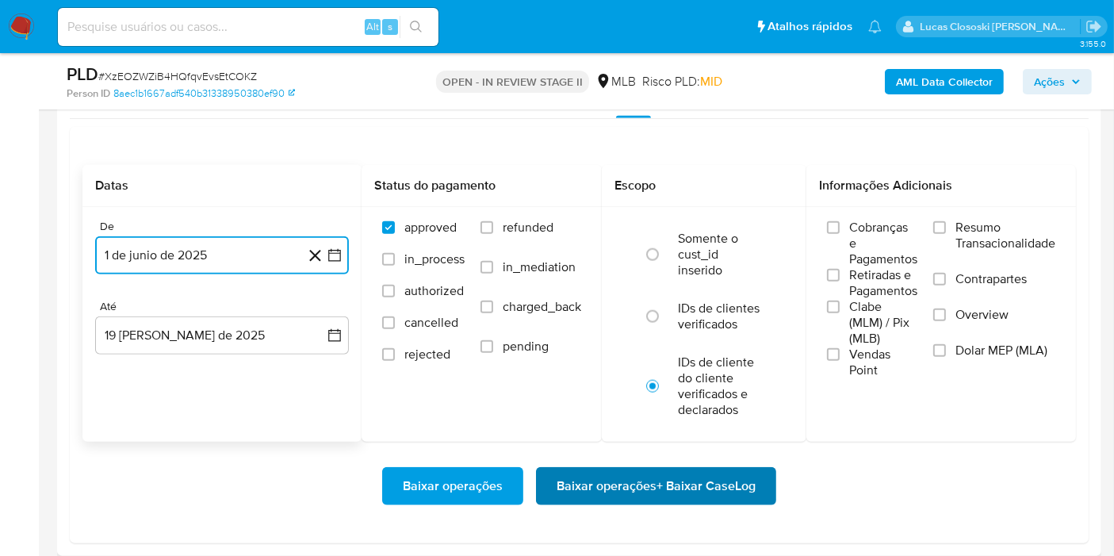
scroll to position [1763, 0]
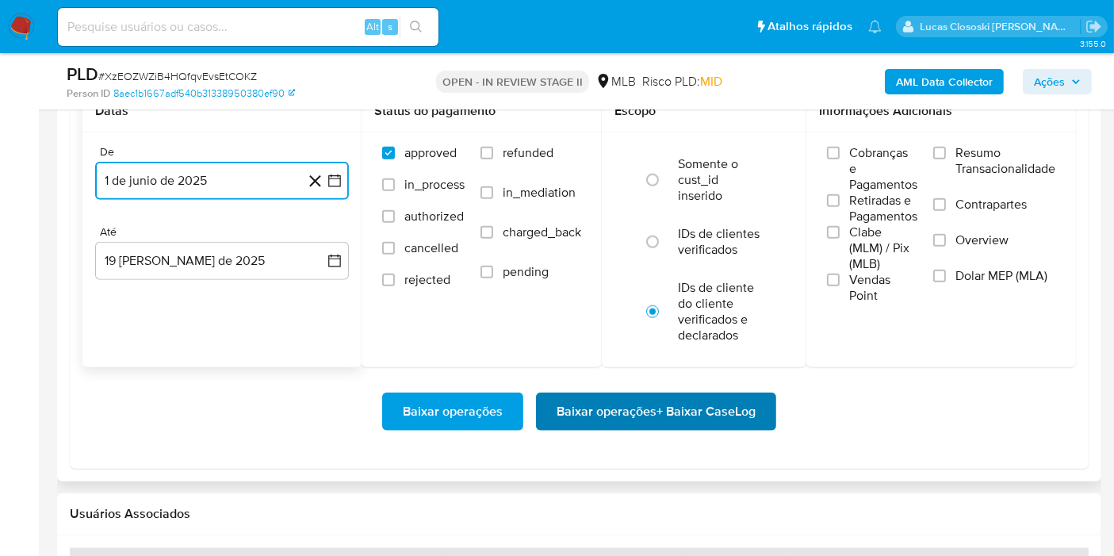
click at [712, 420] on span "Baixar operações + Baixar CaseLog" at bounding box center [656, 411] width 199 height 35
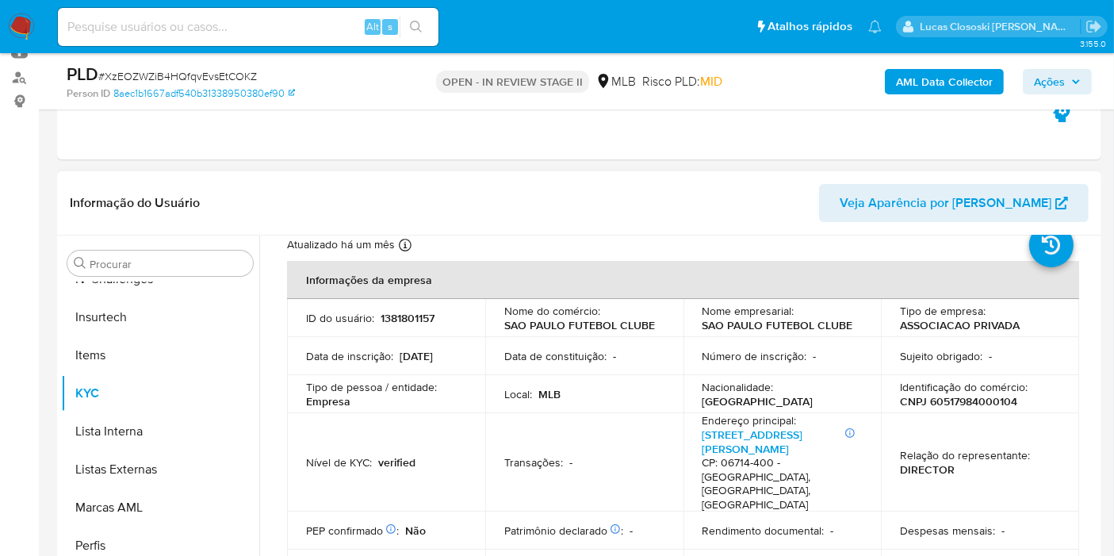
scroll to position [0, 0]
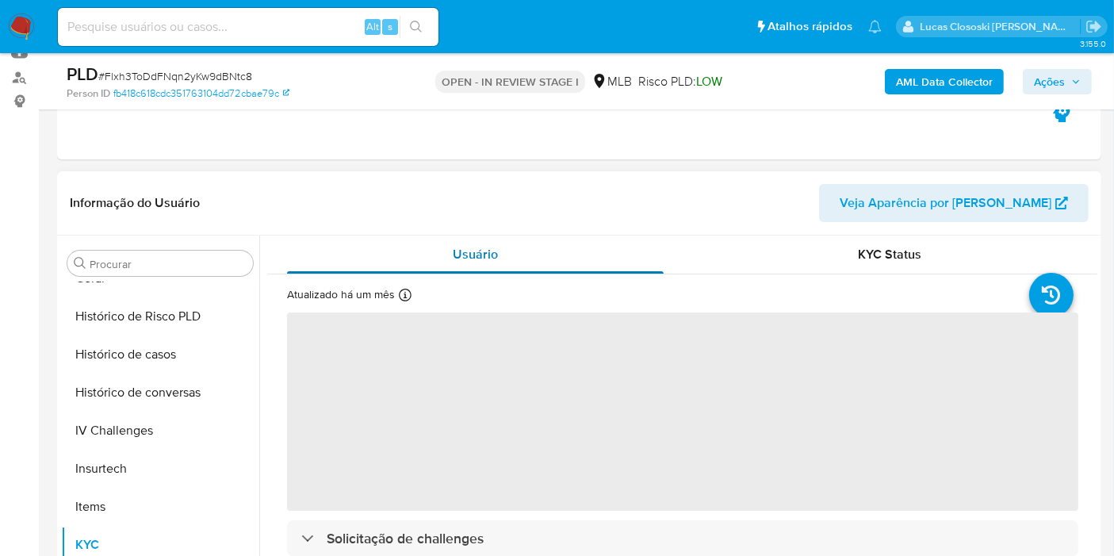
scroll to position [443, 0]
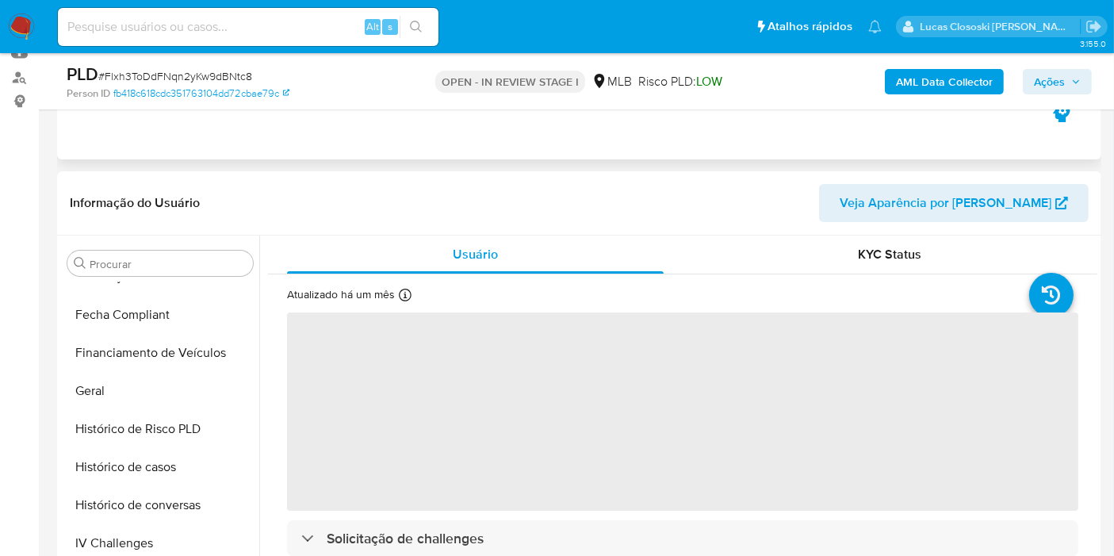
select select "10"
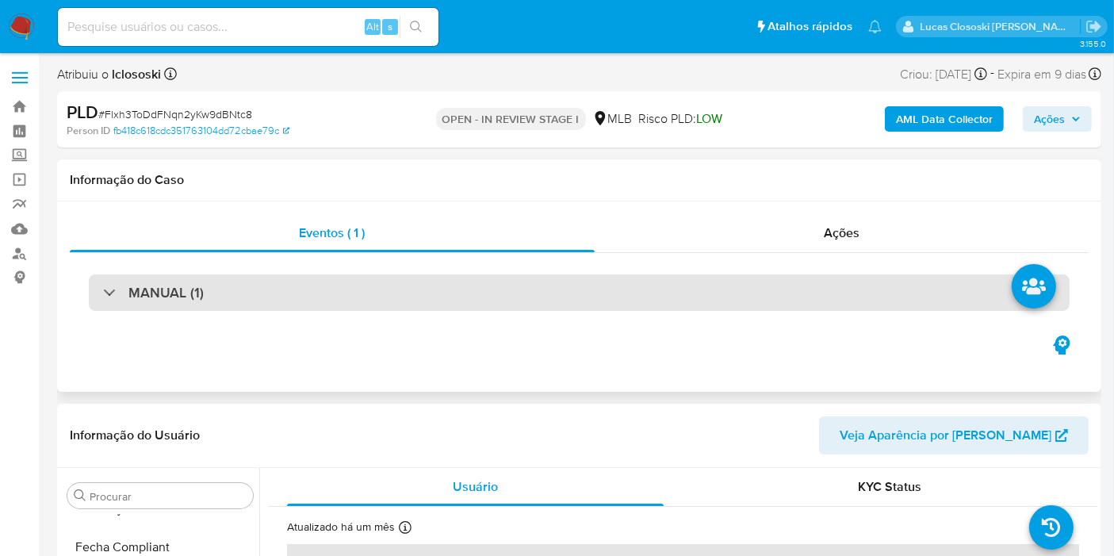
click at [264, 304] on div "MANUAL (1)" at bounding box center [579, 292] width 981 height 36
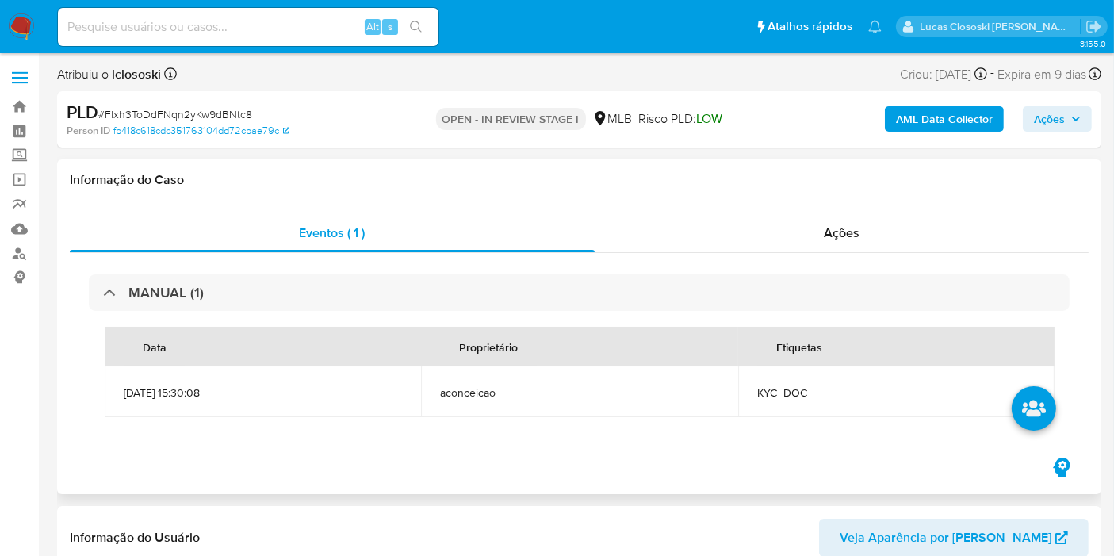
click at [757, 392] on td "KYC_DOC" at bounding box center [896, 391] width 316 height 51
click at [758, 392] on span "KYC_DOC" at bounding box center [897, 393] width 278 height 14
copy span "KYC_DOC"
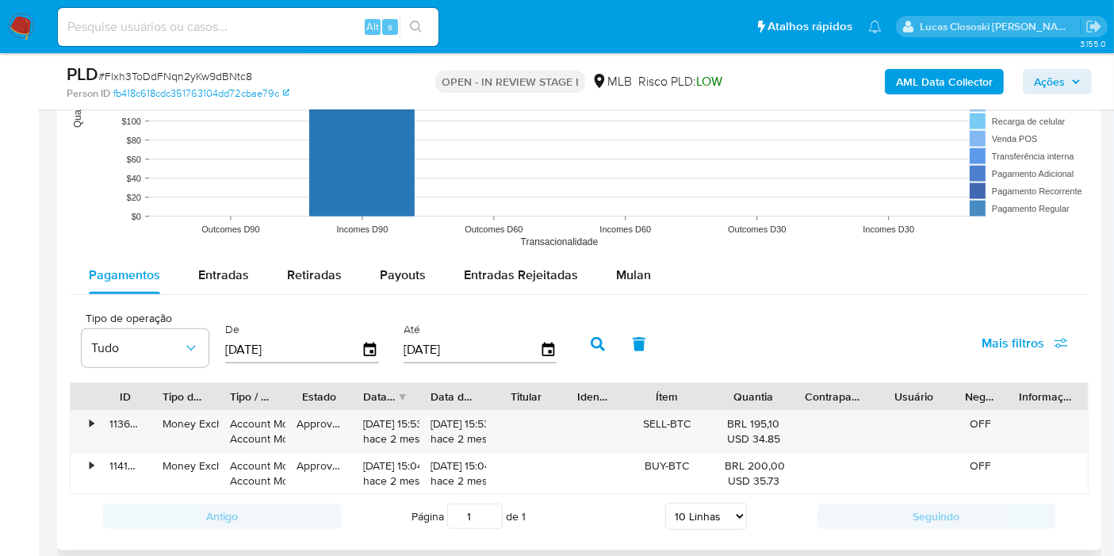
scroll to position [1851, 0]
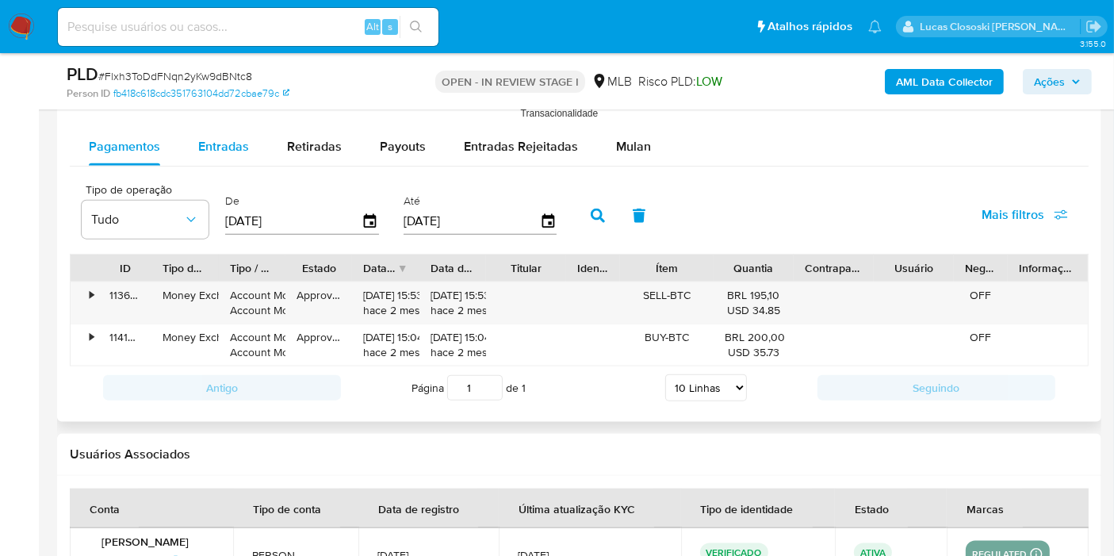
click at [268, 155] on button "Retiradas" at bounding box center [314, 147] width 93 height 38
select select "10"
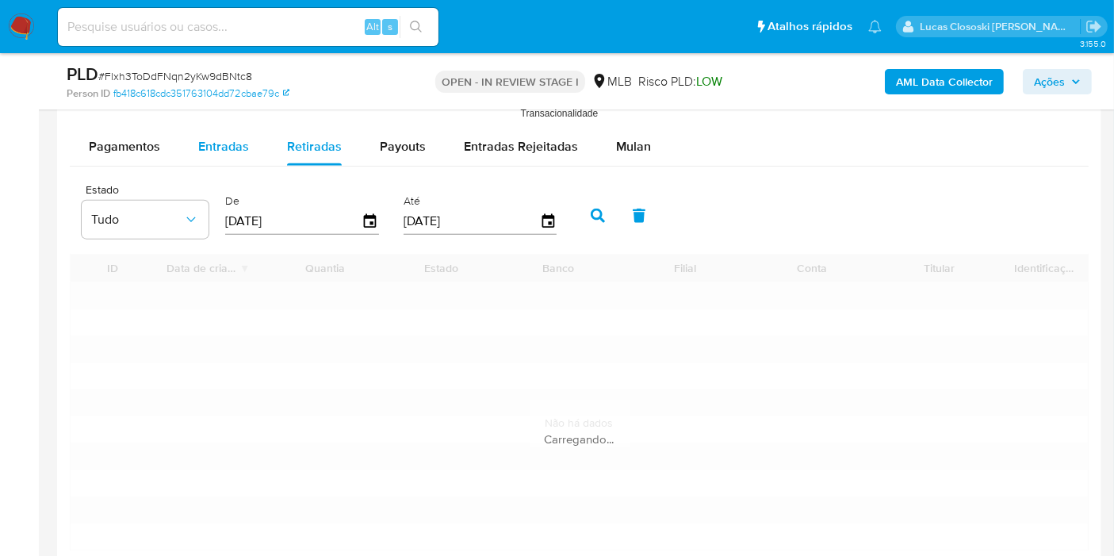
click at [237, 155] on div "Entradas" at bounding box center [223, 147] width 51 height 38
select select "10"
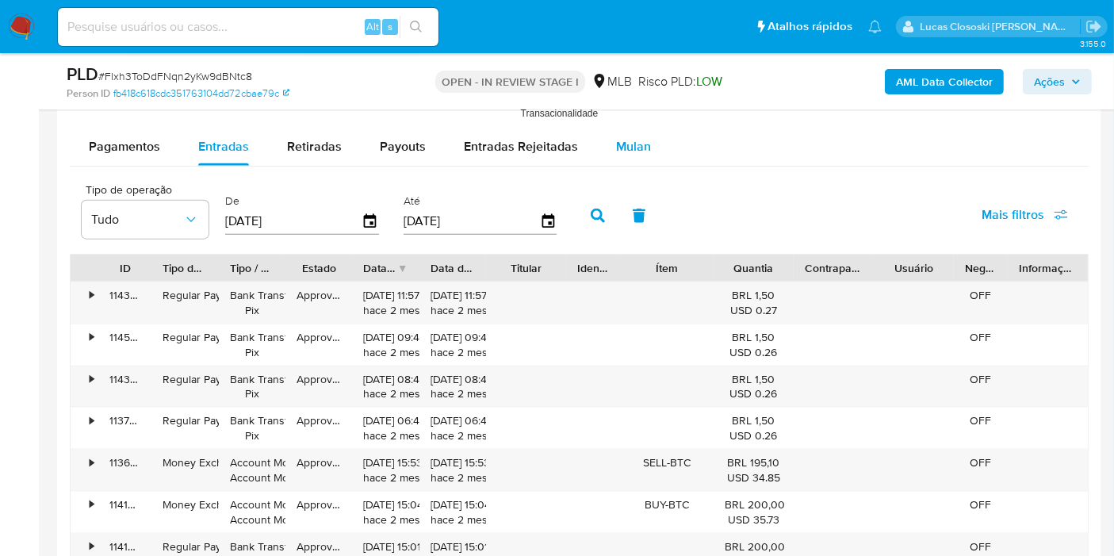
click at [616, 148] on span "Mulan" at bounding box center [633, 146] width 35 height 18
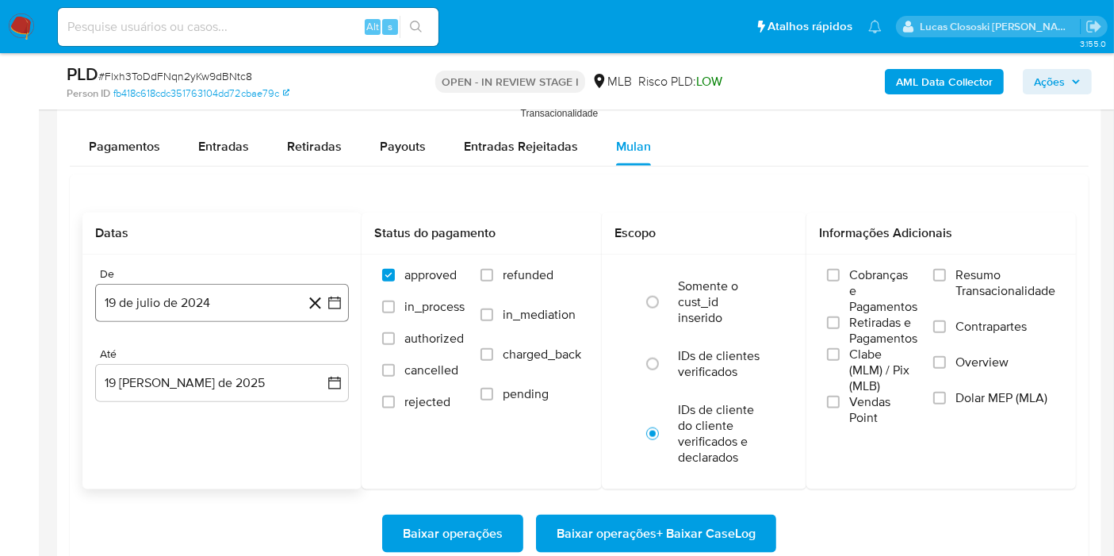
click at [340, 297] on icon "button" at bounding box center [334, 303] width 13 height 13
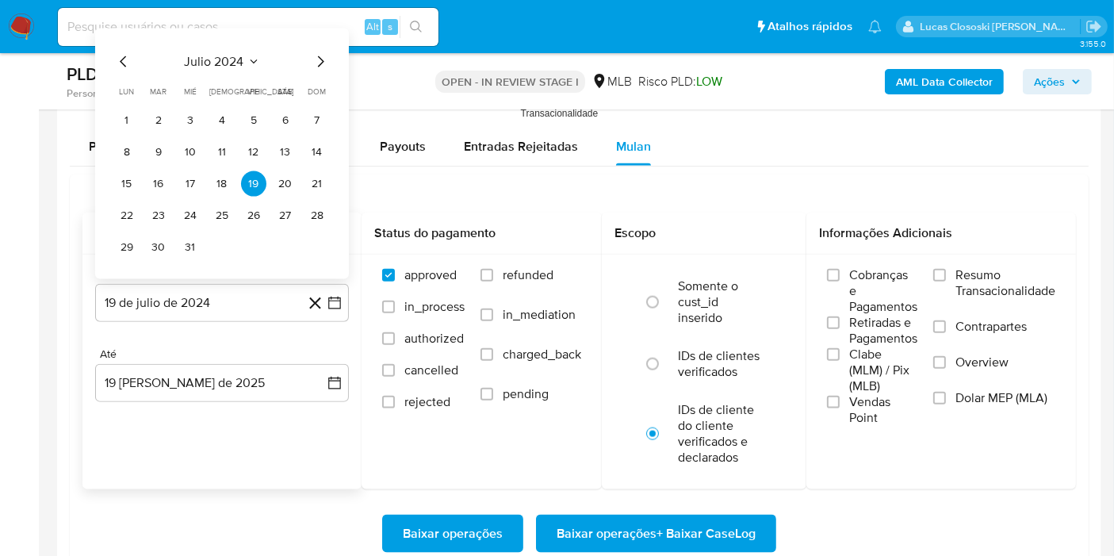
click at [195, 62] on span "julio 2024" at bounding box center [214, 62] width 59 height 16
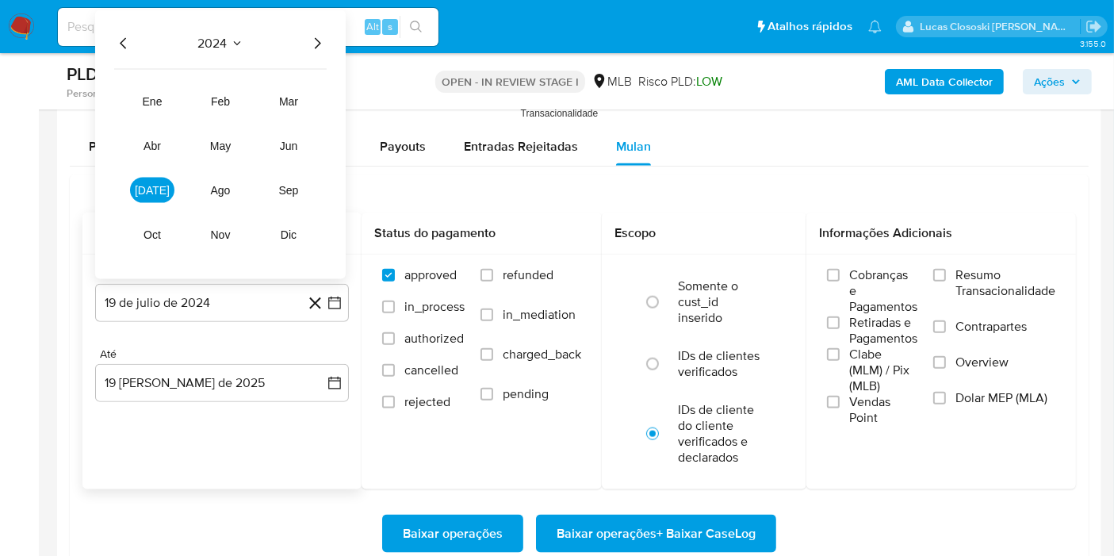
click at [315, 41] on icon "Año siguiente" at bounding box center [317, 43] width 19 height 19
click at [299, 153] on button "jun" at bounding box center [289, 145] width 44 height 25
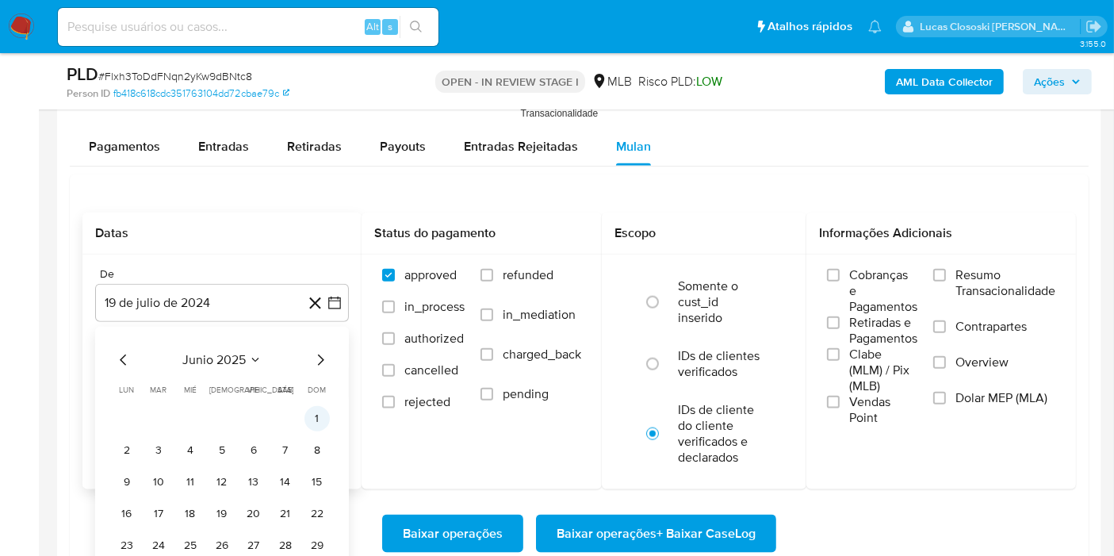
click at [326, 413] on button "1" at bounding box center [317, 418] width 25 height 25
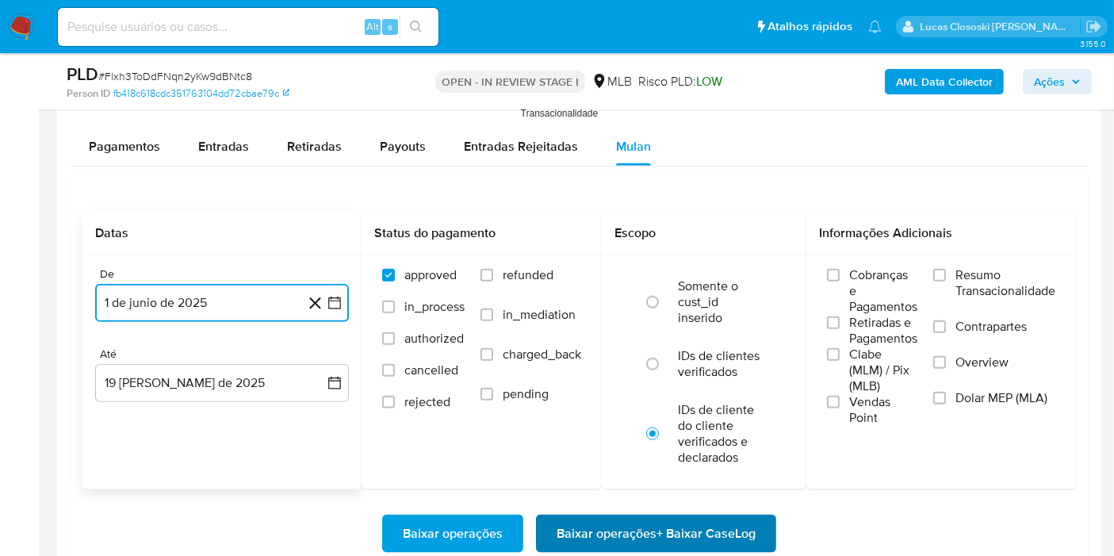
click at [636, 522] on span "Baixar operações + Baixar CaseLog" at bounding box center [656, 533] width 199 height 35
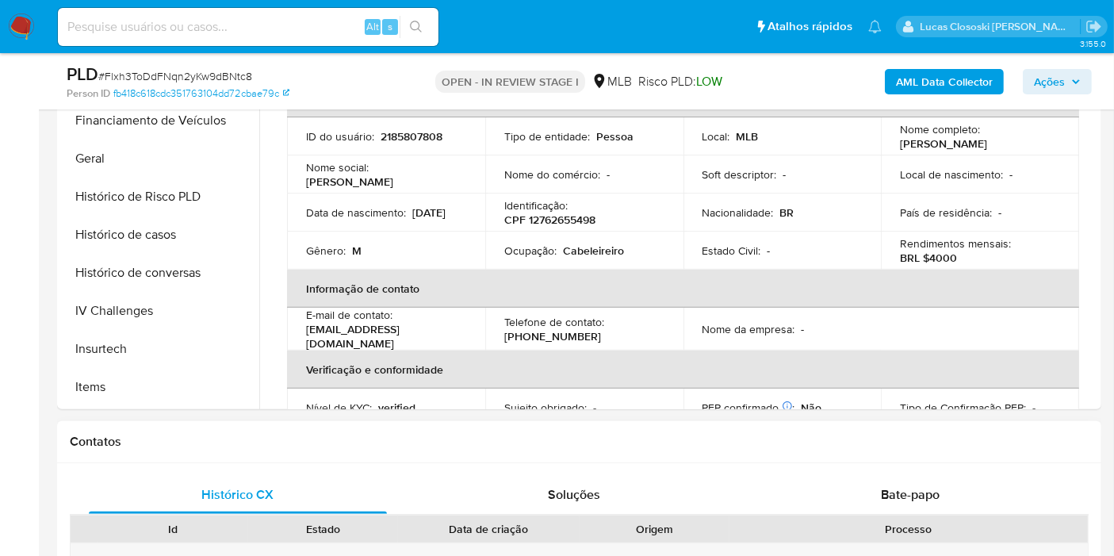
scroll to position [440, 0]
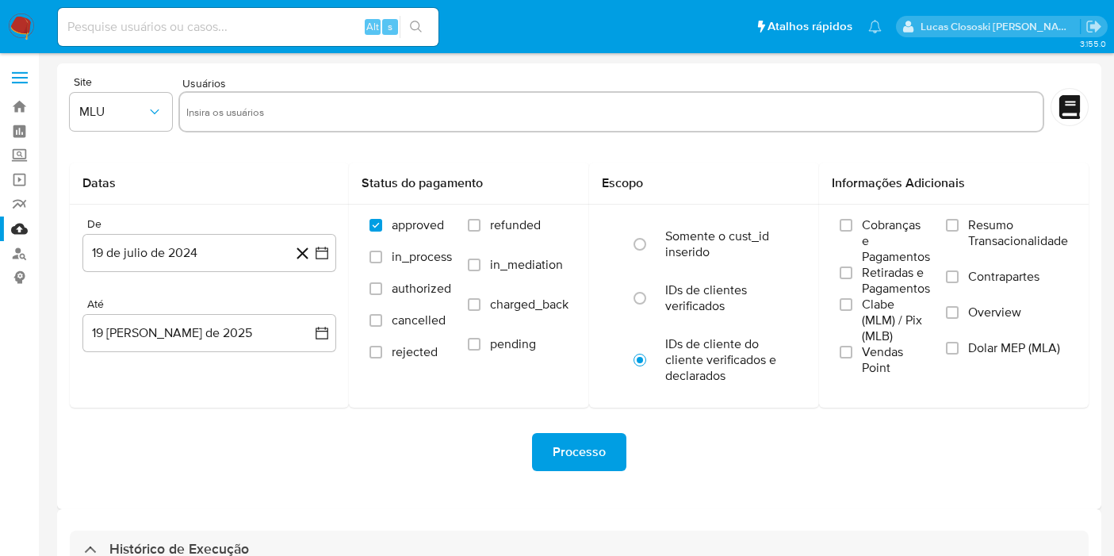
select select "10"
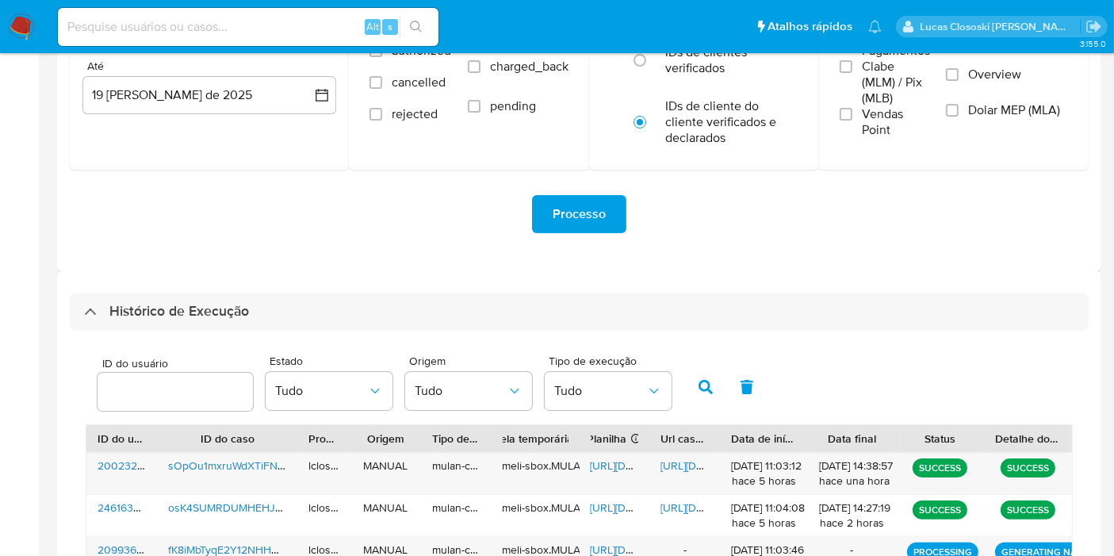
click at [243, 293] on div "Histórico de Execução" at bounding box center [579, 312] width 1019 height 38
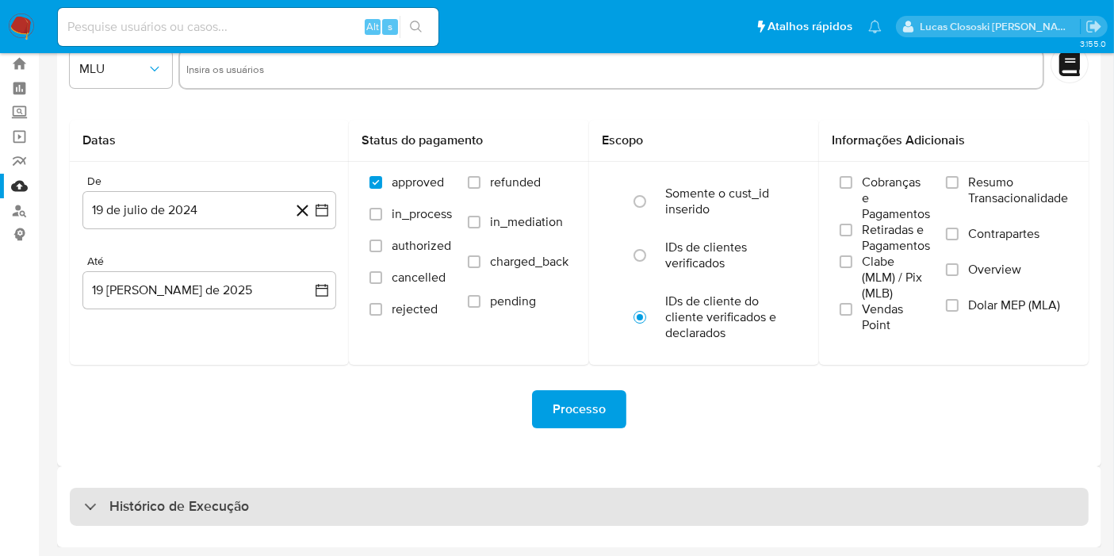
click at [281, 489] on div "Histórico de Execução" at bounding box center [579, 507] width 1019 height 38
select select "10"
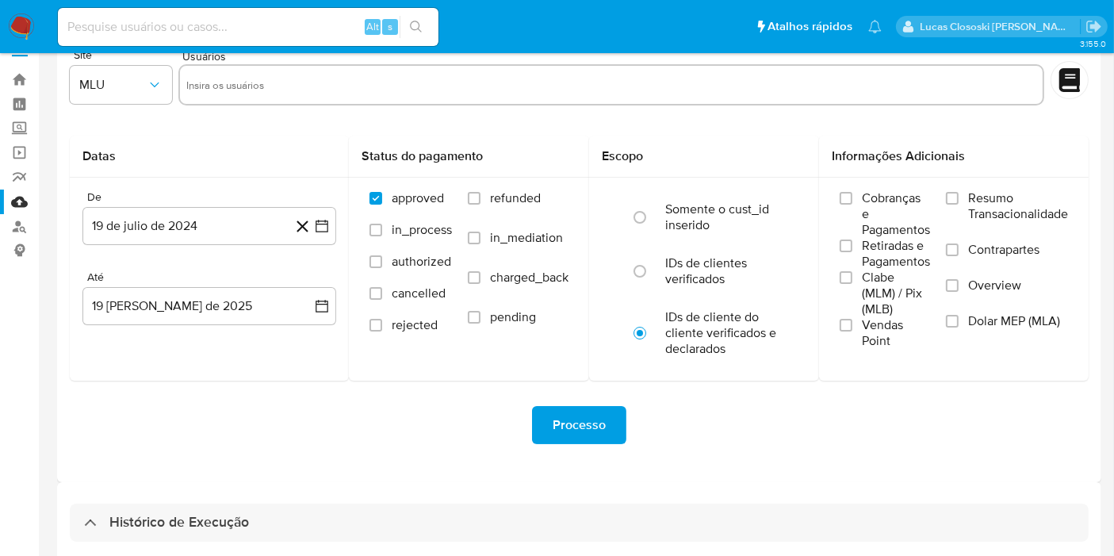
scroll to position [0, 0]
